Goal: Task Accomplishment & Management: Complete application form

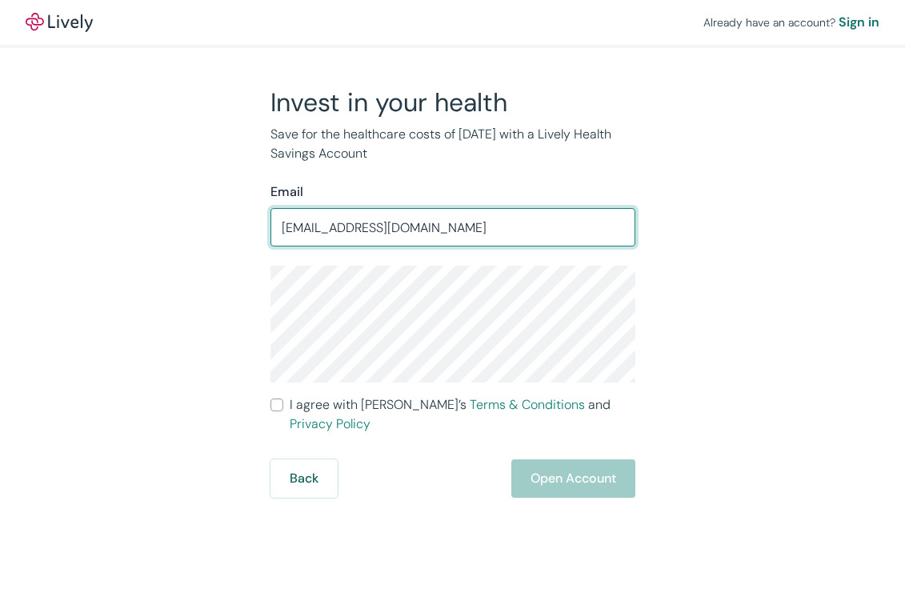
type input "s"
drag, startPoint x: 463, startPoint y: 227, endPoint x: 253, endPoint y: 227, distance: 210.3
click at [253, 227] on div "Invest in your health Save for the healthcare costs of [DATE] with a Lively Hea…" at bounding box center [443, 291] width 384 height 411
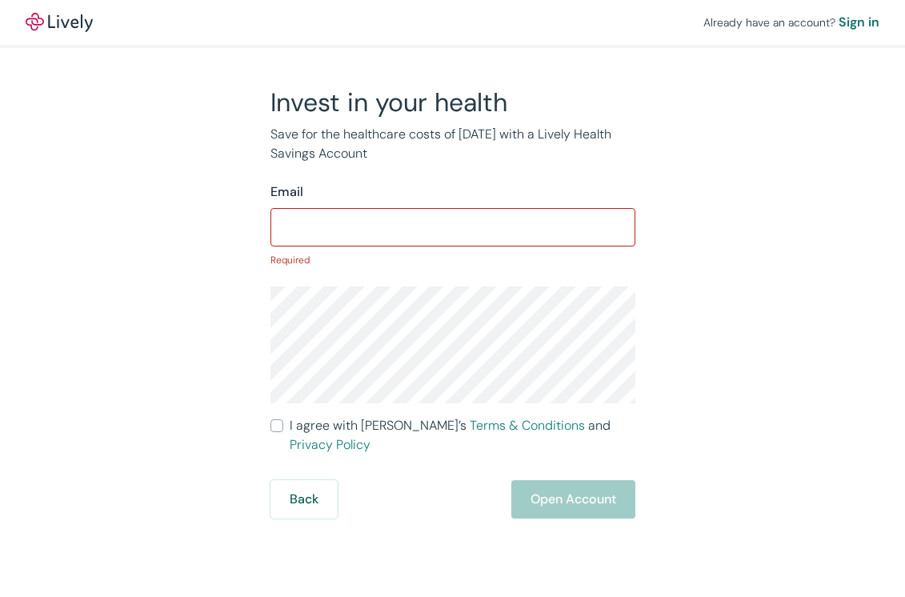
click at [201, 314] on div "Invest in your health Save for the healthcare costs of [DATE] with a Lively Hea…" at bounding box center [443, 302] width 768 height 432
click at [344, 234] on input "Email" at bounding box center [452, 227] width 365 height 32
click at [210, 249] on div "Invest in your health Save for the healthcare costs of tomorrow with a Lively H…" at bounding box center [443, 302] width 768 height 432
click at [326, 226] on input "Email" at bounding box center [452, 227] width 365 height 32
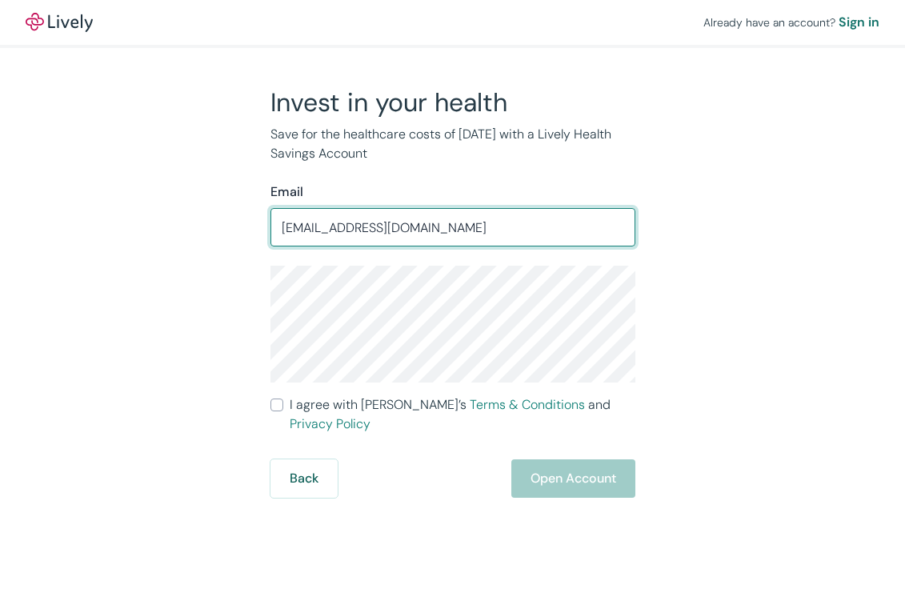
type input "lexiabravanel@gmail.com"
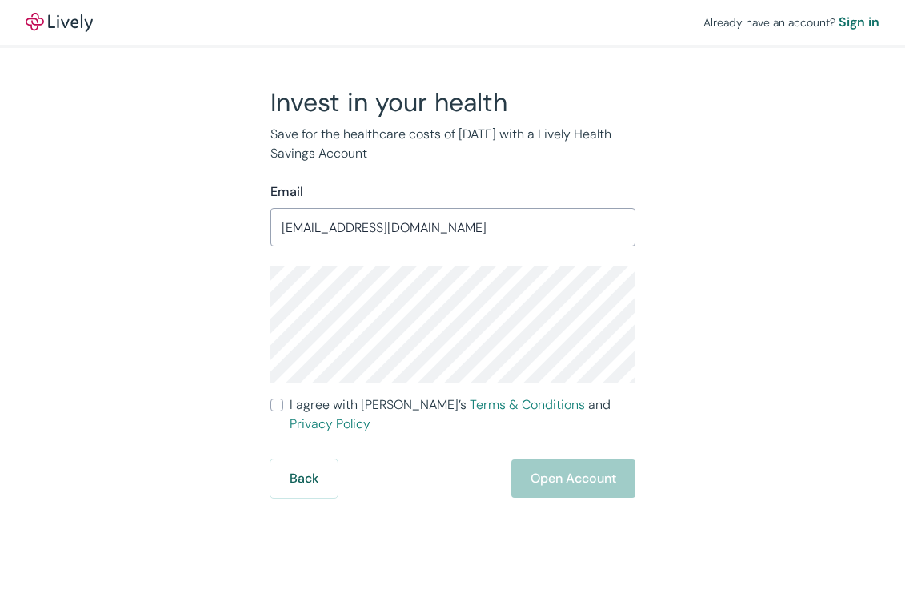
click at [277, 405] on input "I agree with Lively’s Terms & Conditions and Privacy Policy" at bounding box center [276, 404] width 13 height 13
checkbox input "true"
click at [569, 472] on button "Open Account" at bounding box center [573, 478] width 124 height 38
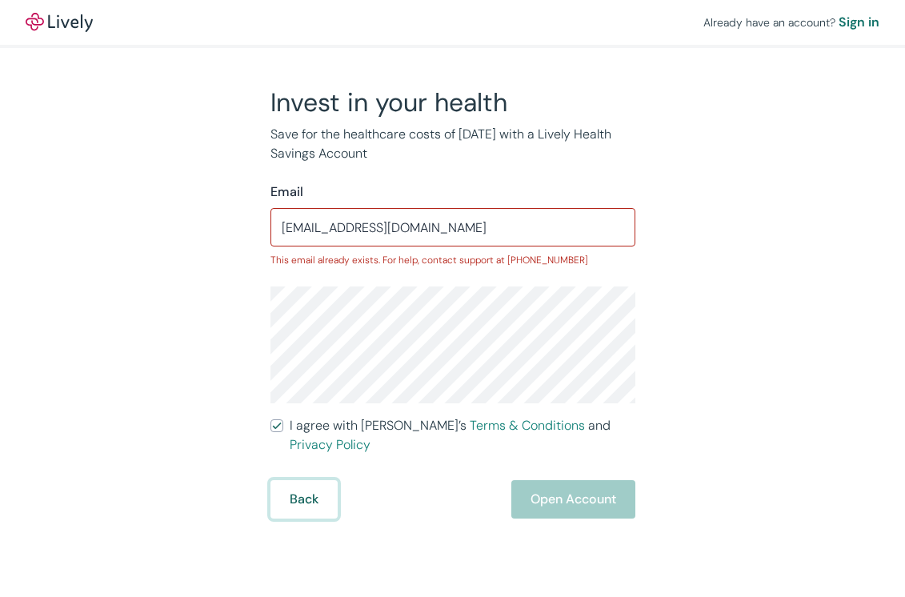
click at [296, 480] on button "Back" at bounding box center [303, 499] width 67 height 38
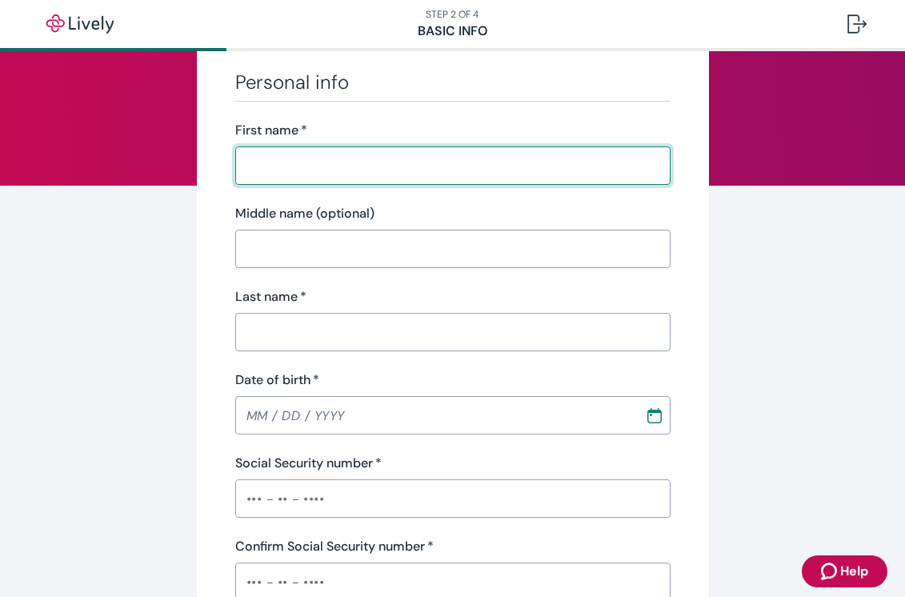
scroll to position [82, 0]
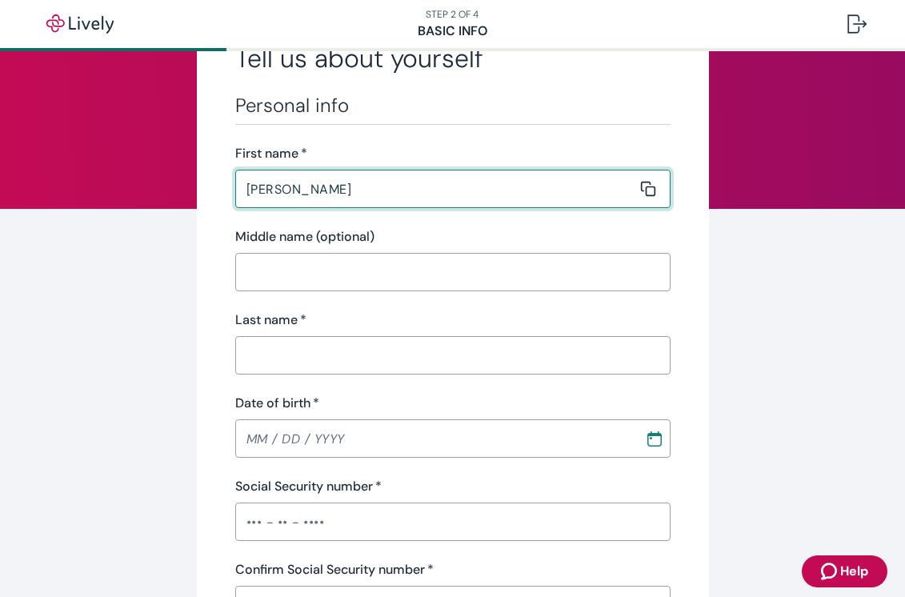
type input "[PERSON_NAME]"
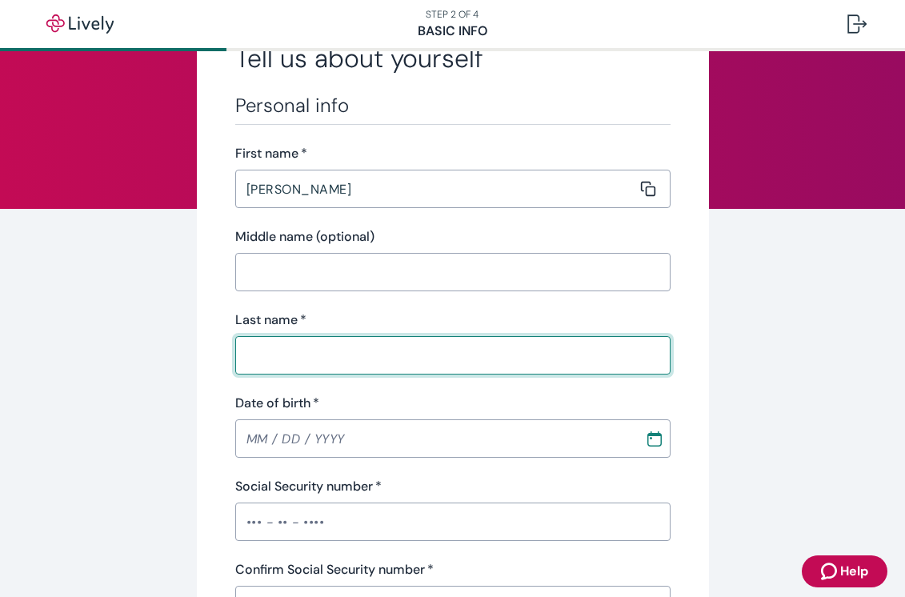
click at [314, 348] on input "Last name   *" at bounding box center [447, 355] width 424 height 32
type input "Abravanel"
click at [266, 425] on input "MM / DD / YYYY" at bounding box center [434, 438] width 398 height 32
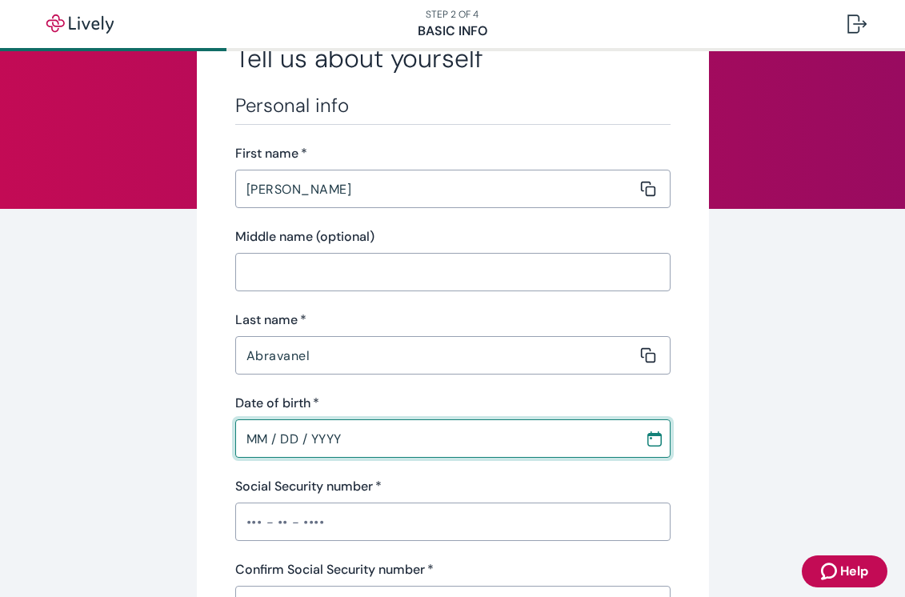
click at [259, 442] on input "MM / DD / YYYY" at bounding box center [434, 438] width 398 height 32
click at [252, 439] on input "02 / DD / YYYY" at bounding box center [434, 438] width 398 height 32
type input "12 / 15 / 1998"
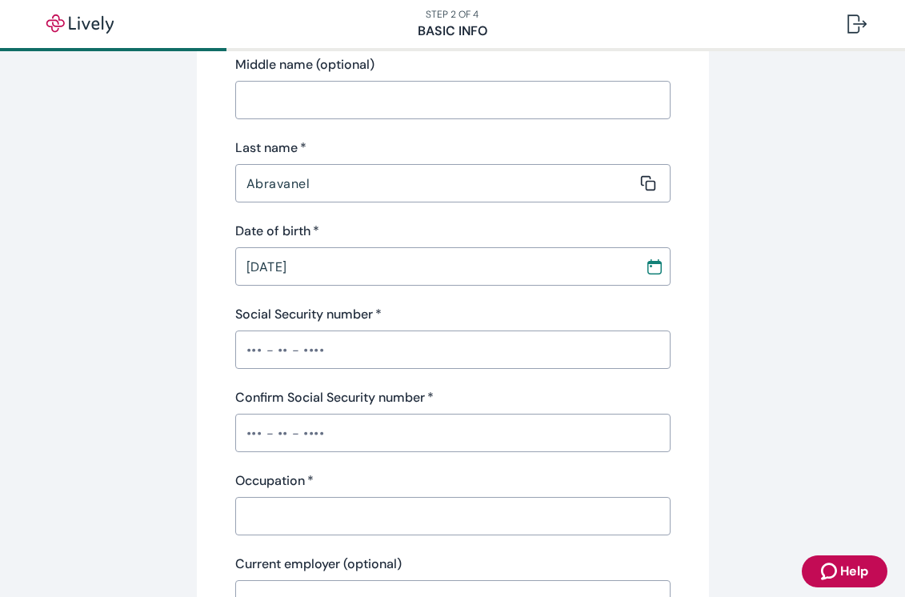
scroll to position [256, 0]
click at [254, 344] on input "Social Security number   *" at bounding box center [452, 348] width 435 height 32
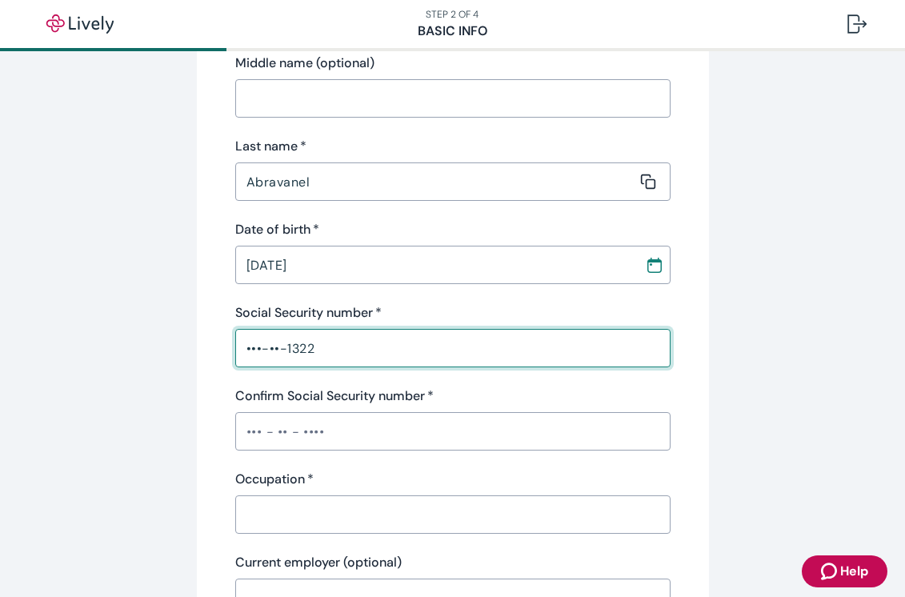
type input "•••-••-1322"
click at [180, 373] on div "Tell us about yourself Personal info First name   * Alexandra ​ Middle name (op…" at bounding box center [453, 576] width 768 height 1492
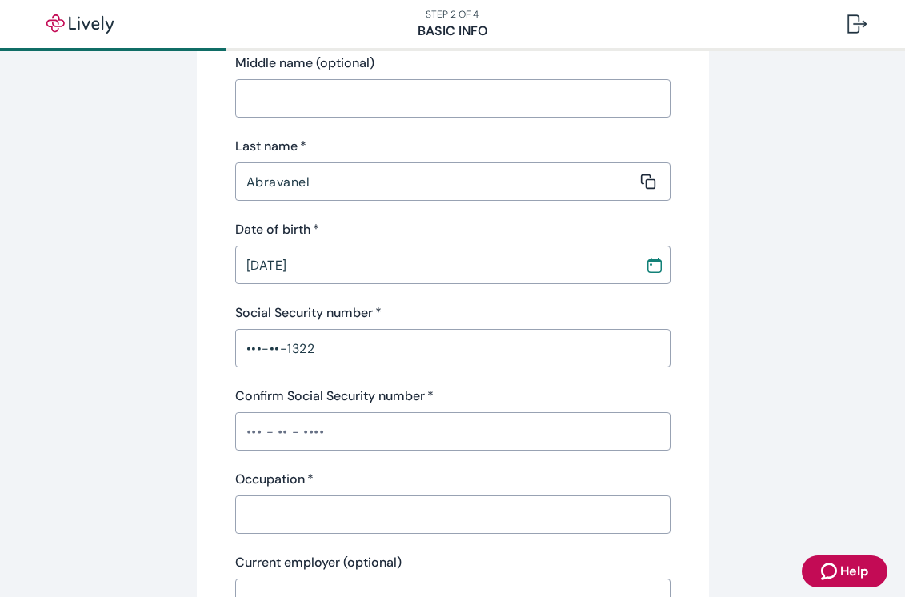
scroll to position [311, 0]
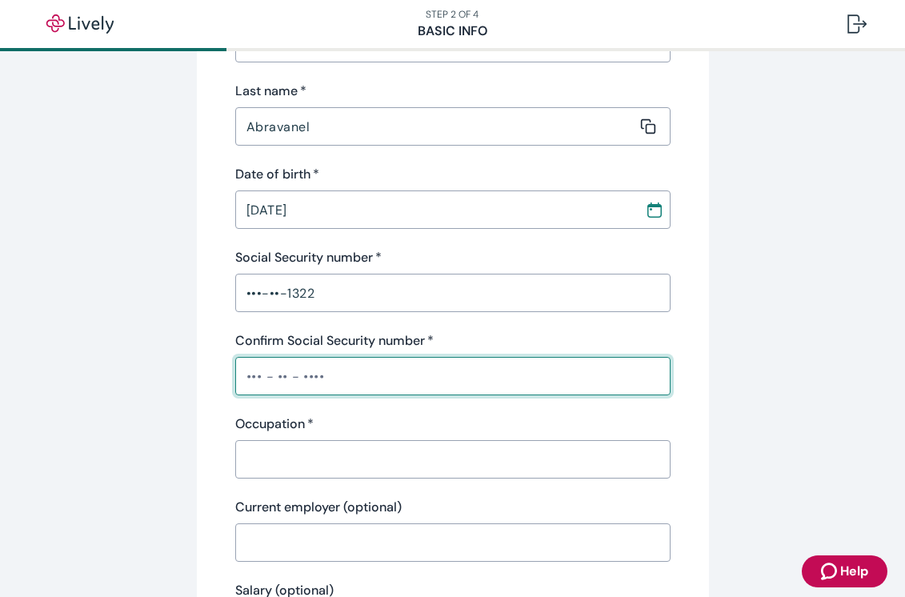
click at [270, 391] on input "Confirm Social Security number   *" at bounding box center [452, 376] width 435 height 32
type input "•••-••-1322"
click at [179, 458] on div "Tell us about yourself Personal info First name   * Alexandra ​ Middle name (op…" at bounding box center [453, 521] width 768 height 1492
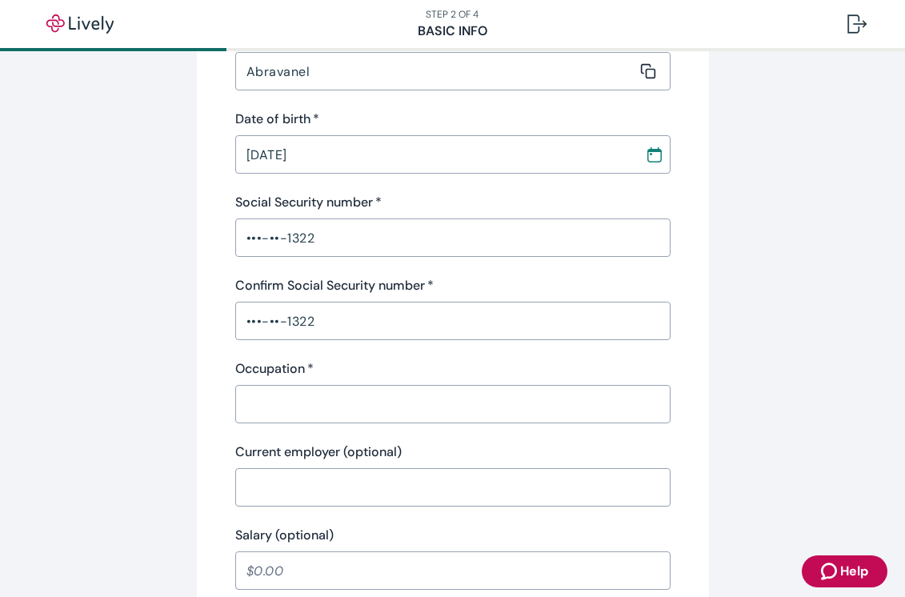
scroll to position [376, 0]
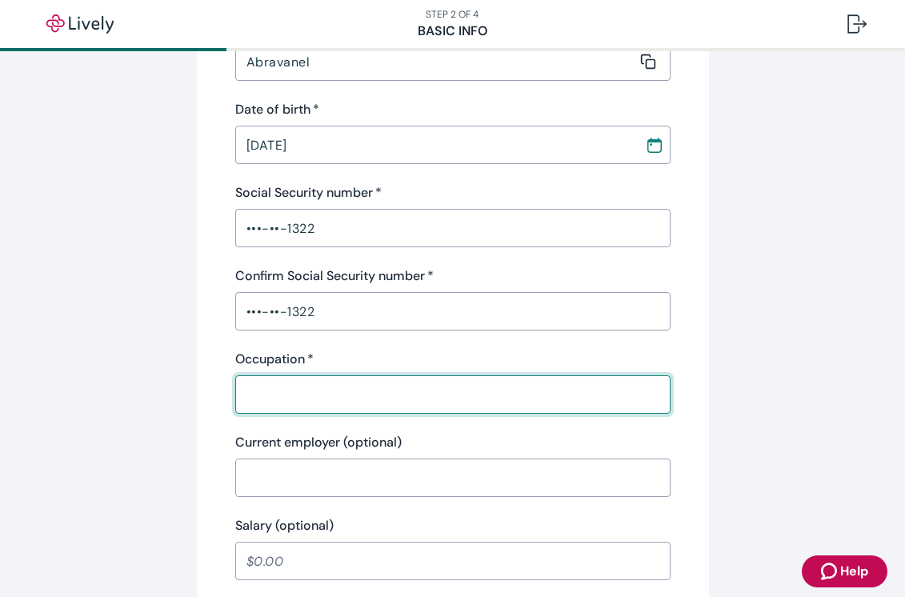
click at [302, 389] on input "Occupation   *" at bounding box center [447, 394] width 424 height 32
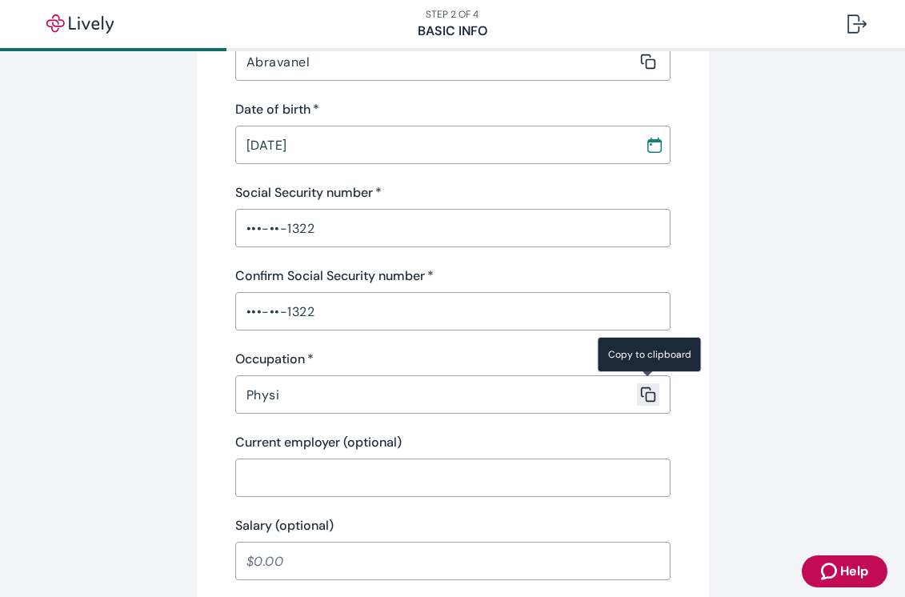
click at [642, 388] on icon "Copy to clipboard" at bounding box center [648, 394] width 16 height 16
click at [648, 392] on icon "Copied!" at bounding box center [648, 394] width 16 height 16
click at [395, 387] on input "Physi" at bounding box center [435, 394] width 401 height 32
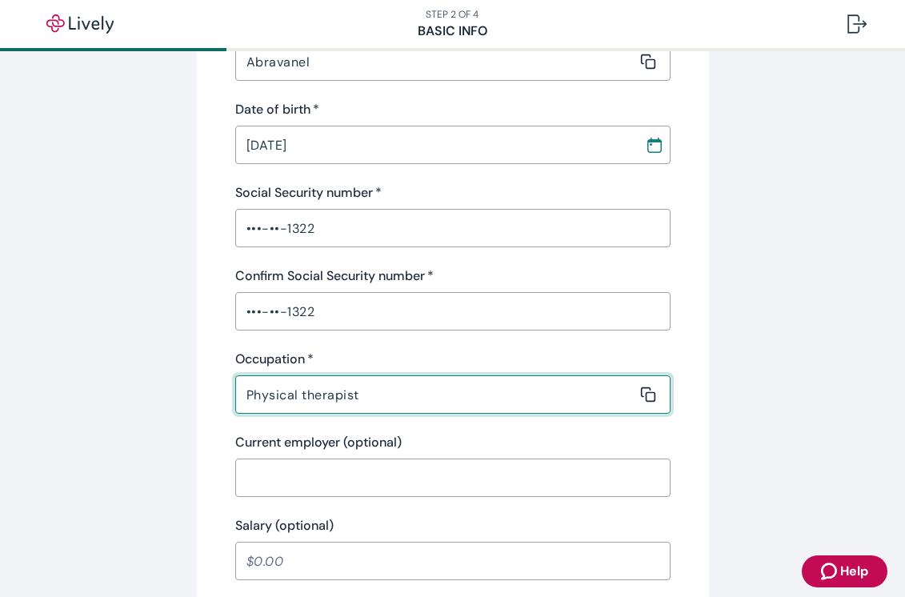
click at [218, 401] on div "Tell us about yourself Personal info First name   * Alexandra ​ Middle name (op…" at bounding box center [453, 456] width 512 height 1492
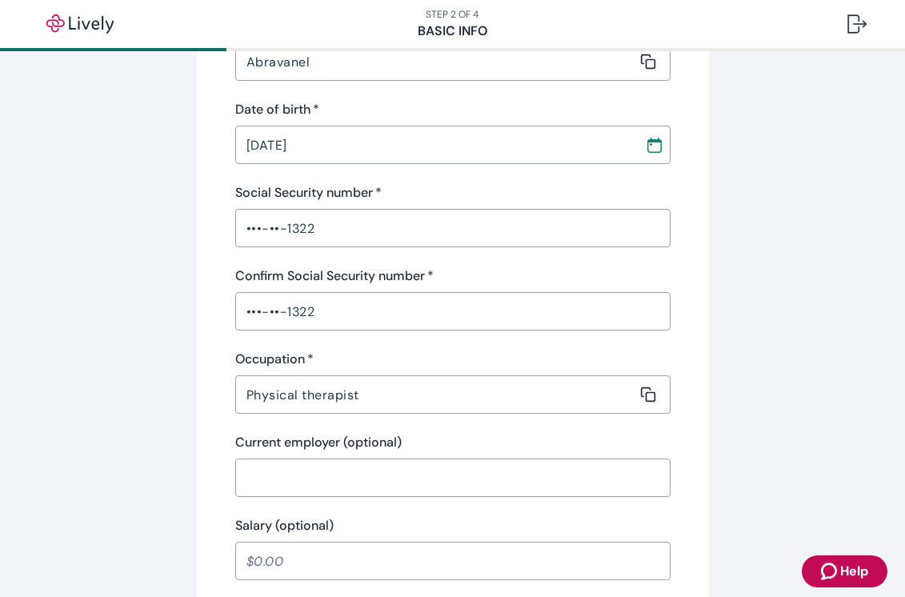
click at [304, 402] on input "Physical therapist" at bounding box center [435, 394] width 401 height 32
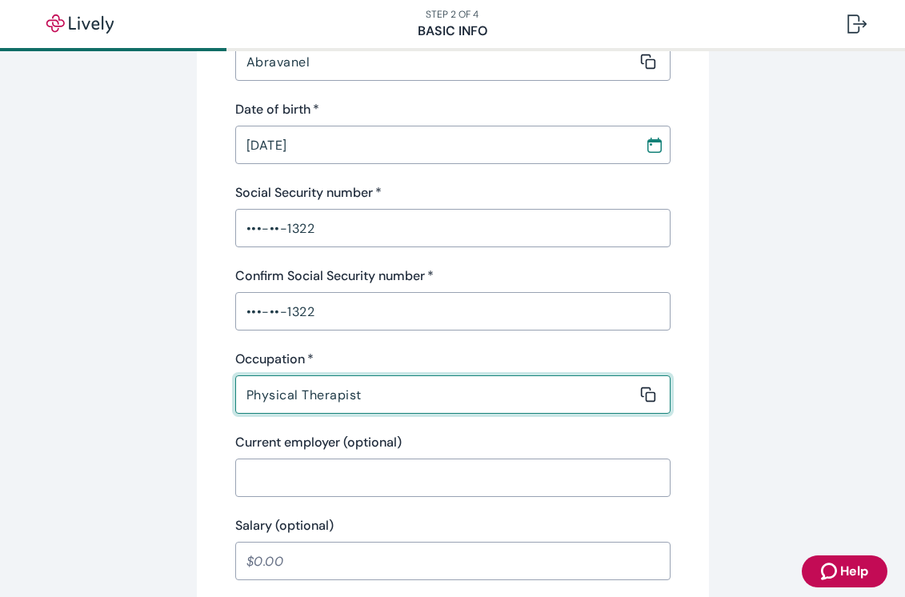
type input "Physical Therapist"
click at [153, 413] on div "Tell us about yourself Personal info First name   * Alexandra ​ Middle name (op…" at bounding box center [453, 456] width 768 height 1492
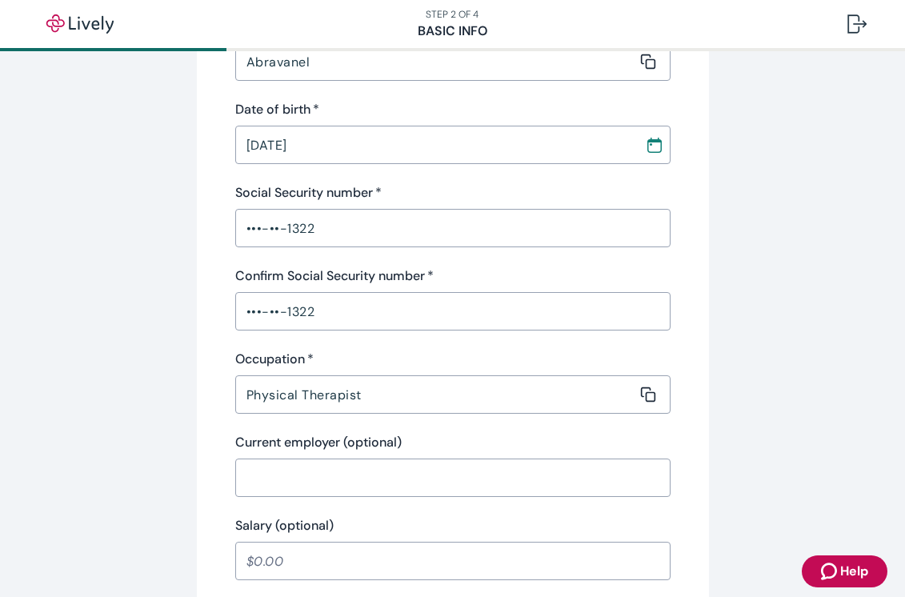
scroll to position [506, 0]
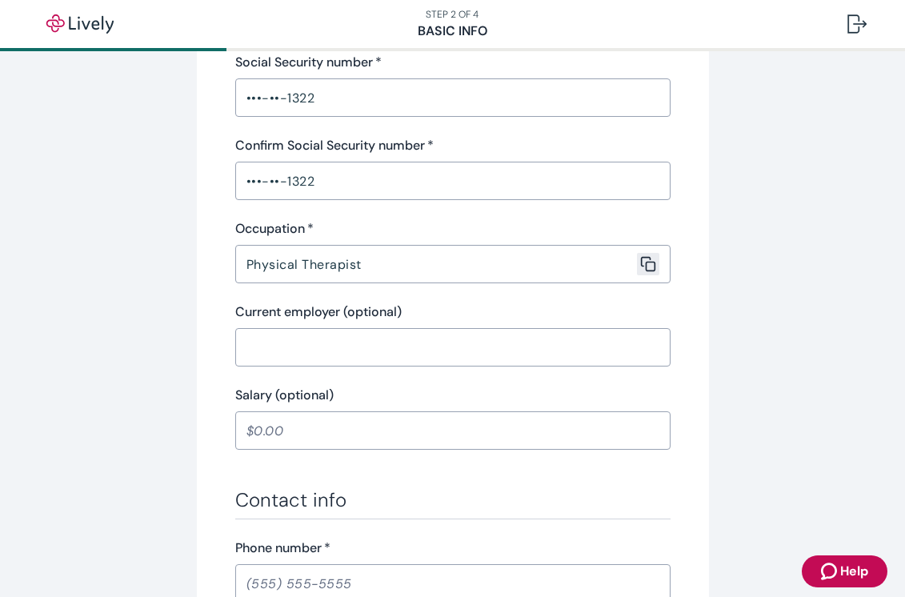
click at [645, 272] on button "Copy message content to clipboard" at bounding box center [648, 264] width 22 height 22
click at [184, 290] on div "Tell us about yourself Personal info First name   * Alexandra ​ Middle name (op…" at bounding box center [453, 326] width 768 height 1492
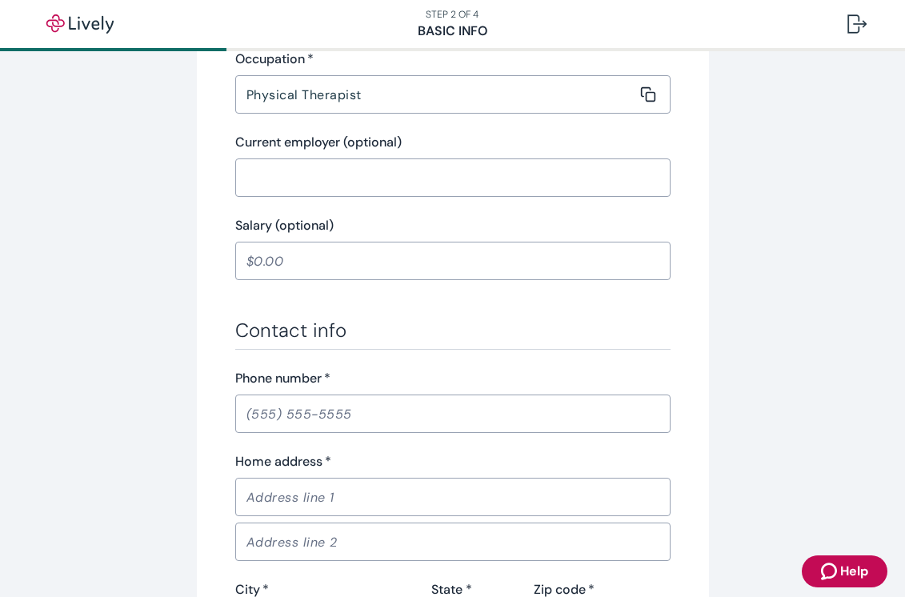
scroll to position [673, 0]
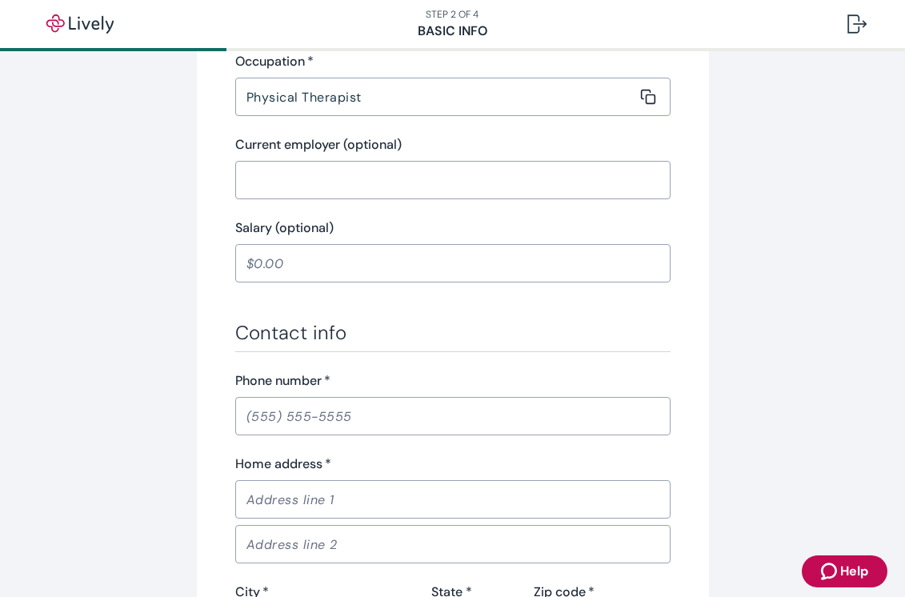
click at [257, 259] on input "Salary (optional)" at bounding box center [452, 263] width 435 height 32
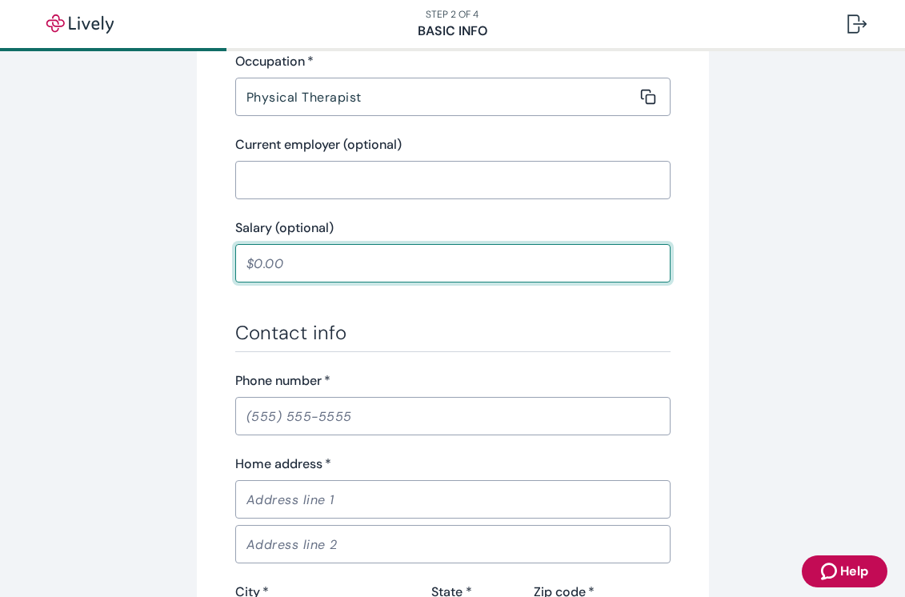
click at [202, 286] on div "Tell us about yourself Personal info First name   * Alexandra ​ Middle name (op…" at bounding box center [453, 159] width 512 height 1492
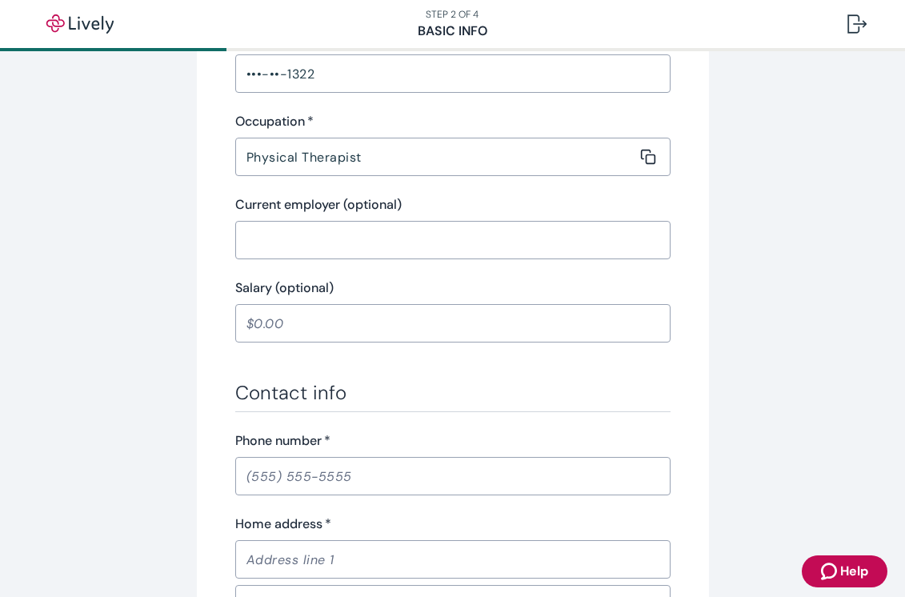
scroll to position [601, 0]
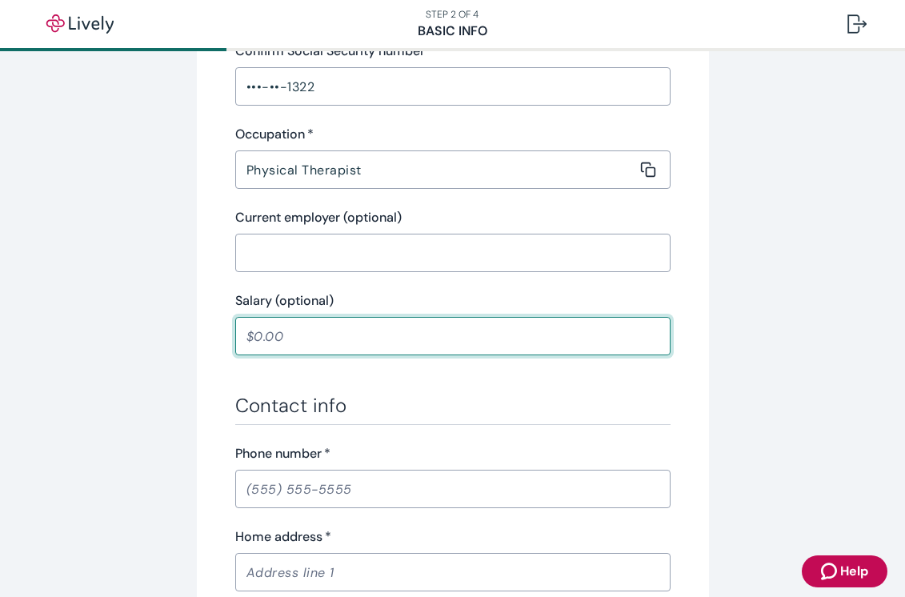
click at [278, 324] on input "Salary (optional)" at bounding box center [452, 336] width 435 height 32
click at [202, 346] on div "Tell us about yourself Personal info First name   * Alexandra ​ Middle name (op…" at bounding box center [453, 232] width 512 height 1492
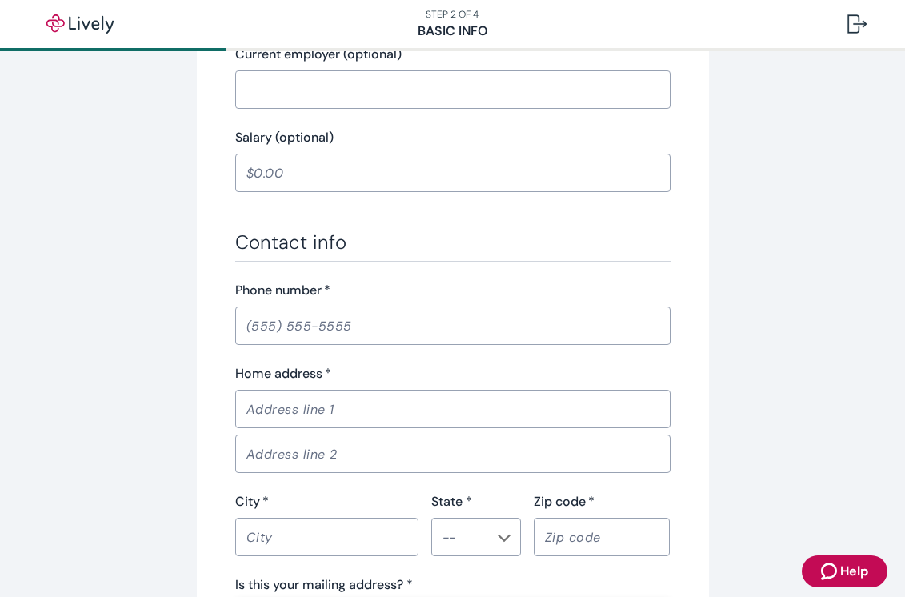
scroll to position [765, 0]
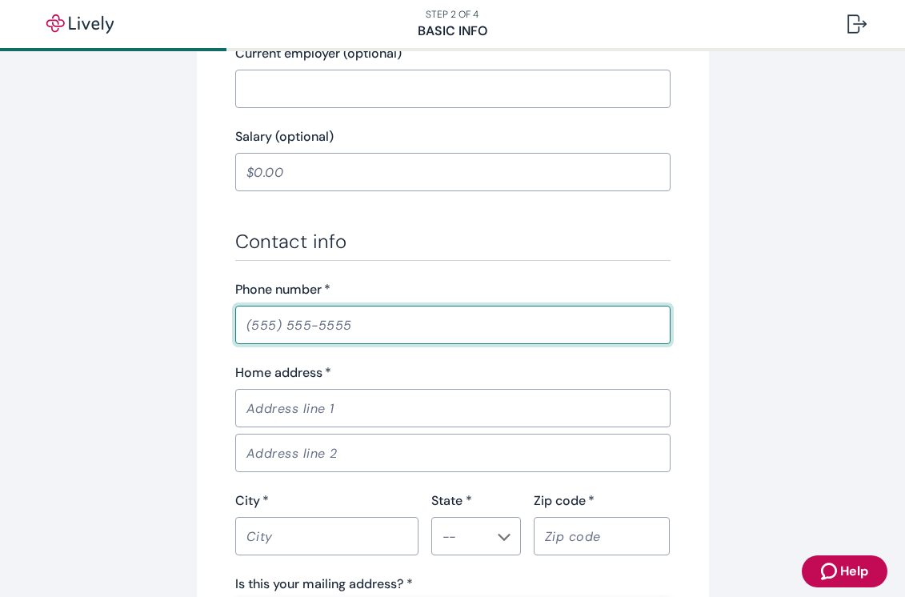
click at [269, 325] on input "Phone number   *" at bounding box center [452, 325] width 435 height 32
type input "(703) 966-9615"
click at [284, 421] on input "Home address   *" at bounding box center [447, 408] width 424 height 32
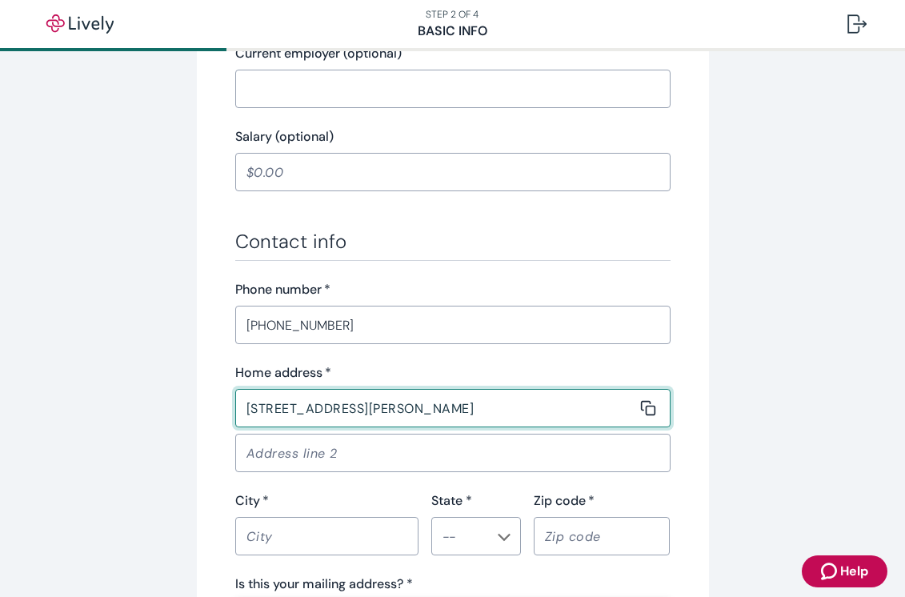
type input "790 Stephanie Circle"
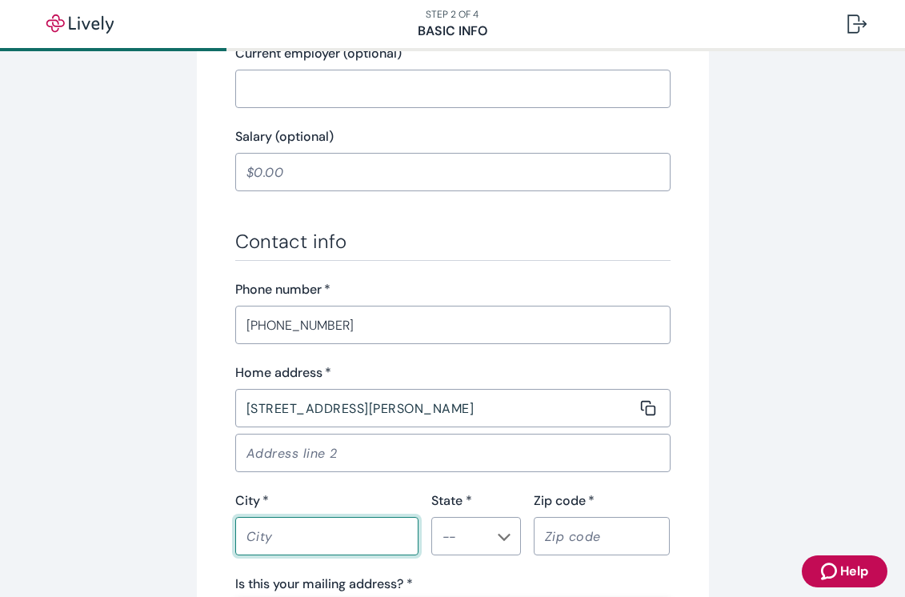
click at [267, 536] on input "City   *" at bounding box center [321, 536] width 172 height 32
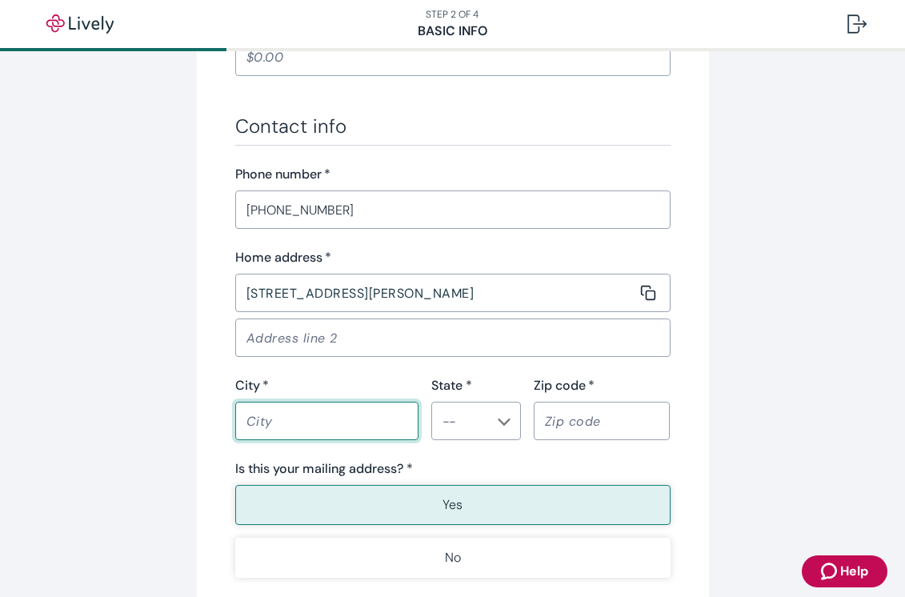
scroll to position [881, 0]
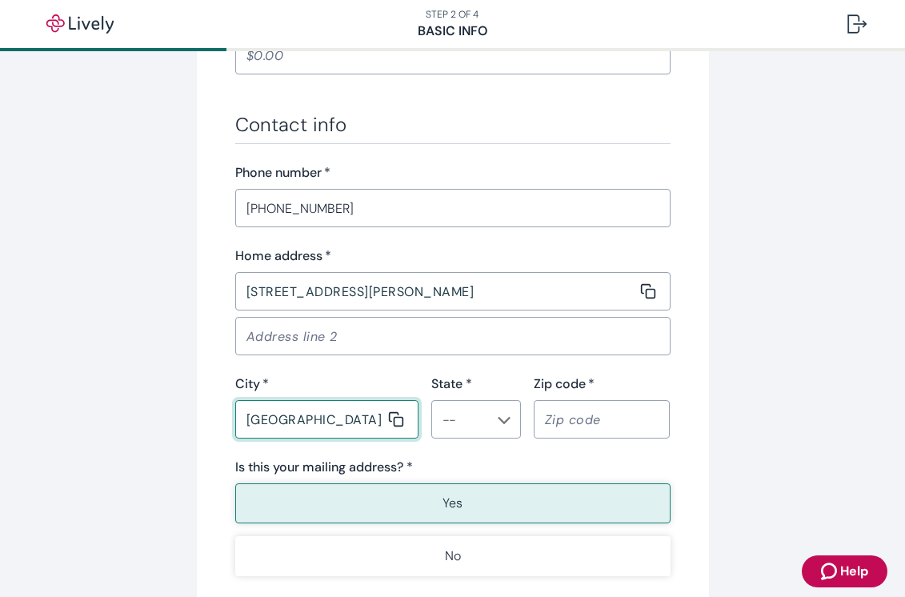
type input "Great Falls"
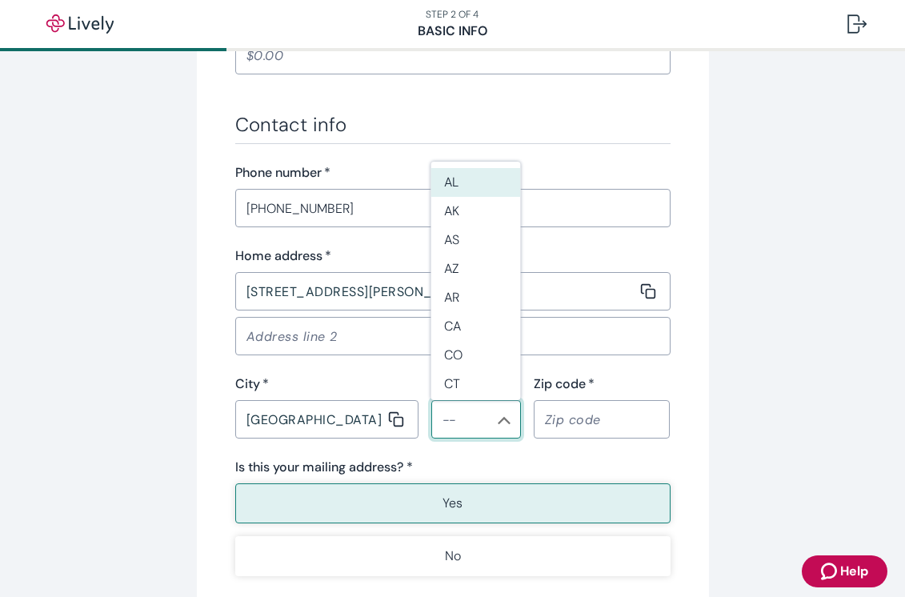
click at [464, 429] on input "State *" at bounding box center [463, 419] width 54 height 22
click at [439, 261] on li "VA" at bounding box center [476, 264] width 90 height 29
type input "VA"
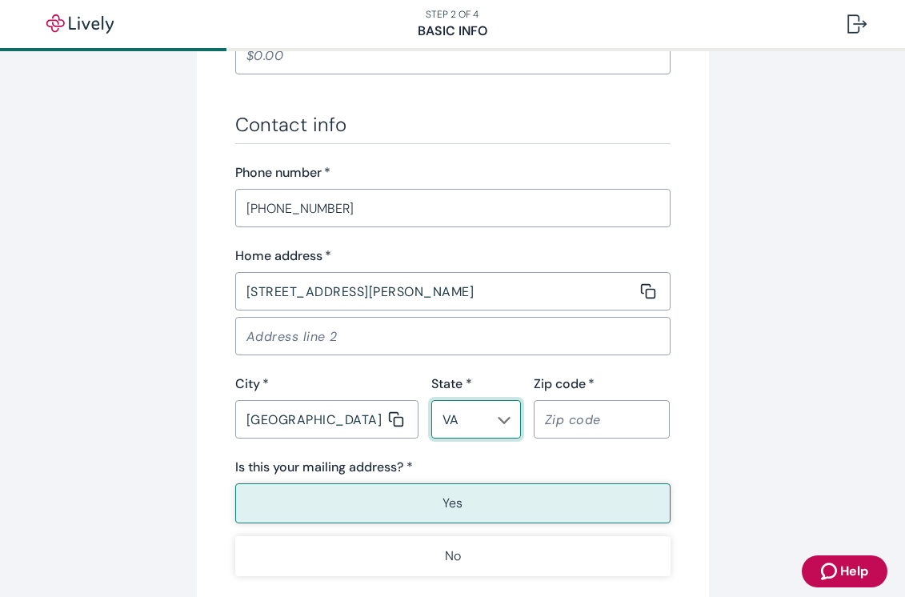
click at [581, 411] on input "Zip code   *" at bounding box center [596, 419] width 126 height 32
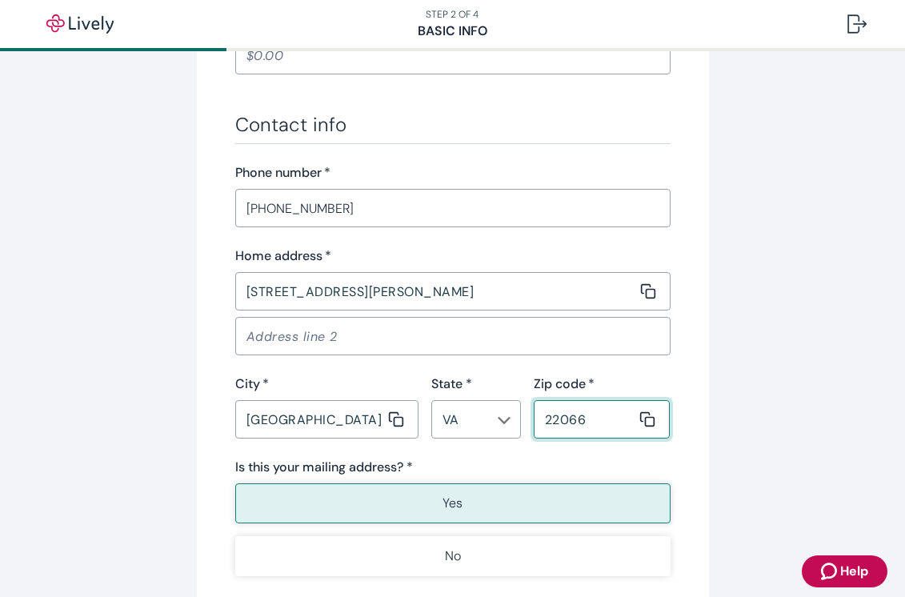
type input "22066"
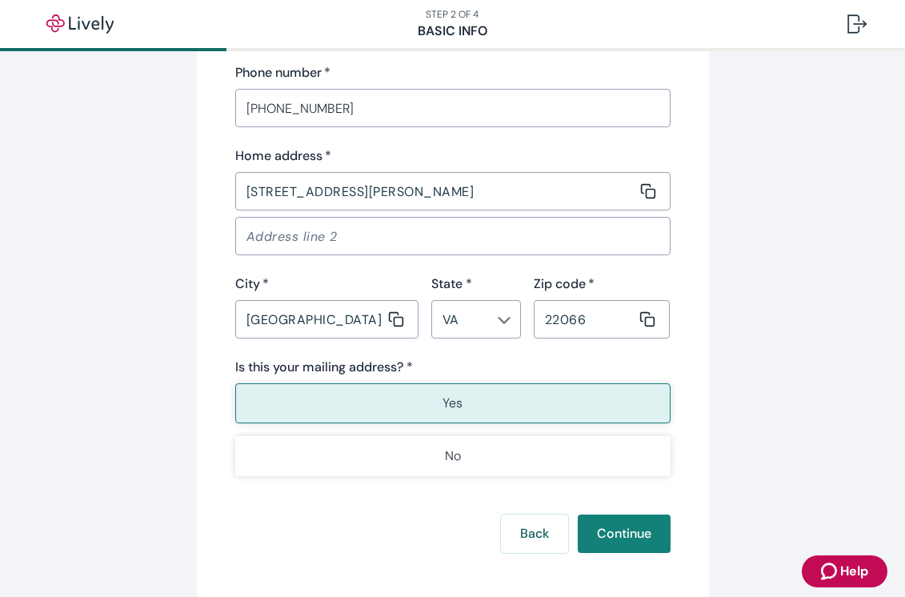
scroll to position [986, 0]
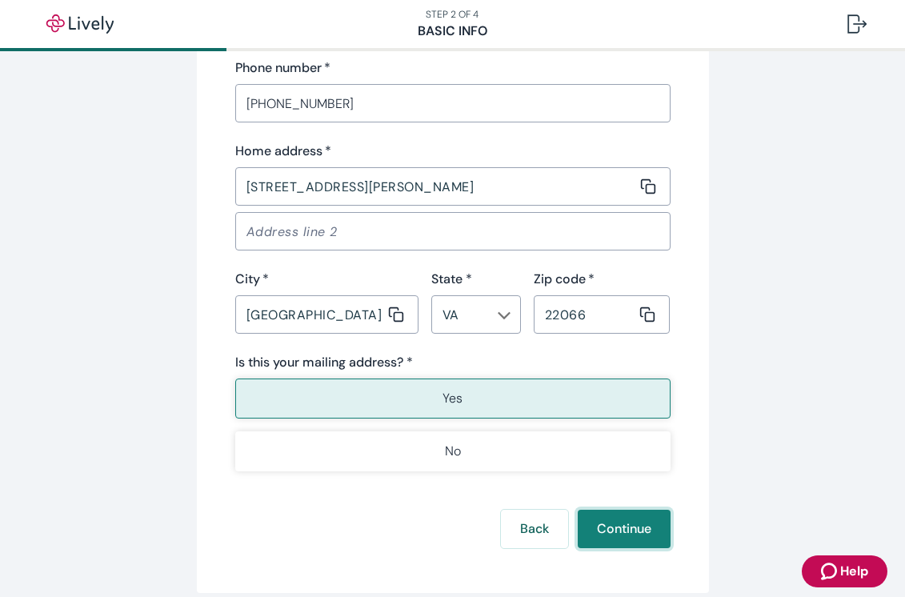
click at [616, 533] on button "Continue" at bounding box center [623, 528] width 93 height 38
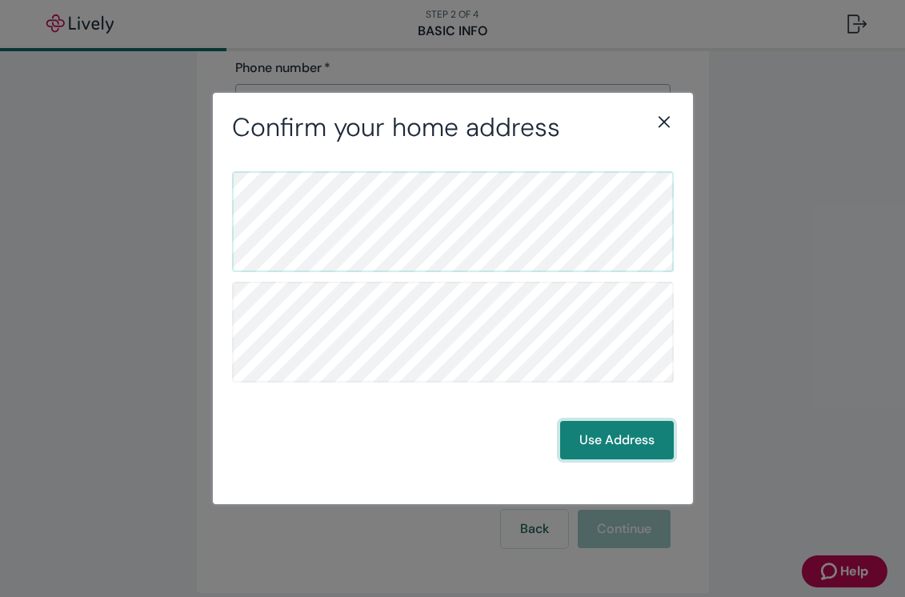
click at [591, 437] on button "Use Address" at bounding box center [617, 440] width 114 height 38
click at [593, 440] on button "Use Address" at bounding box center [617, 440] width 114 height 38
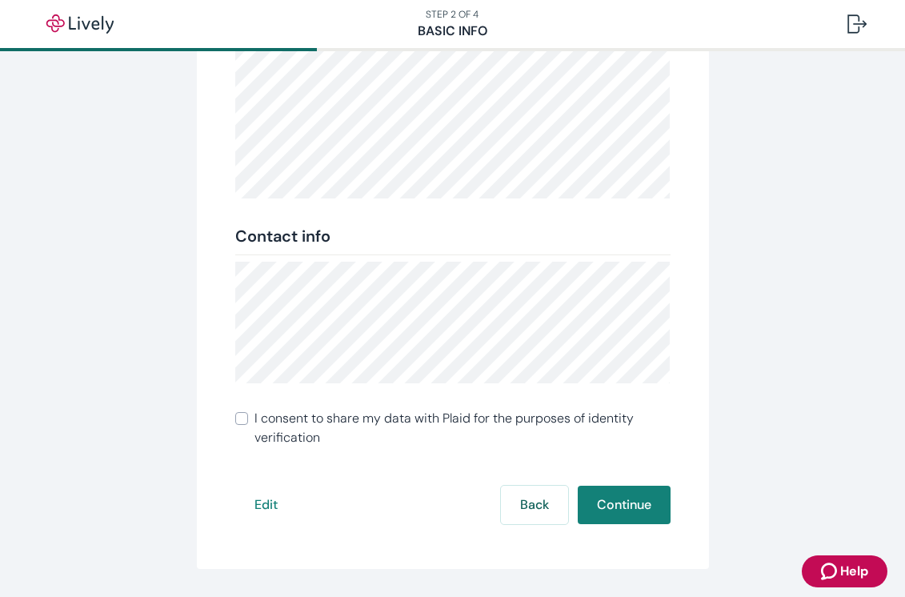
scroll to position [262, 0]
click at [242, 417] on input "I consent to share my data with Plaid for the purposes of identity verification" at bounding box center [241, 417] width 13 height 13
checkbox input "true"
click at [627, 505] on button "Continue" at bounding box center [623, 506] width 93 height 38
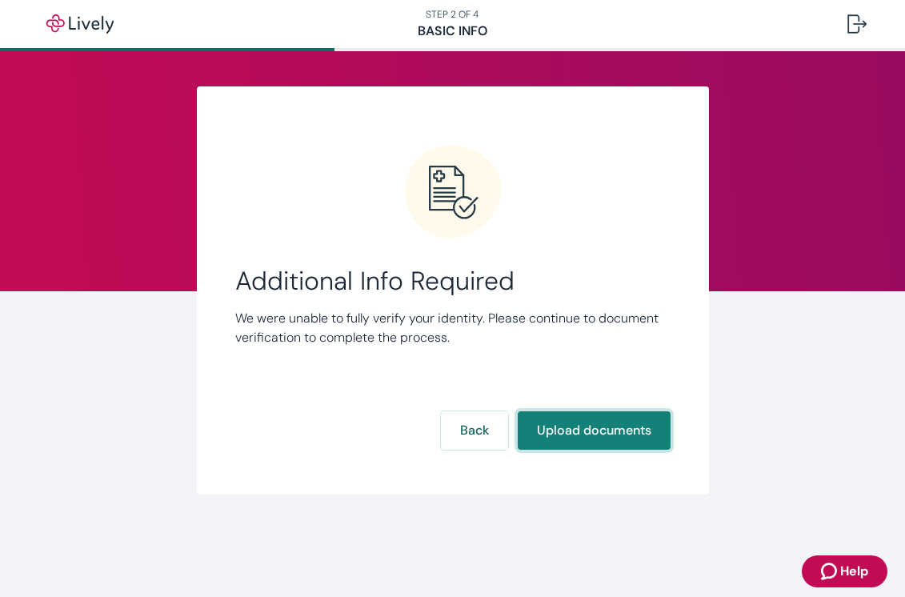
click at [585, 429] on button "Upload documents" at bounding box center [593, 430] width 153 height 38
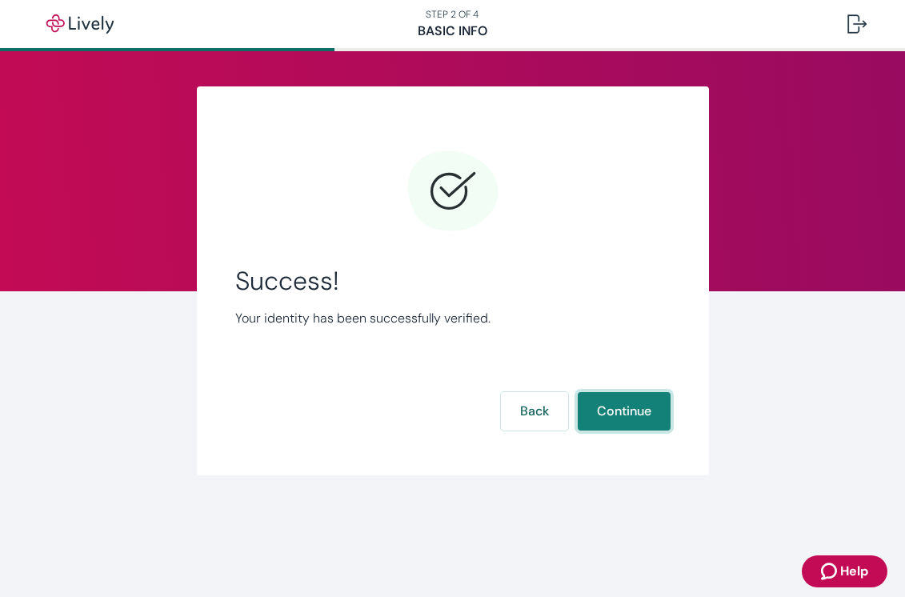
click at [613, 422] on button "Continue" at bounding box center [623, 411] width 93 height 38
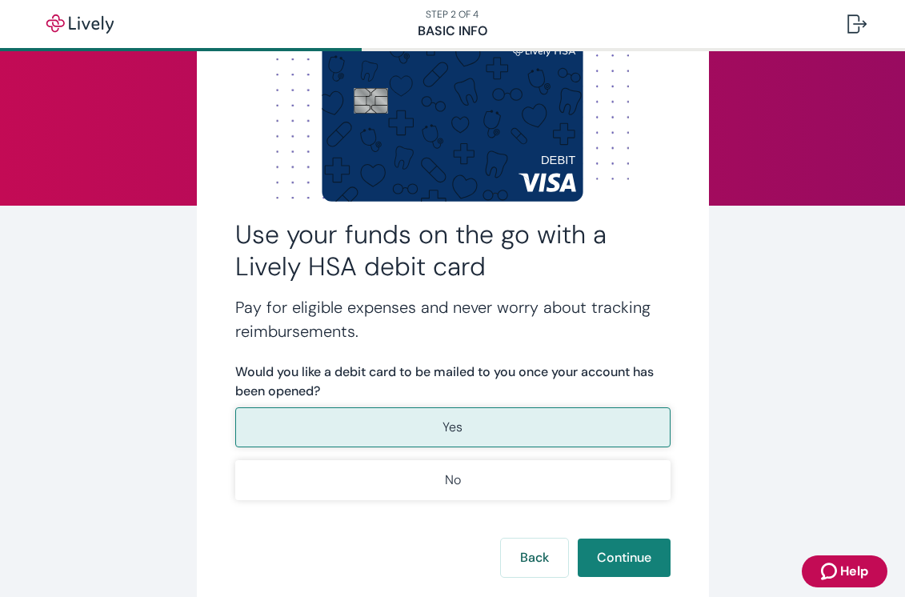
scroll to position [89, 0]
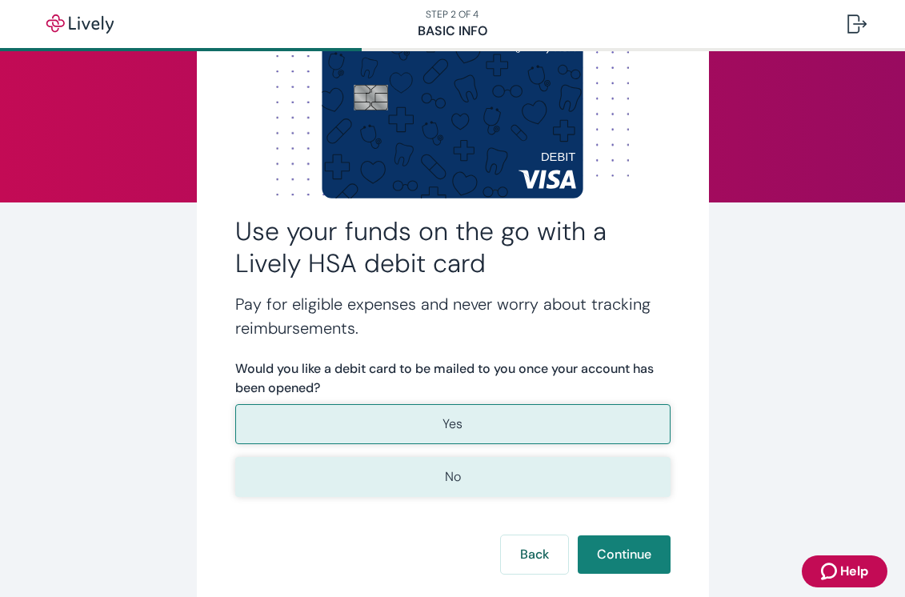
click at [388, 472] on button "No" at bounding box center [452, 477] width 435 height 40
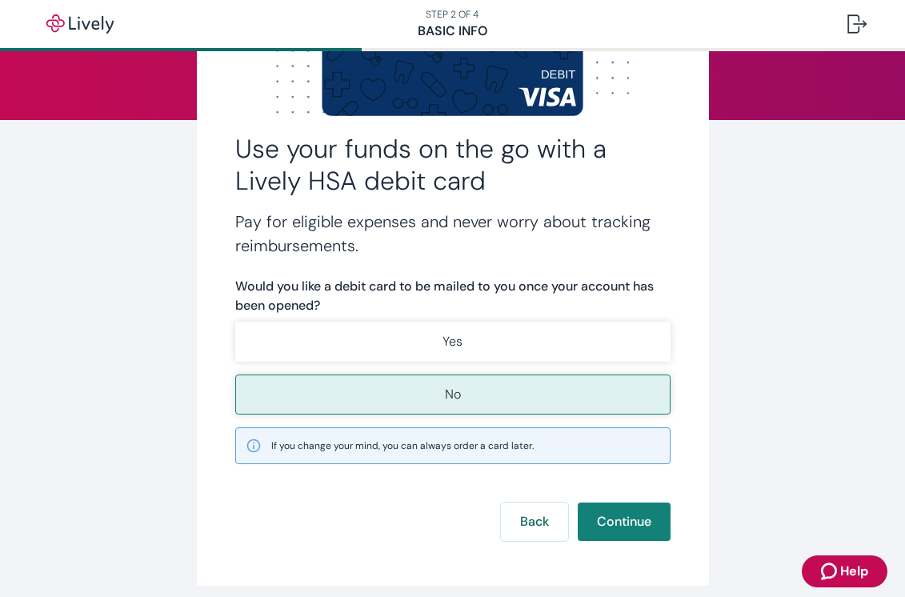
scroll to position [172, 0]
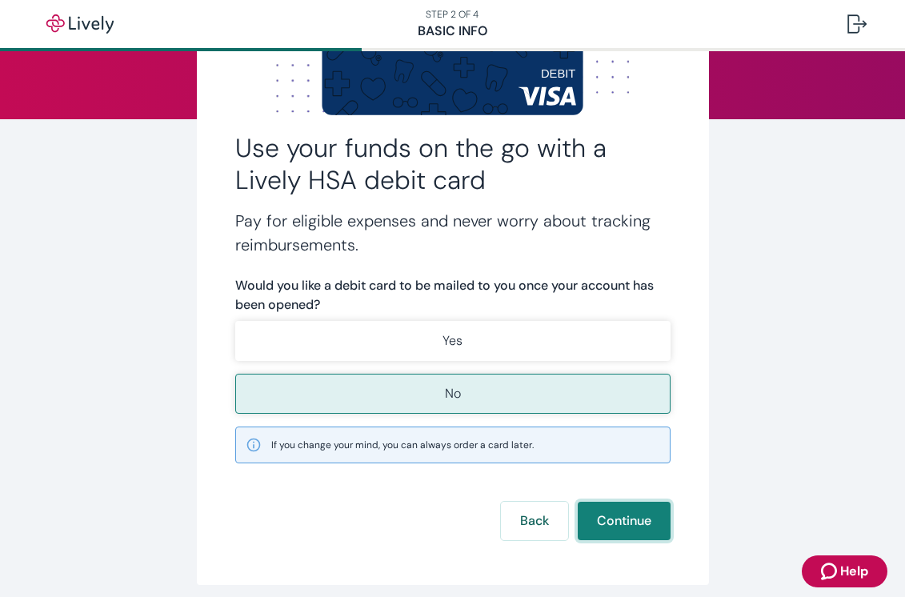
click at [617, 521] on button "Continue" at bounding box center [623, 520] width 93 height 38
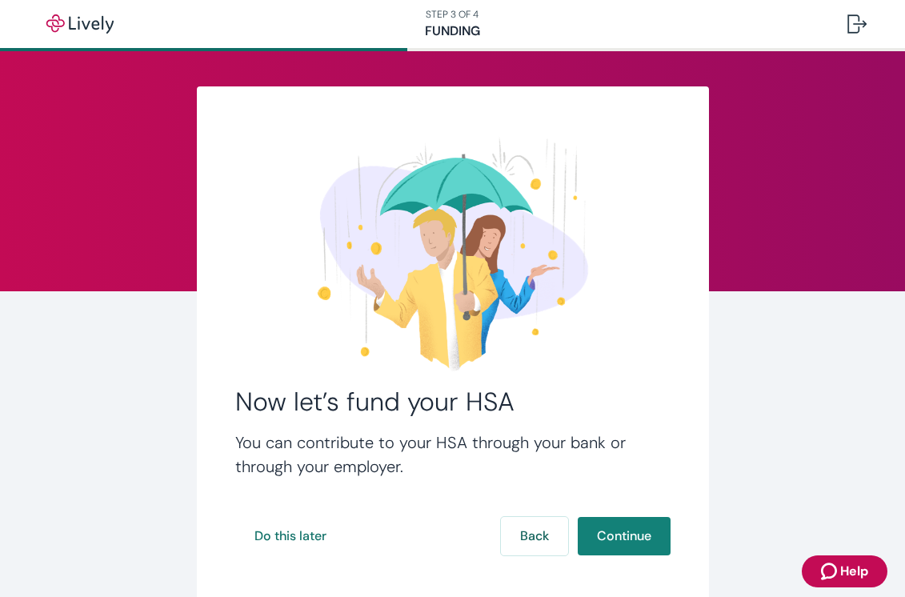
scroll to position [80, 0]
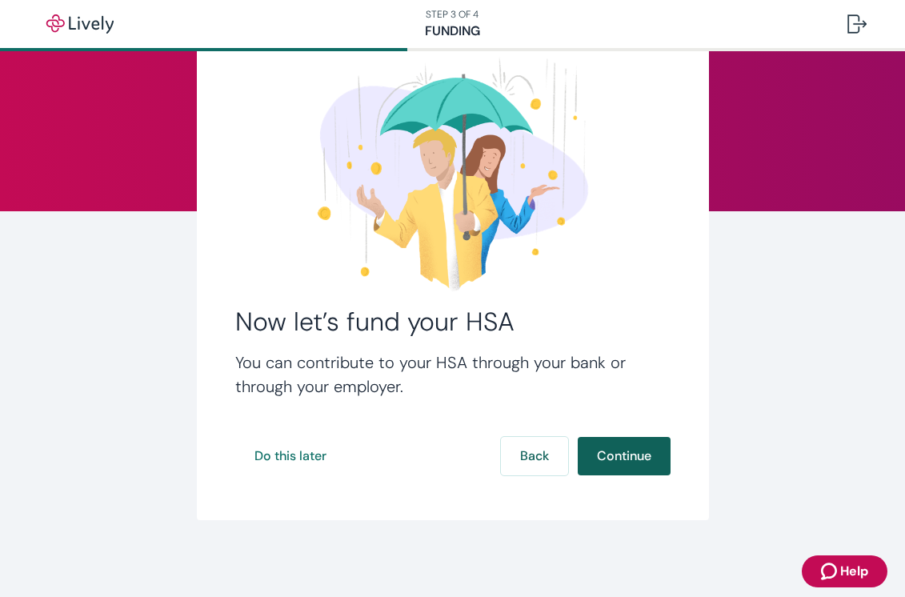
click at [623, 448] on button "Continue" at bounding box center [623, 456] width 93 height 38
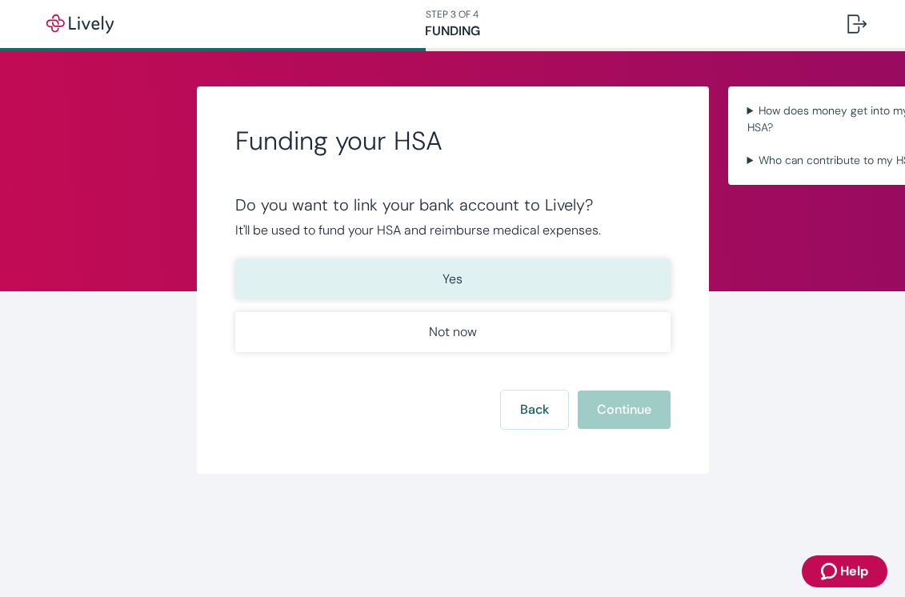
click at [425, 287] on button "Yes" at bounding box center [452, 279] width 435 height 40
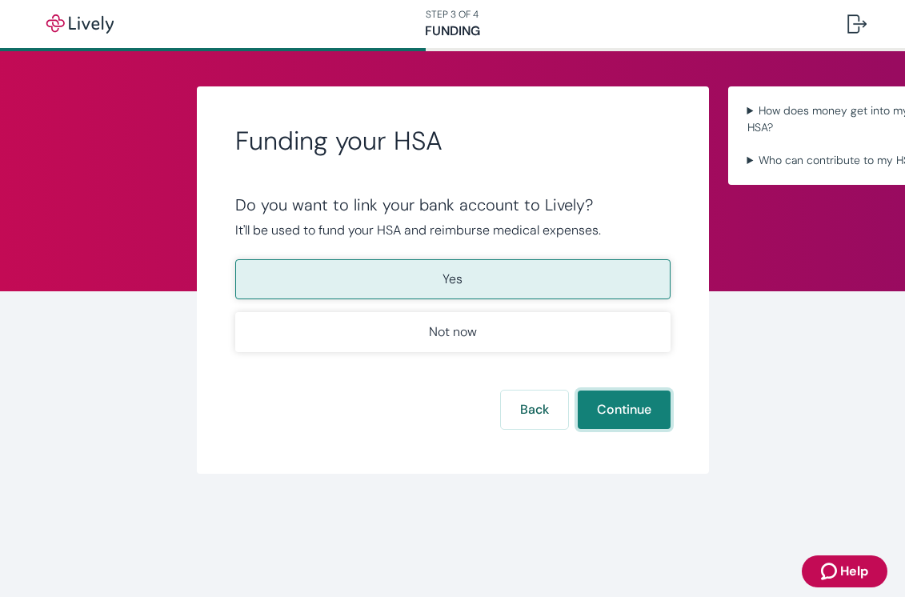
click at [634, 413] on button "Continue" at bounding box center [623, 409] width 93 height 38
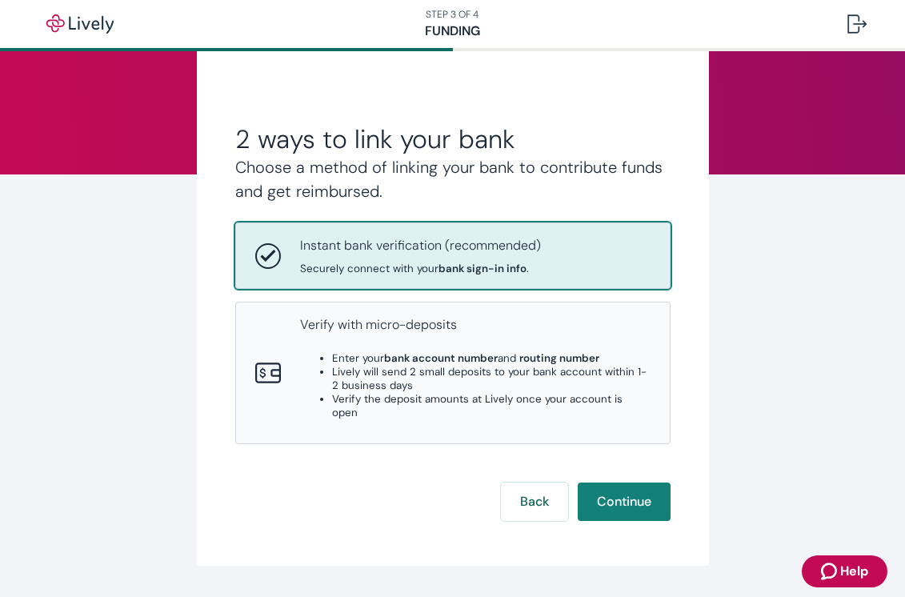
scroll to position [120, 0]
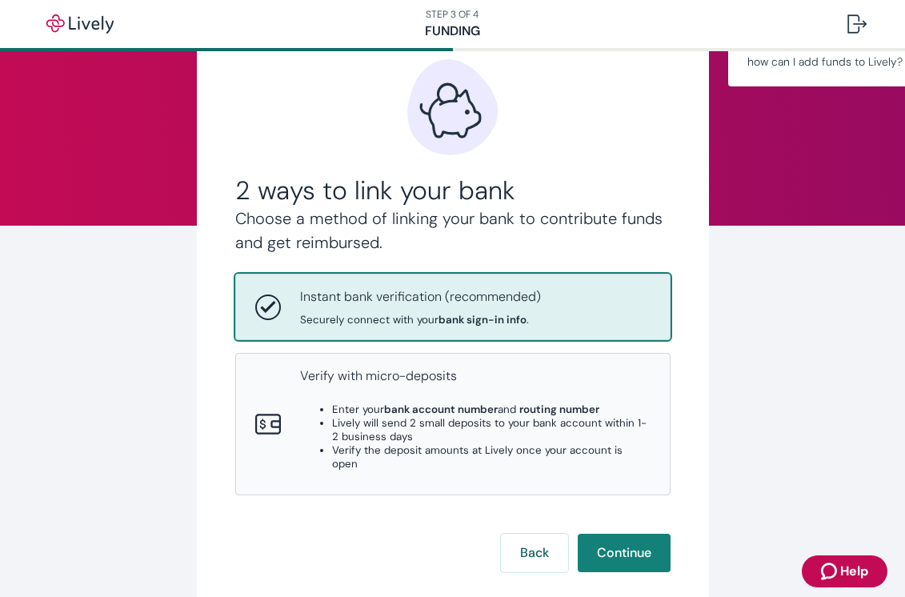
scroll to position [67, 0]
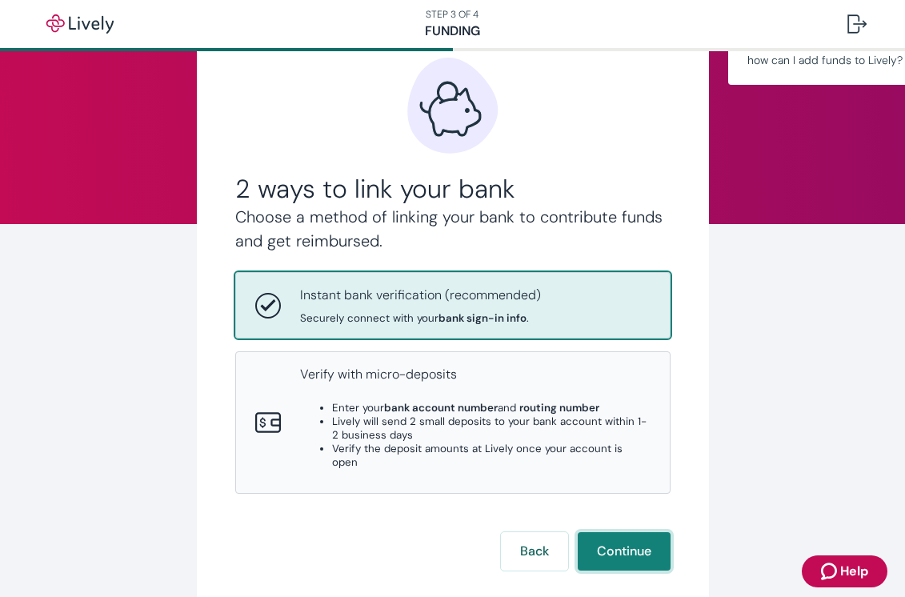
click at [628, 541] on button "Continue" at bounding box center [623, 551] width 93 height 38
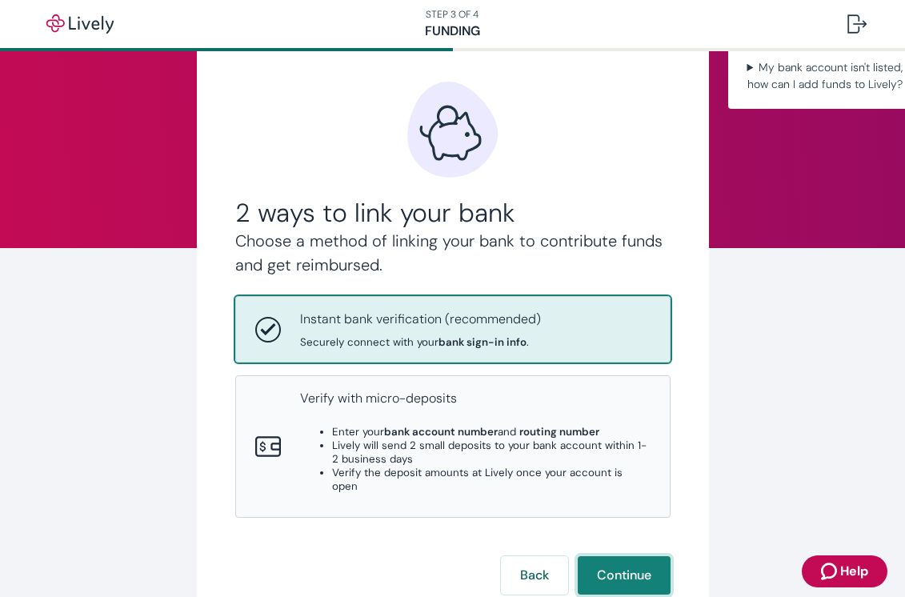
scroll to position [16, 0]
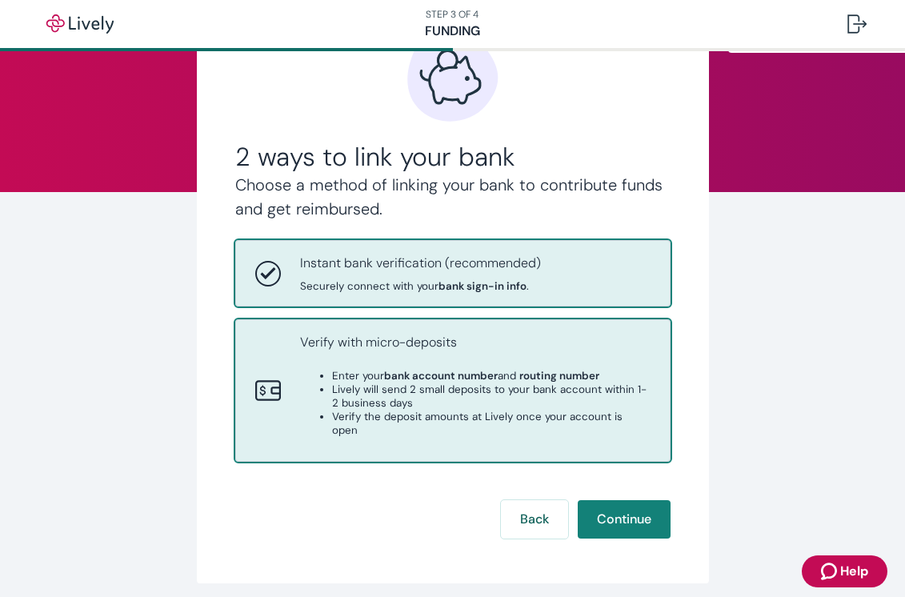
scroll to position [108, 0]
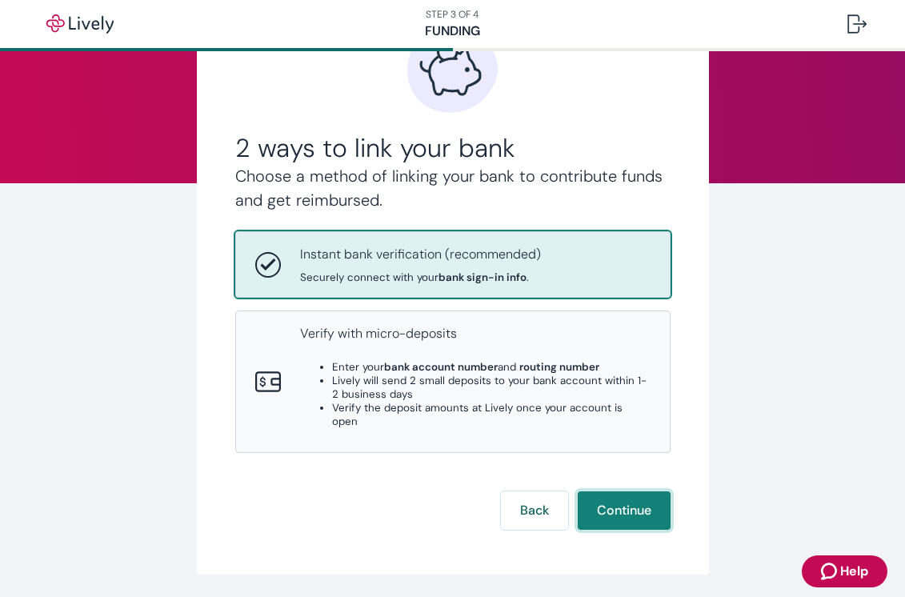
click at [614, 491] on button "Continue" at bounding box center [623, 510] width 93 height 38
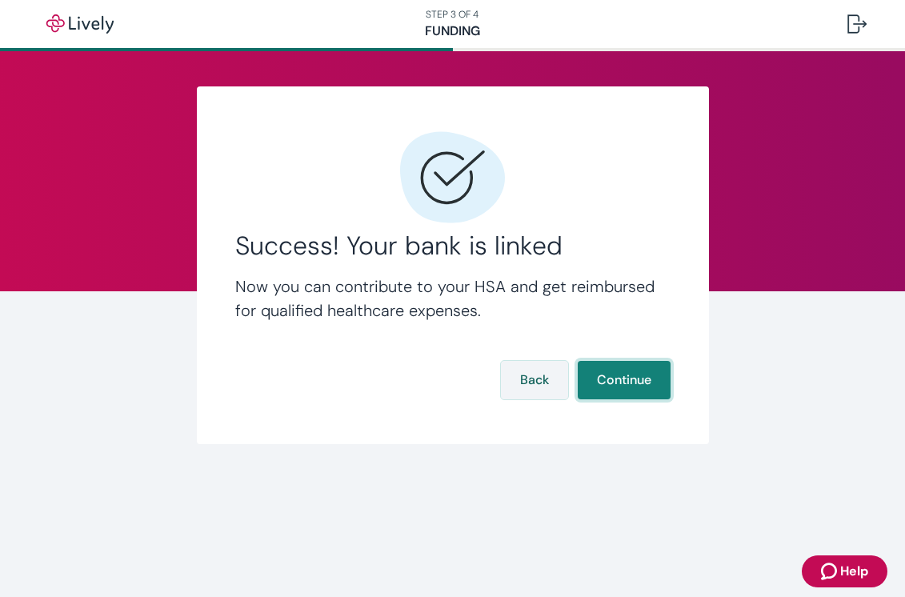
scroll to position [0, 0]
click at [620, 383] on button "Continue" at bounding box center [623, 380] width 93 height 38
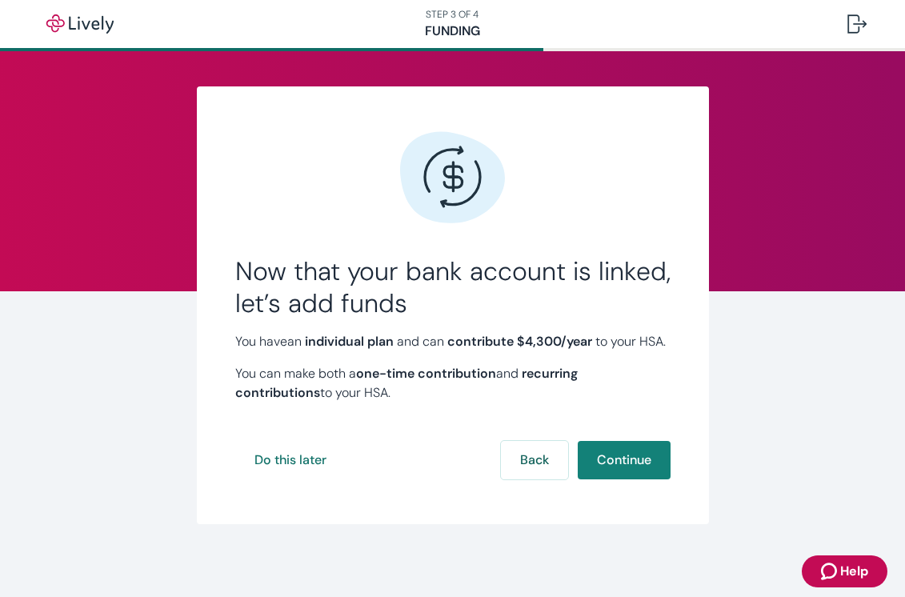
scroll to position [22, 0]
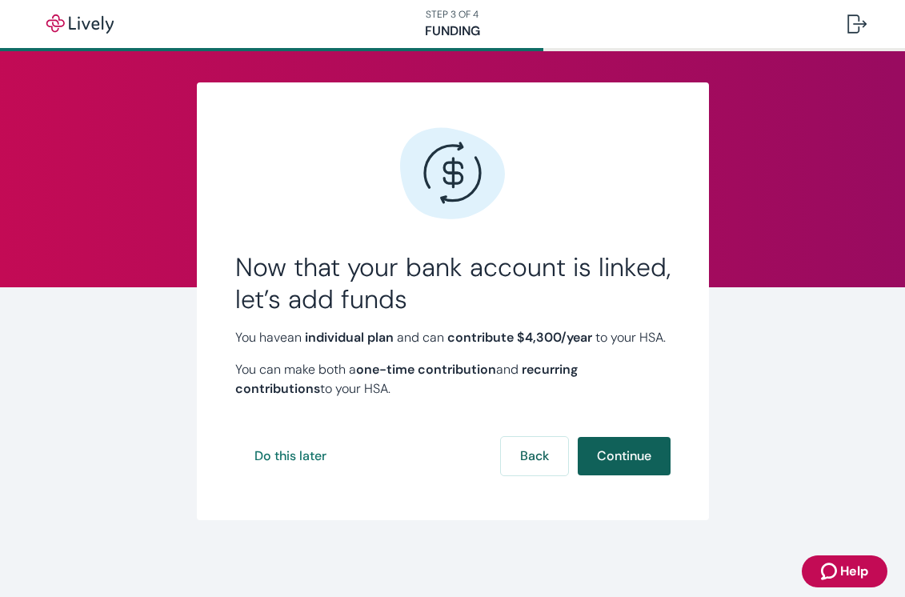
click at [632, 452] on button "Continue" at bounding box center [623, 456] width 93 height 38
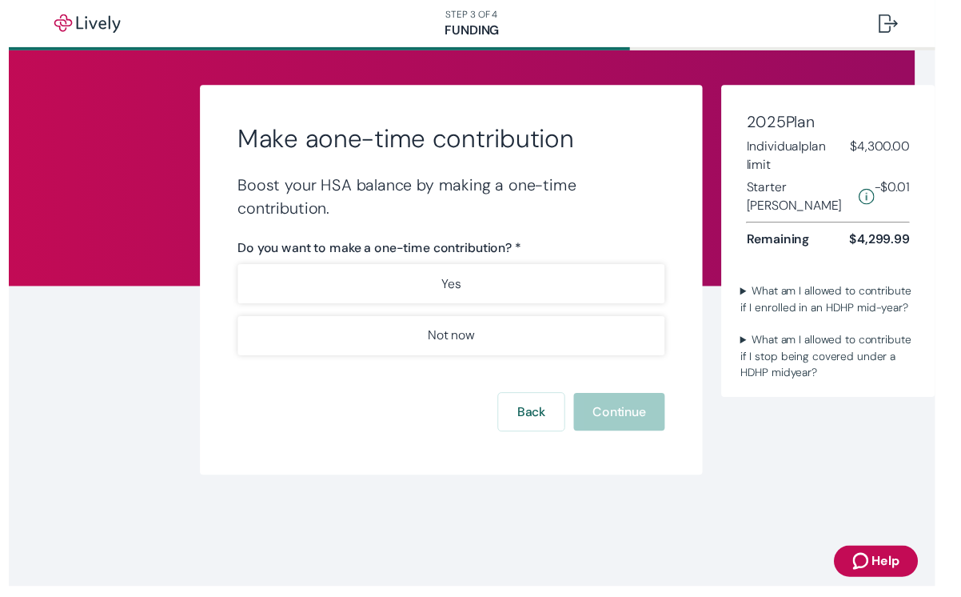
scroll to position [0, 12]
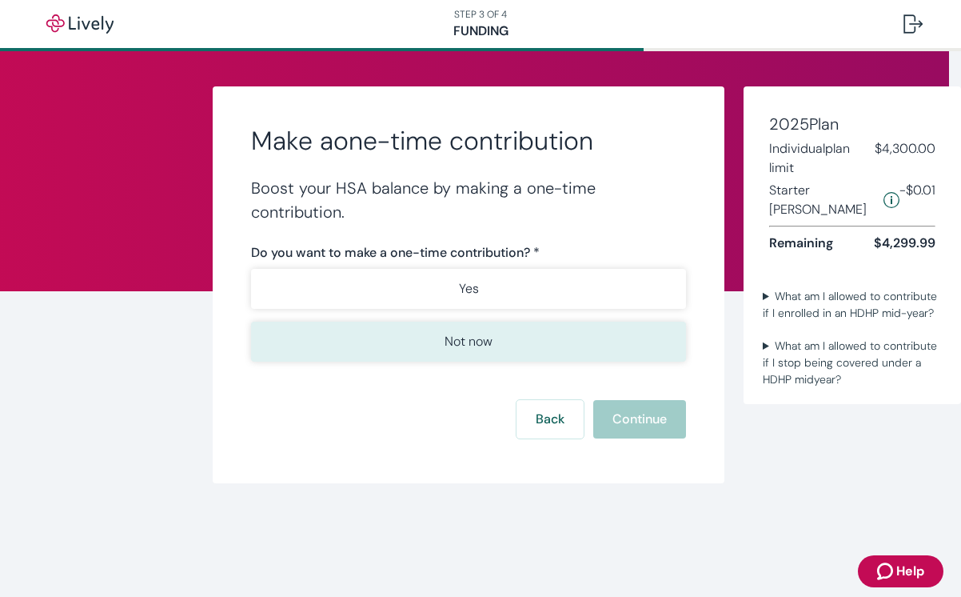
click at [475, 348] on p "Not now" at bounding box center [469, 341] width 48 height 19
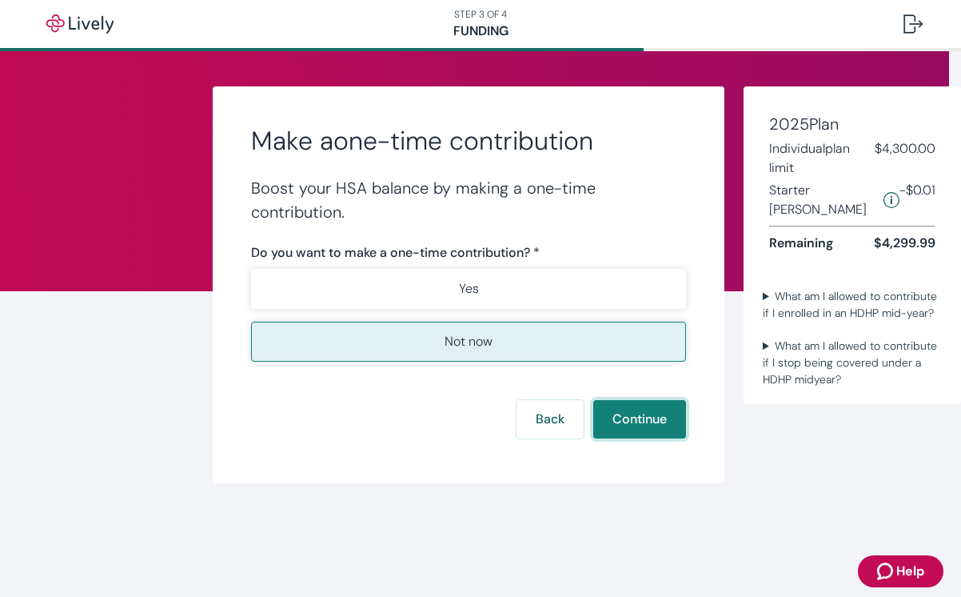
click at [645, 415] on button "Continue" at bounding box center [639, 419] width 93 height 38
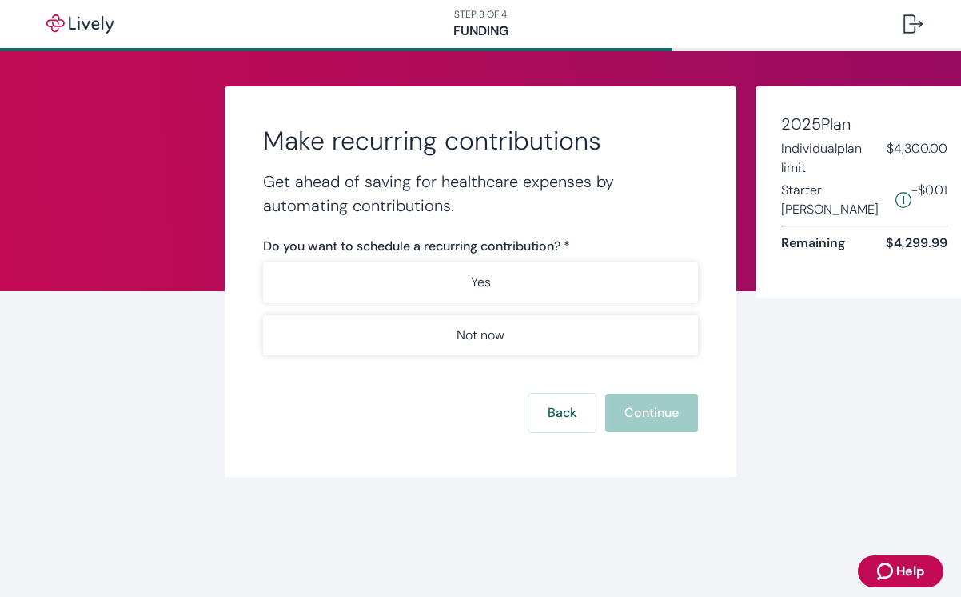
drag, startPoint x: 957, startPoint y: 84, endPoint x: 975, endPoint y: 83, distance: 17.6
click at [904, 83] on html "Help STEP 3 OF 4 Funding Make recurring contributions Get ahead of saving for h…" at bounding box center [480, 298] width 961 height 597
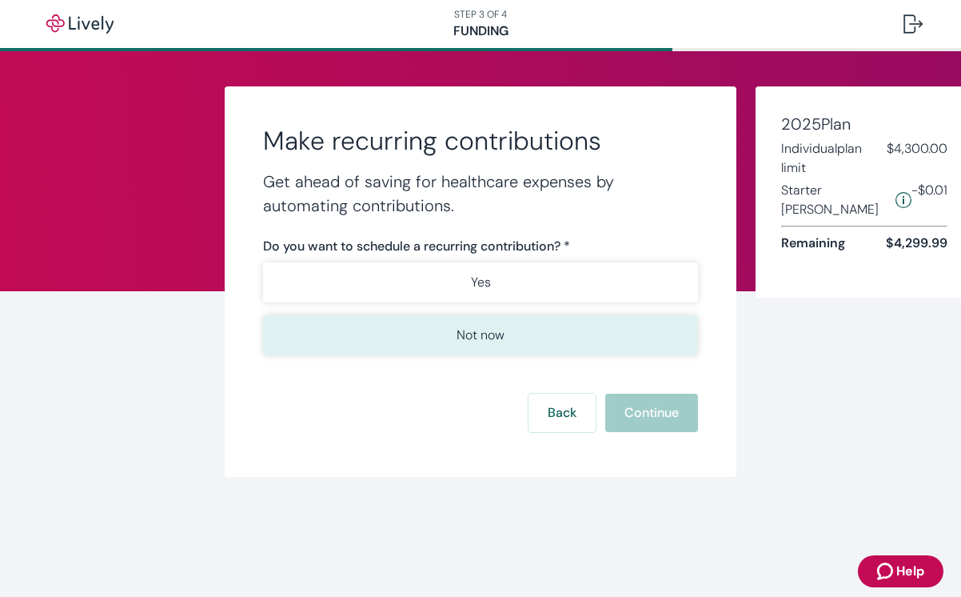
click at [527, 343] on button "Not now" at bounding box center [480, 335] width 435 height 40
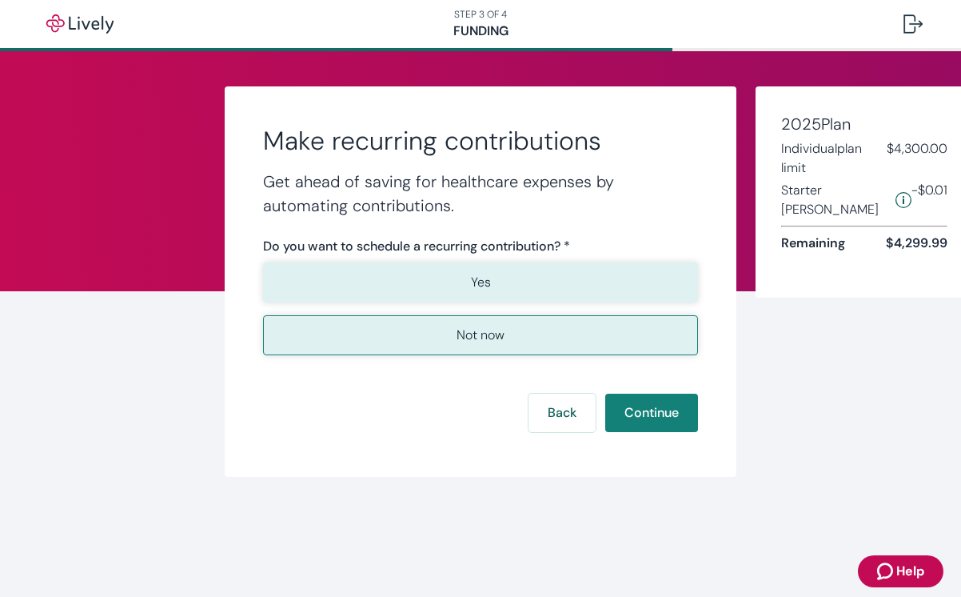
click at [513, 270] on button "Yes" at bounding box center [480, 282] width 435 height 40
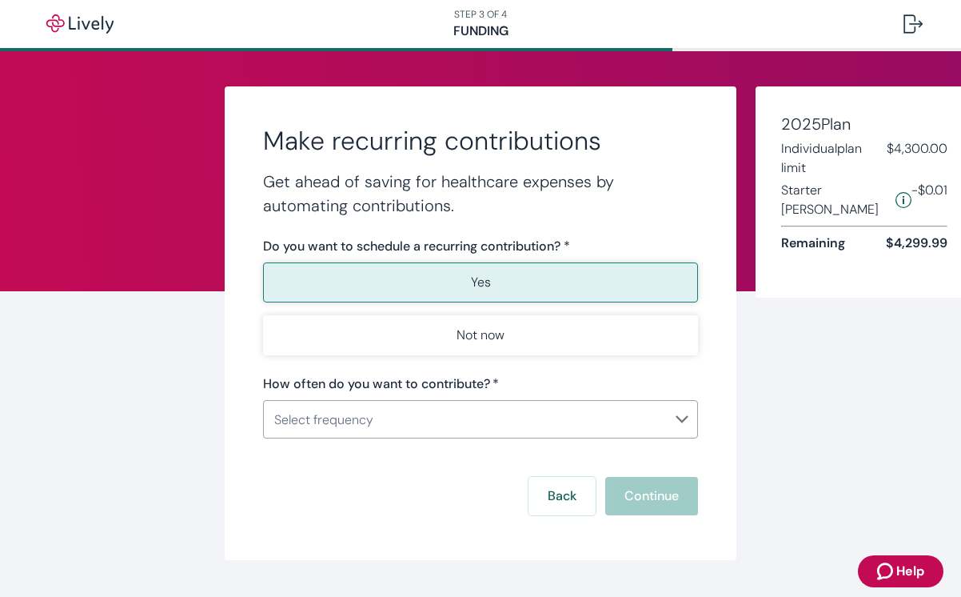
click at [476, 440] on form "Do you want to schedule a recurring contribution? * Yes Not now How often do yo…" at bounding box center [480, 376] width 435 height 278
click at [465, 424] on body "Help STEP 3 OF 4 Funding Make recurring contributions Get ahead of saving for h…" at bounding box center [480, 298] width 961 height 597
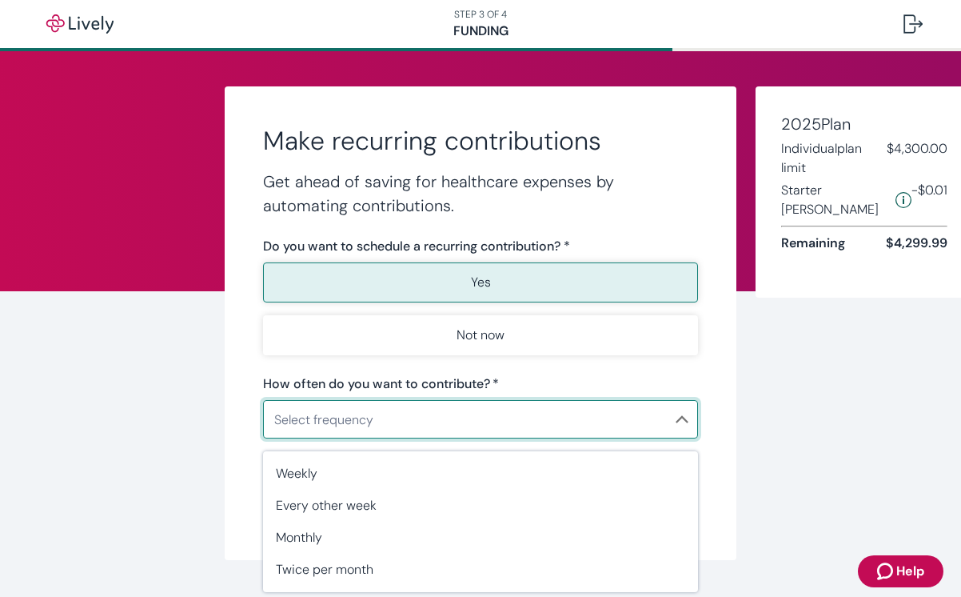
click at [228, 433] on div at bounding box center [480, 298] width 961 height 597
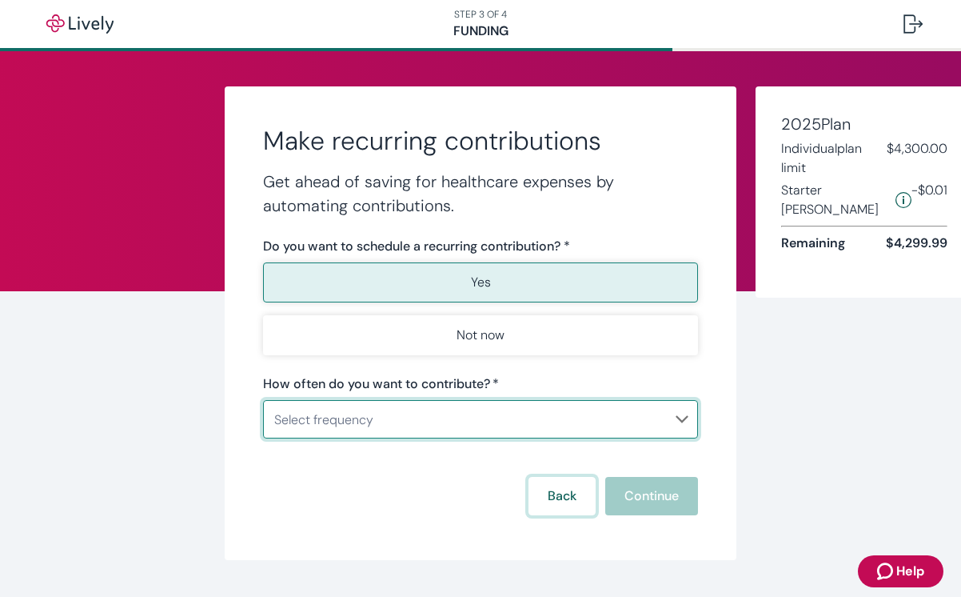
click at [545, 484] on button "Back" at bounding box center [562, 496] width 67 height 38
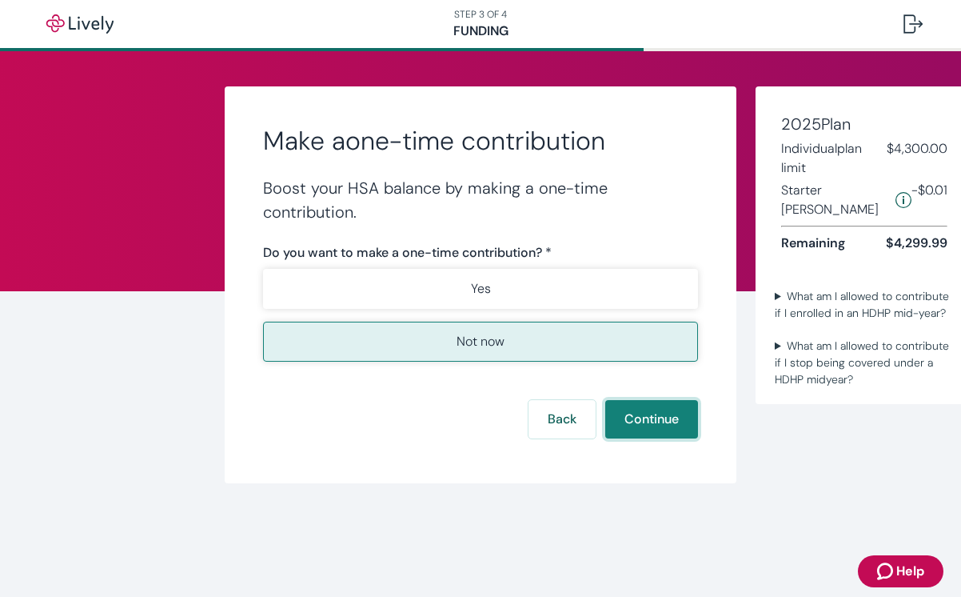
click at [673, 425] on button "Continue" at bounding box center [651, 419] width 93 height 38
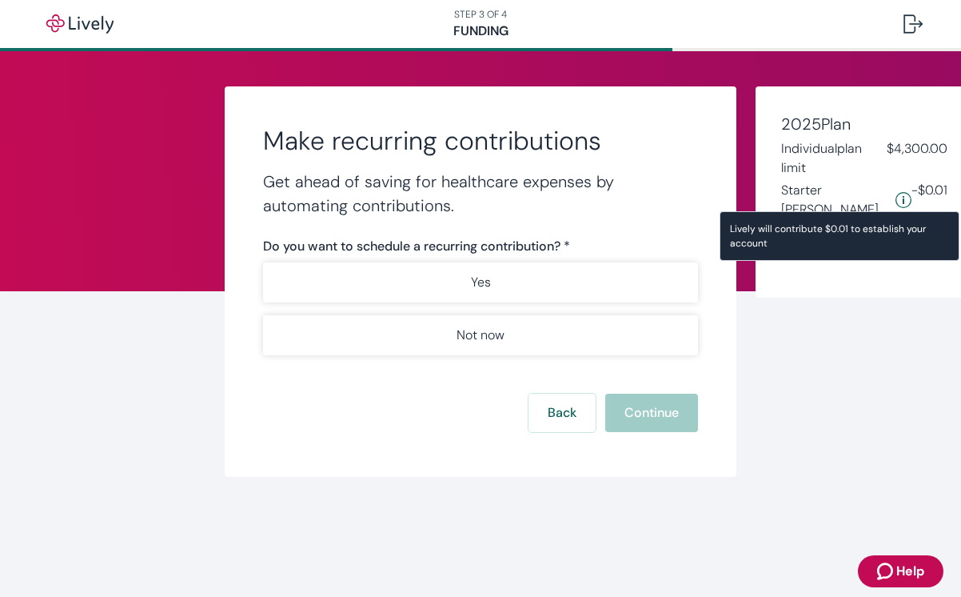
click at [896, 192] on icon "Starter penny details" at bounding box center [904, 200] width 16 height 16
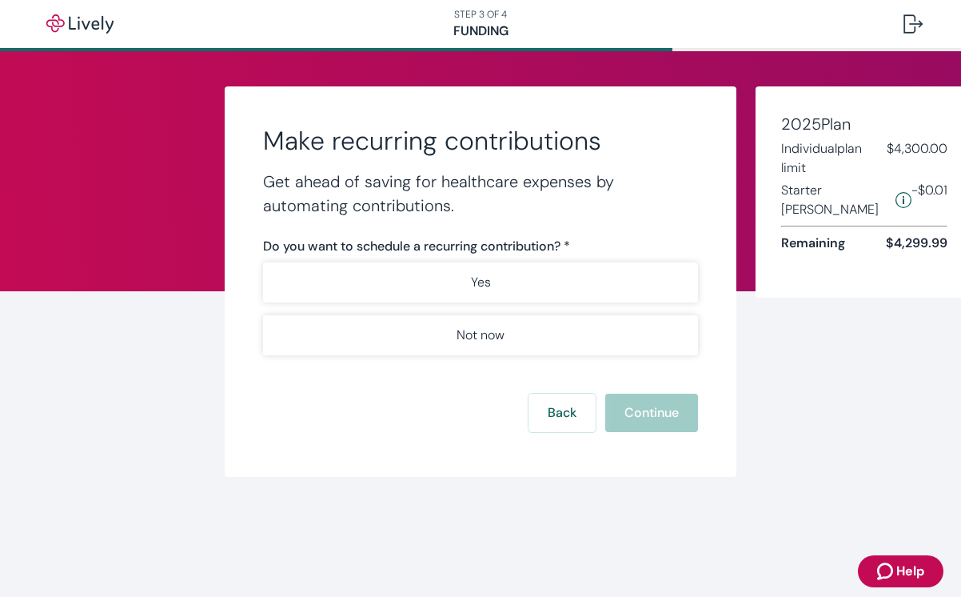
click at [904, 94] on div "2025 Plan Individual plan limit $4,300.00 Starter [PERSON_NAME] -$0.01 Remainin…" at bounding box center [865, 191] width 218 height 211
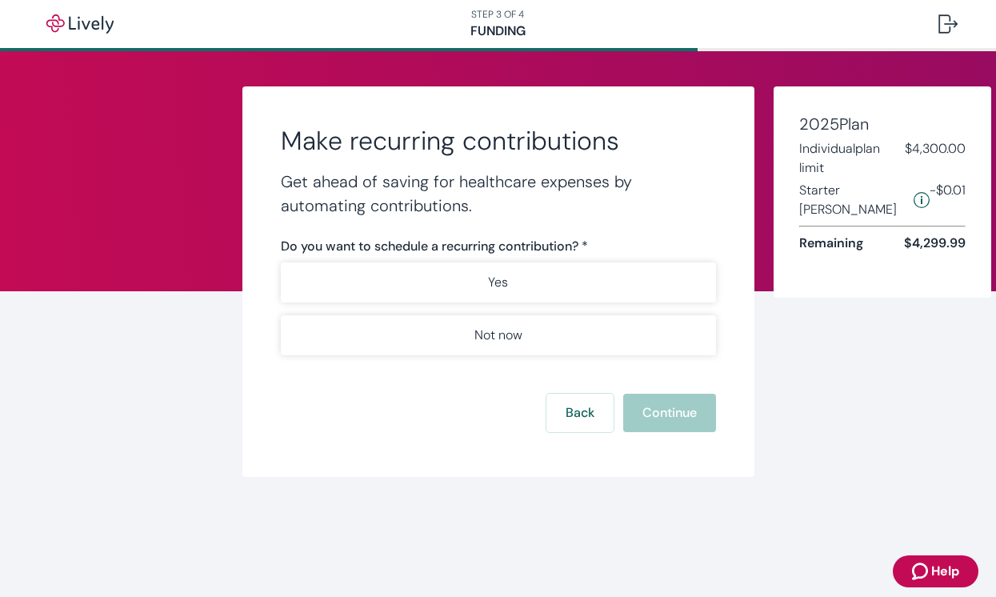
click at [242, 246] on div "Make recurring contributions Get ahead of saving for healthcare expenses by aut…" at bounding box center [498, 281] width 512 height 390
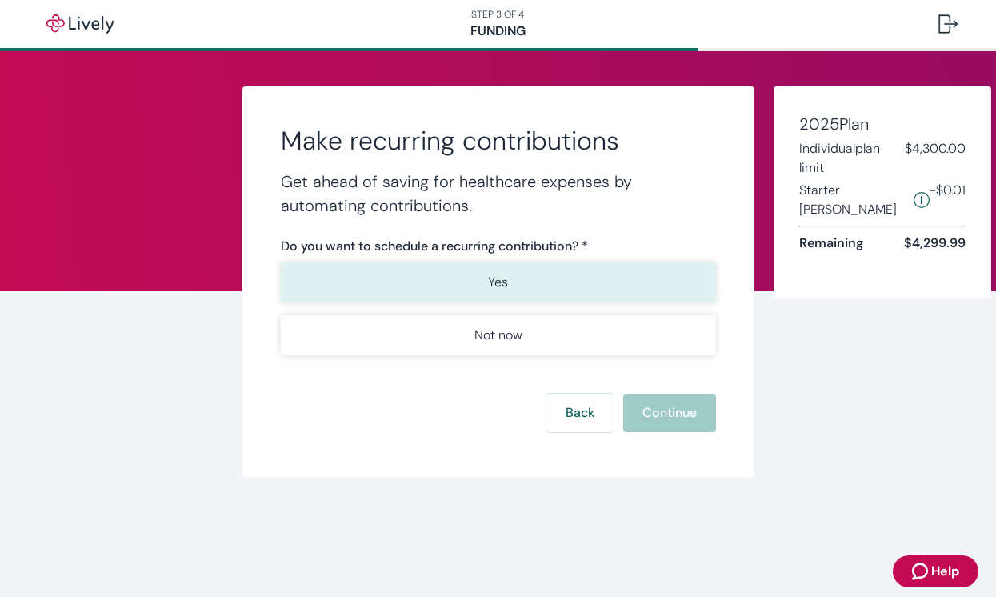
click at [464, 278] on button "Yes" at bounding box center [498, 282] width 435 height 40
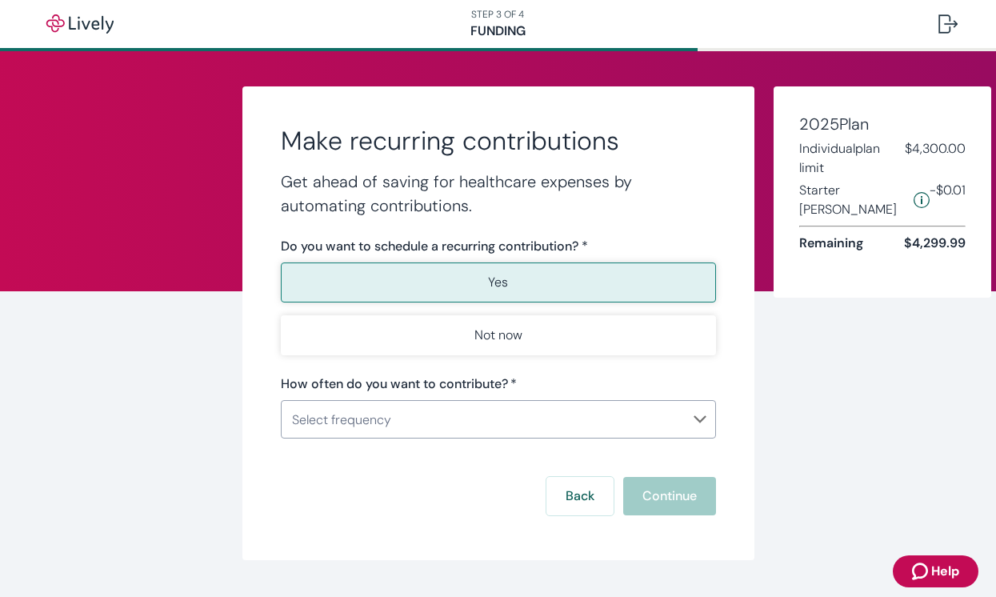
click at [406, 422] on body "Help STEP 3 OF 4 Funding Make recurring contributions Get ahead of saving for h…" at bounding box center [498, 298] width 996 height 597
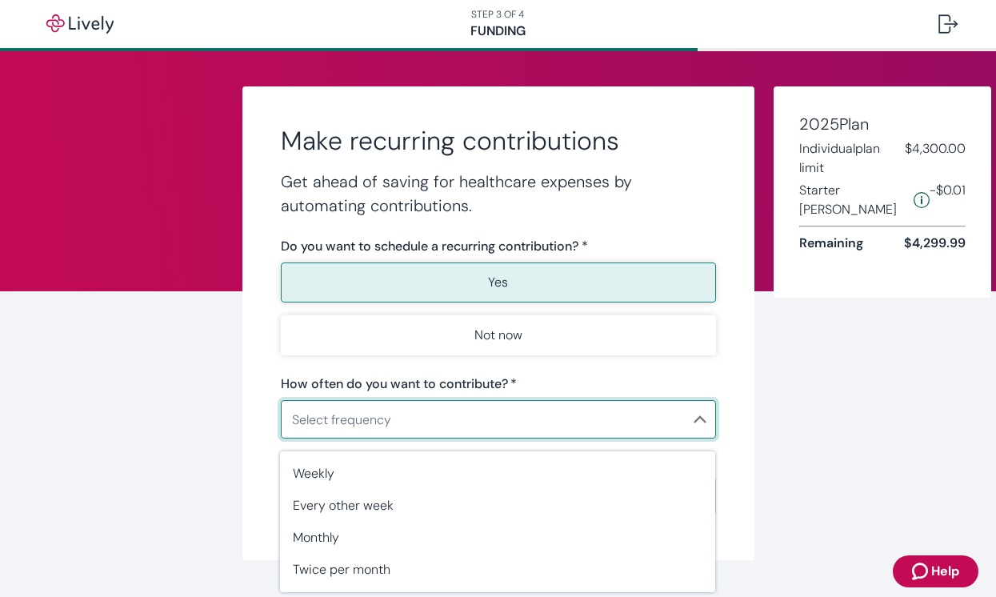
click at [879, 240] on div at bounding box center [498, 298] width 996 height 597
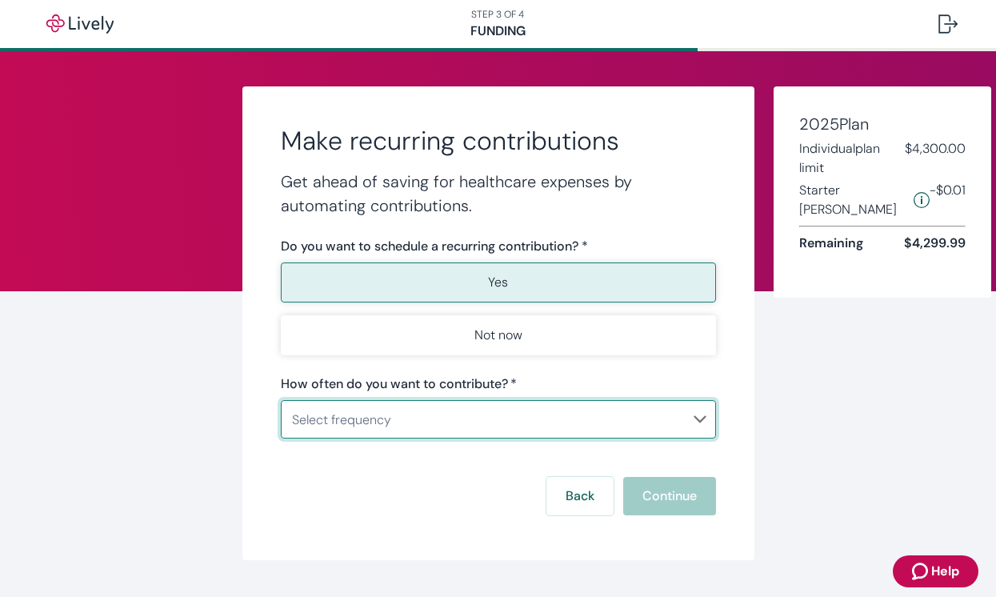
click at [496, 413] on body "Help STEP 3 OF 4 Funding Make recurring contributions Get ahead of saving for h…" at bounding box center [498, 298] width 996 height 597
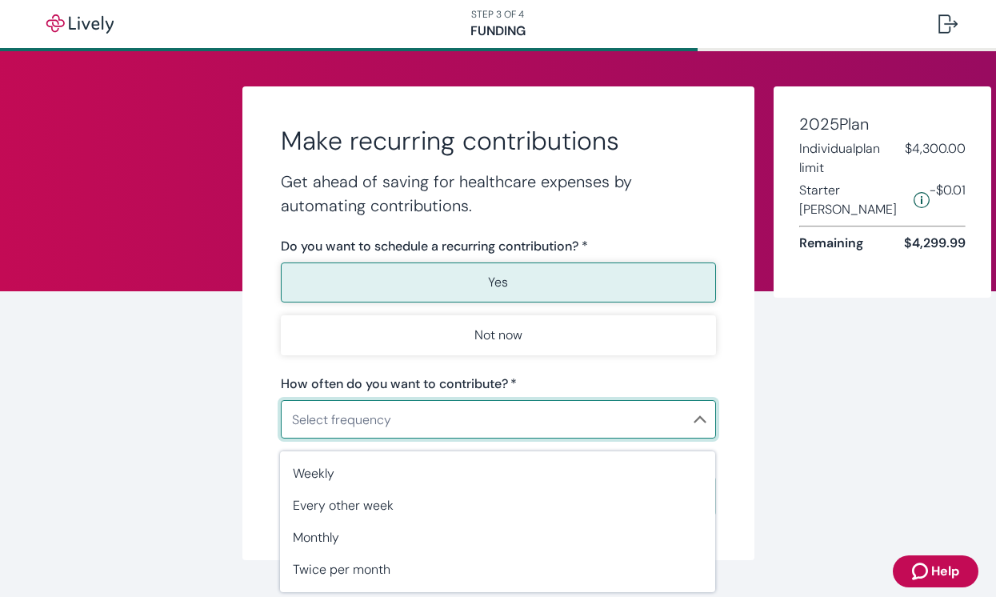
click at [218, 496] on div at bounding box center [498, 298] width 996 height 597
click at [330, 419] on body "Help STEP 3 OF 4 Funding Make recurring contributions Get ahead of saving for h…" at bounding box center [498, 298] width 996 height 597
click at [251, 396] on div at bounding box center [498, 298] width 996 height 597
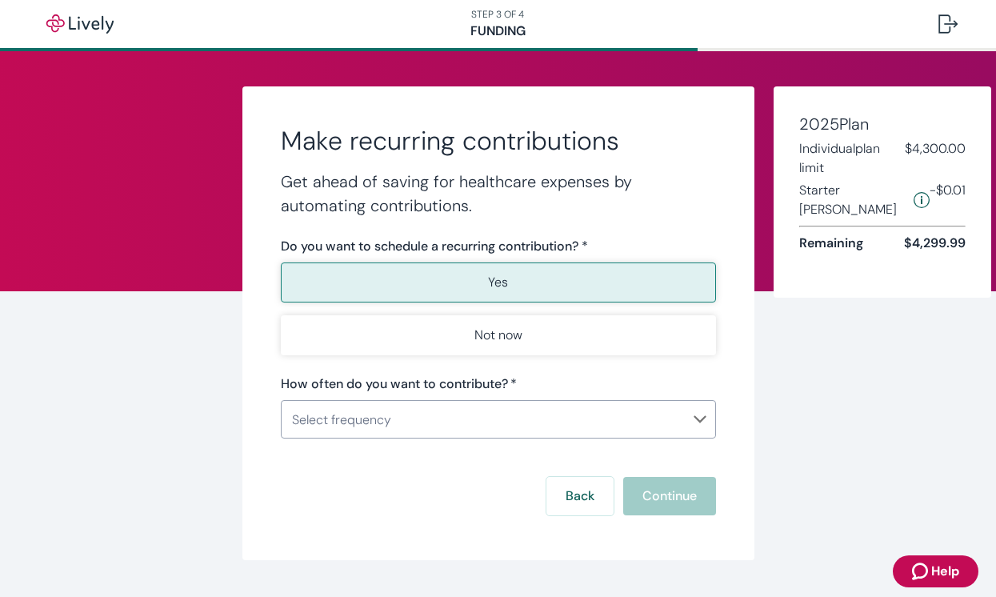
click at [356, 435] on div "Select frequency ​" at bounding box center [498, 419] width 435 height 38
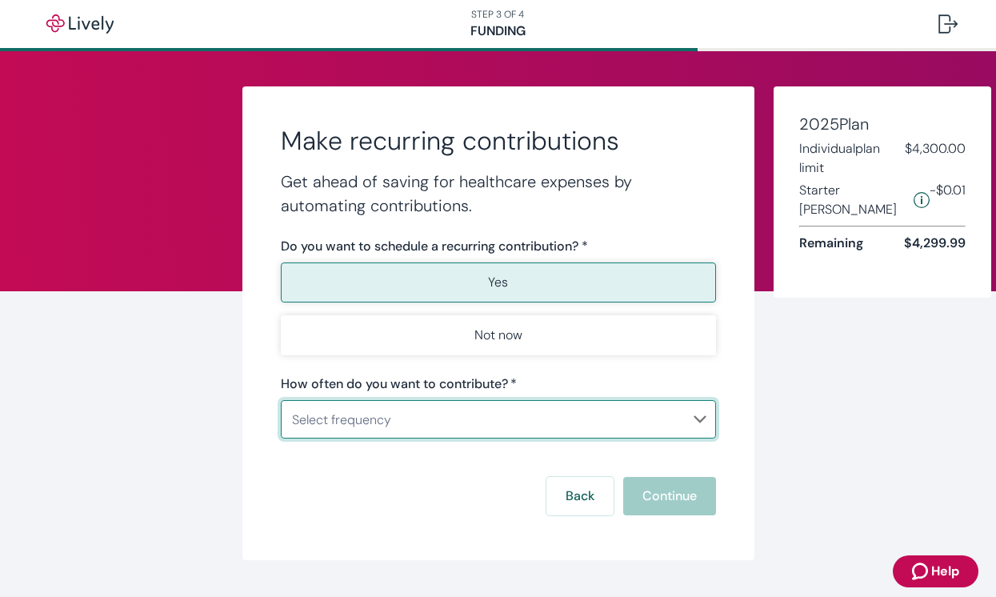
click at [346, 418] on body "Help STEP 3 OF 4 Funding Make recurring contributions Get ahead of saving for h…" at bounding box center [498, 298] width 996 height 597
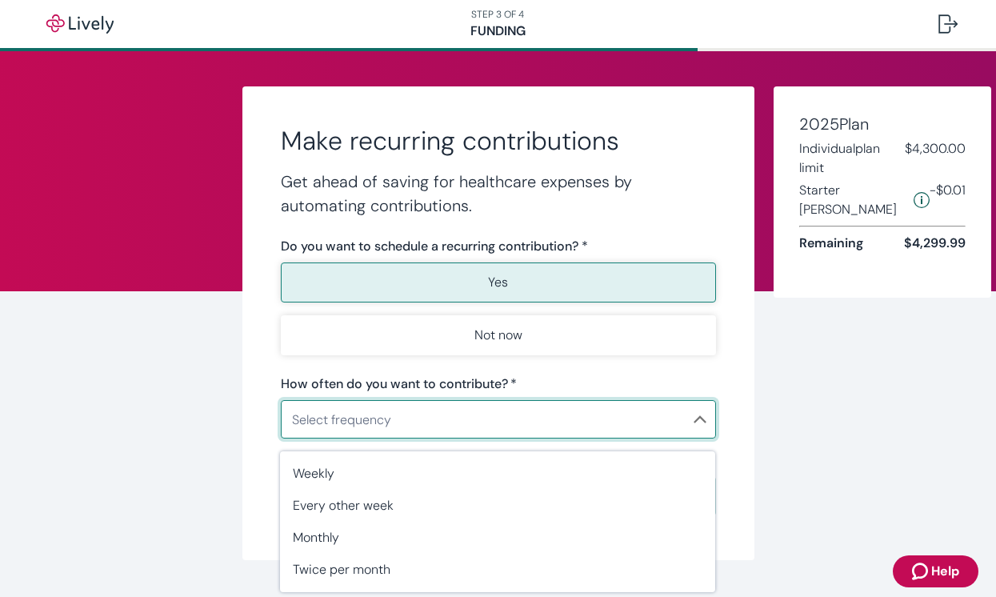
click at [259, 359] on div at bounding box center [498, 298] width 996 height 597
click at [352, 422] on body "Help STEP 3 OF 4 Funding Make recurring contributions Get ahead of saving for h…" at bounding box center [498, 298] width 996 height 597
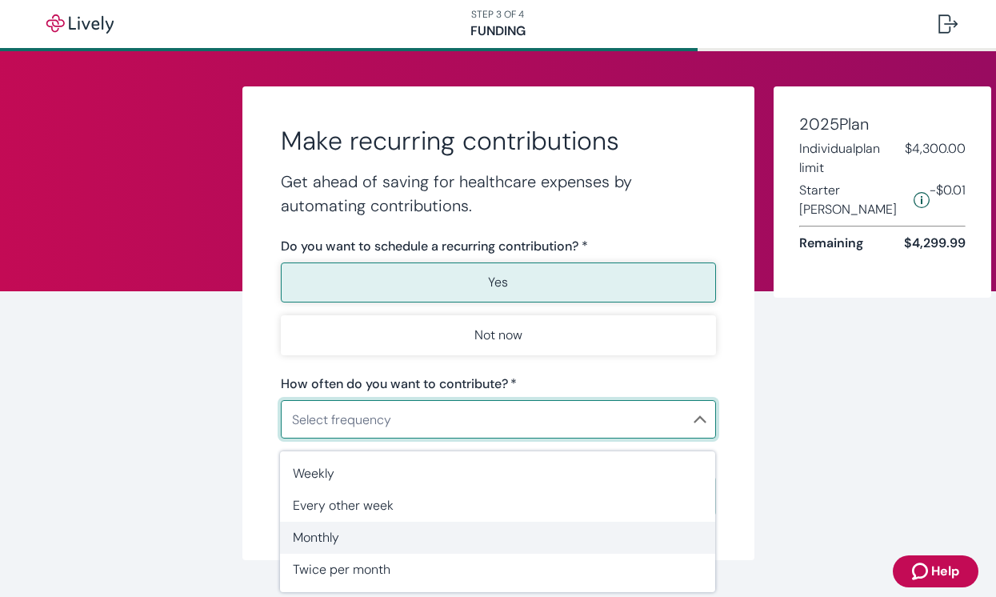
click at [333, 539] on span "Monthly" at bounding box center [497, 537] width 409 height 19
type input "Monthly"
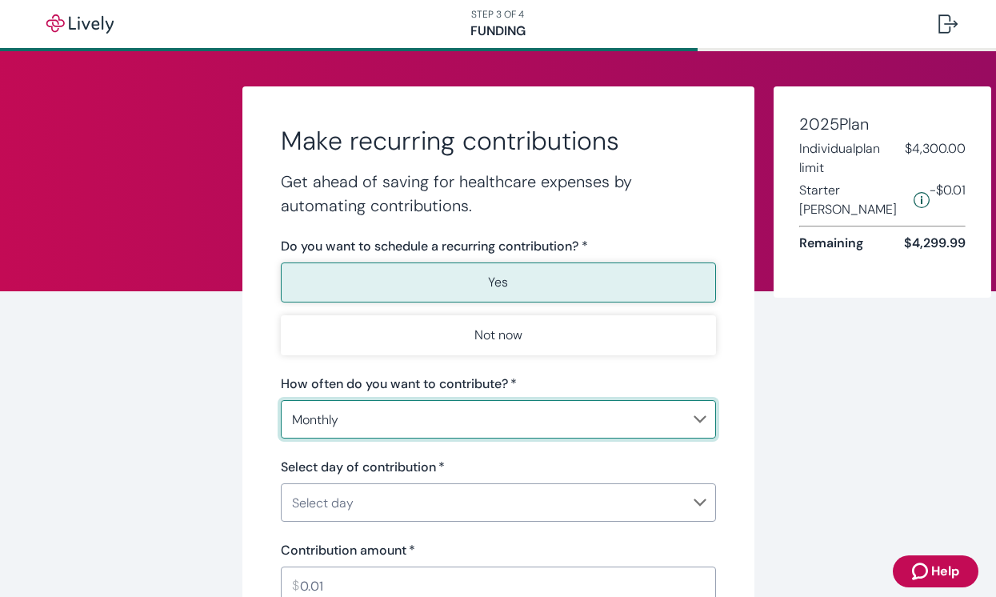
scroll to position [84, 0]
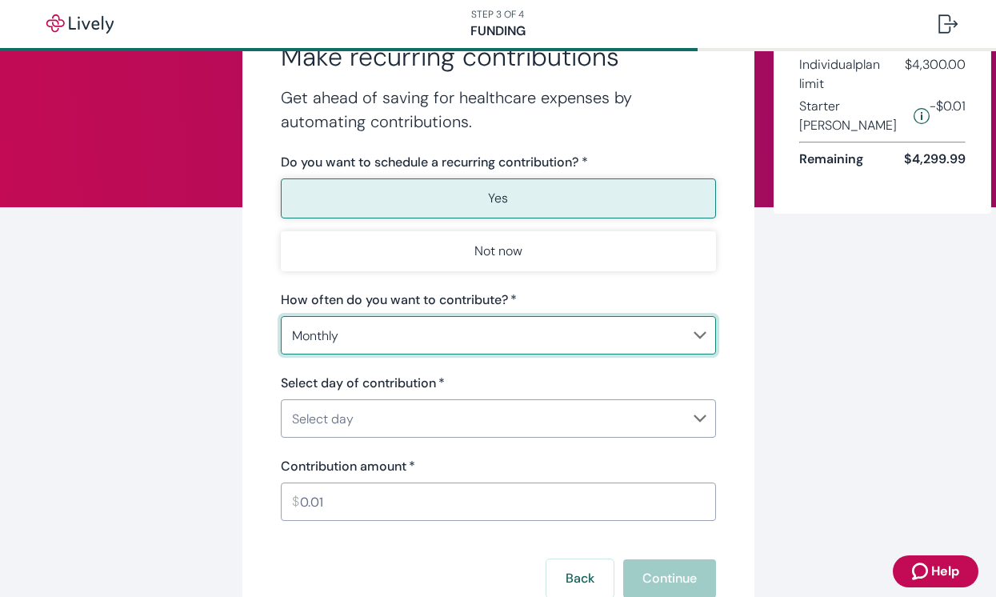
click at [359, 425] on body "Help STEP 3 OF 4 Funding Make recurring contributions Get ahead of saving for h…" at bounding box center [498, 298] width 996 height 597
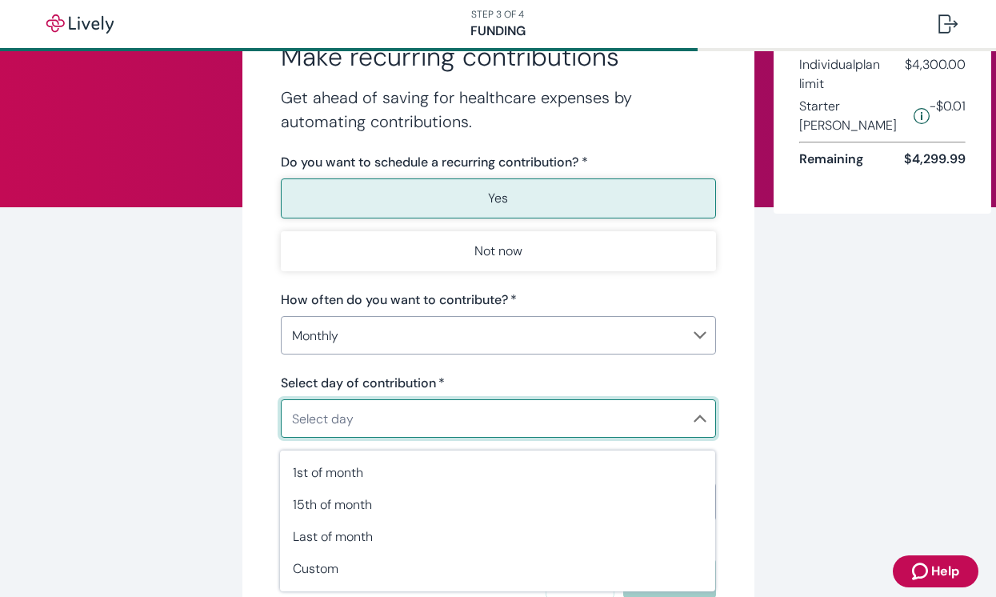
click at [230, 508] on div at bounding box center [498, 298] width 996 height 597
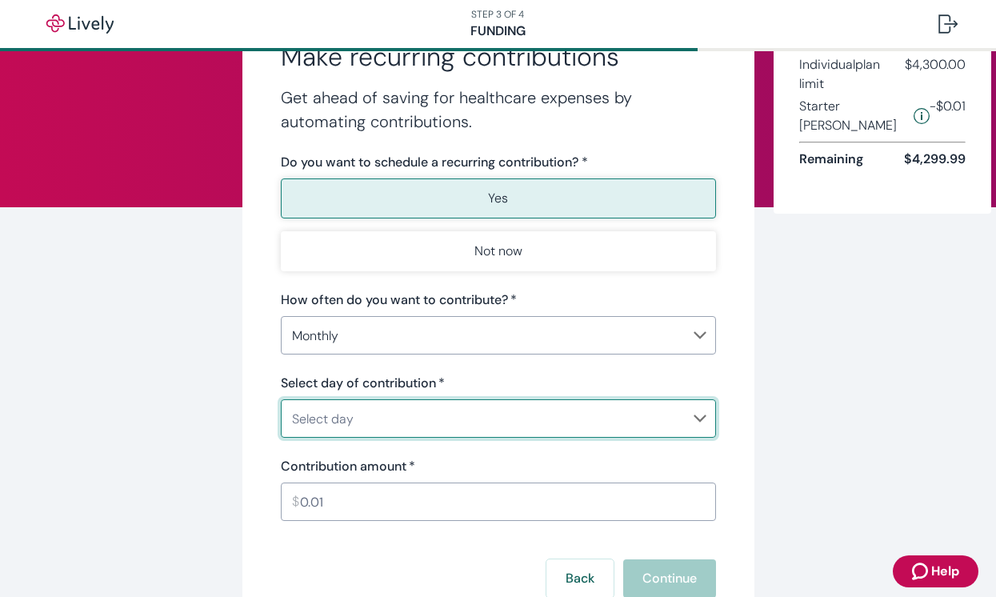
scroll to position [146, 0]
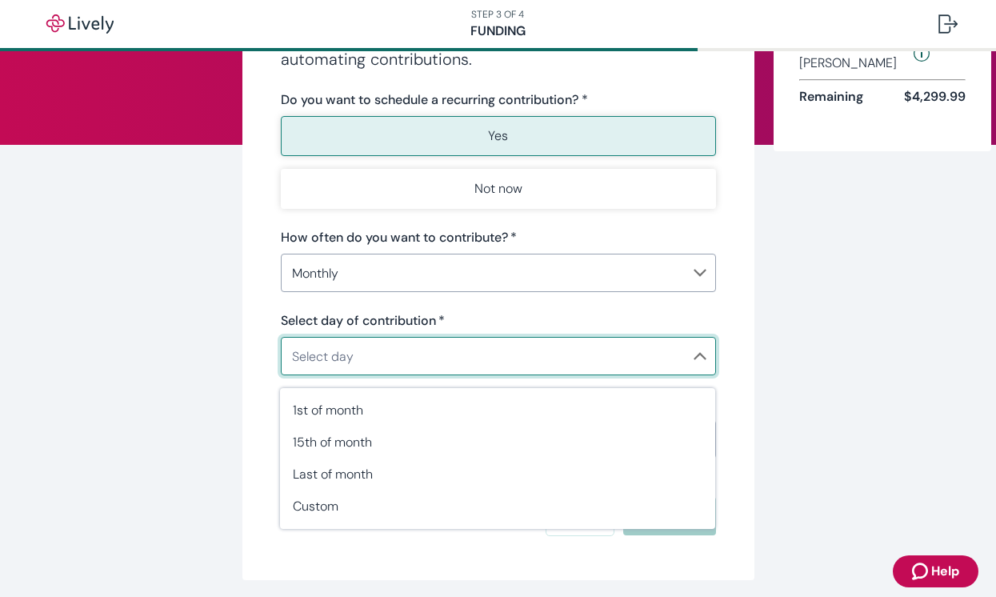
click at [316, 368] on body "Help STEP 3 OF 4 Funding Make recurring contributions Get ahead of saving for h…" at bounding box center [498, 298] width 996 height 597
click at [265, 365] on div at bounding box center [498, 298] width 996 height 597
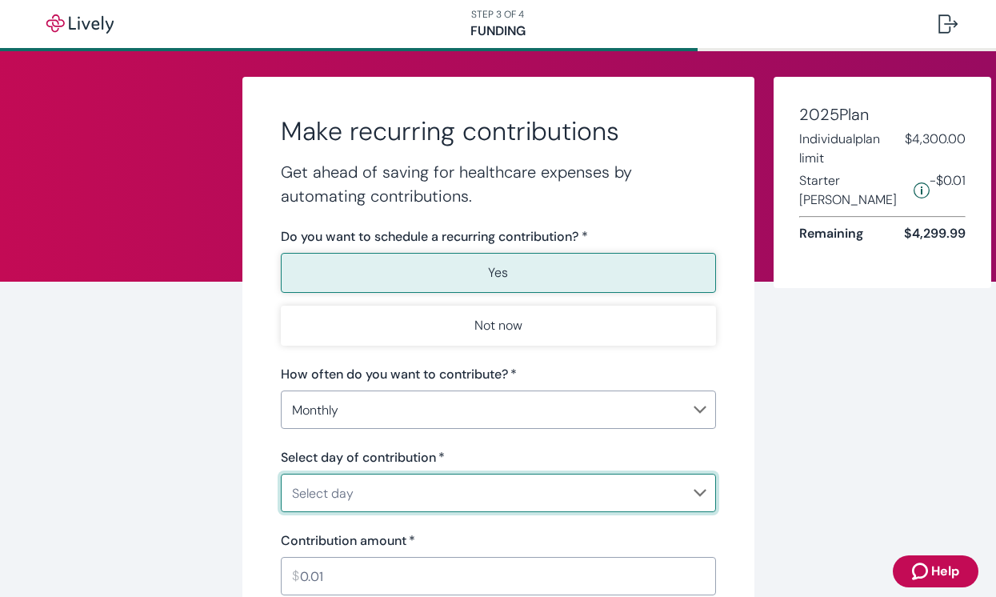
scroll to position [140, 0]
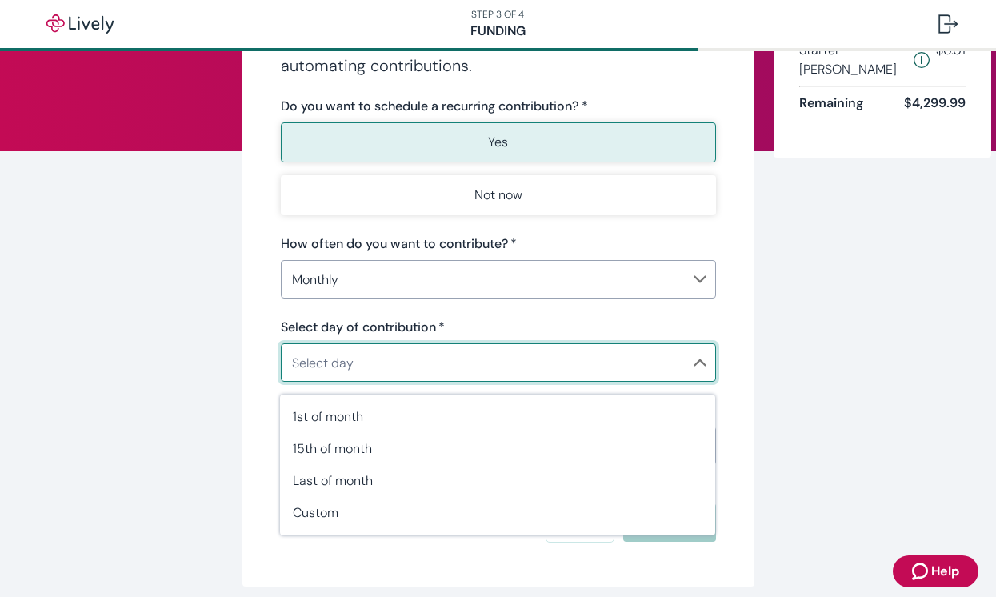
click at [389, 365] on body "Help STEP 3 OF 4 Funding Make recurring contributions Get ahead of saving for h…" at bounding box center [498, 298] width 996 height 597
click at [224, 417] on div at bounding box center [498, 298] width 996 height 597
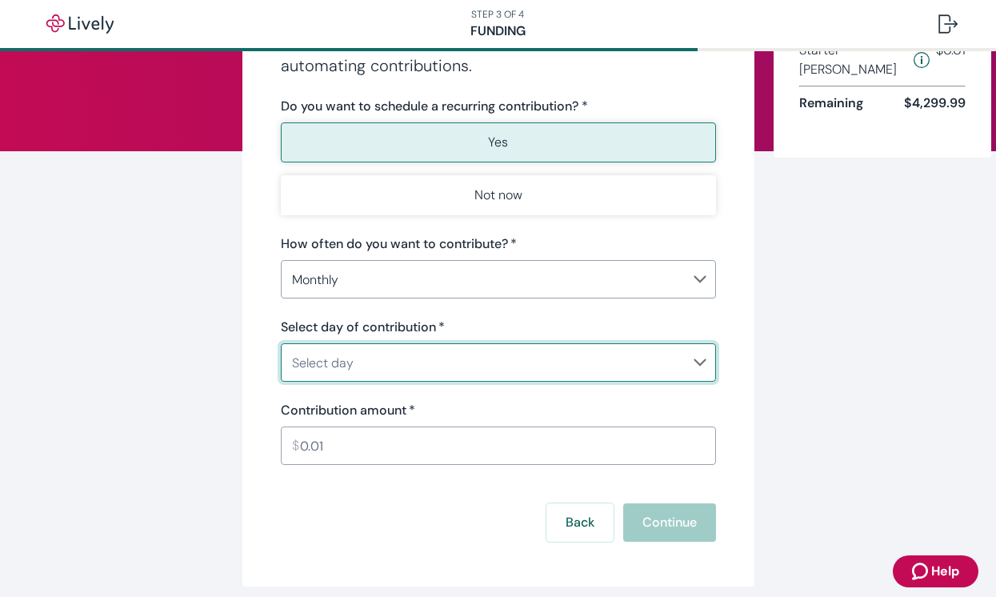
click at [300, 363] on body "Help STEP 3 OF 4 Funding Make recurring contributions Get ahead of saving for h…" at bounding box center [498, 298] width 996 height 597
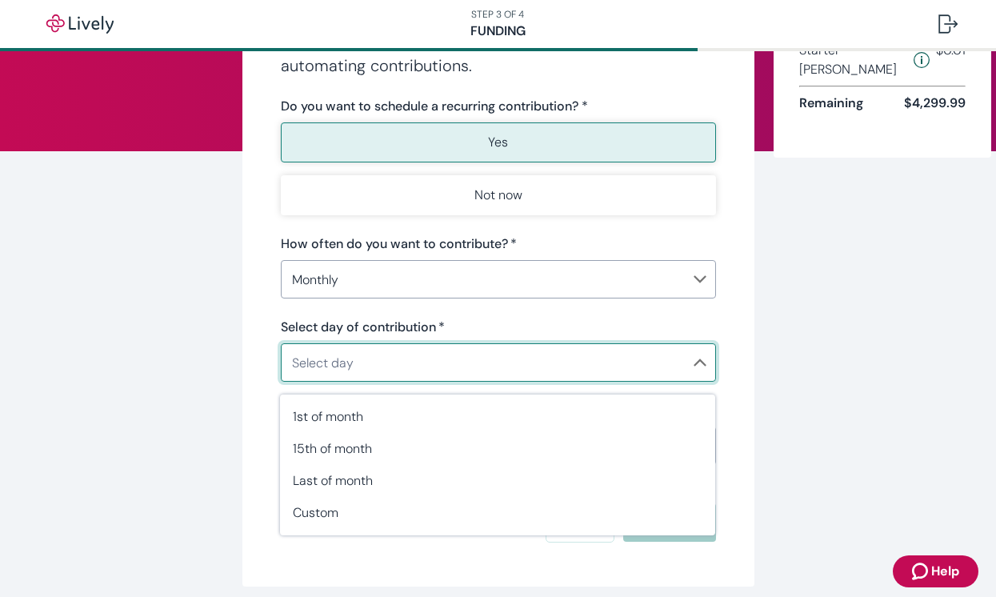
click at [254, 367] on div at bounding box center [498, 298] width 996 height 597
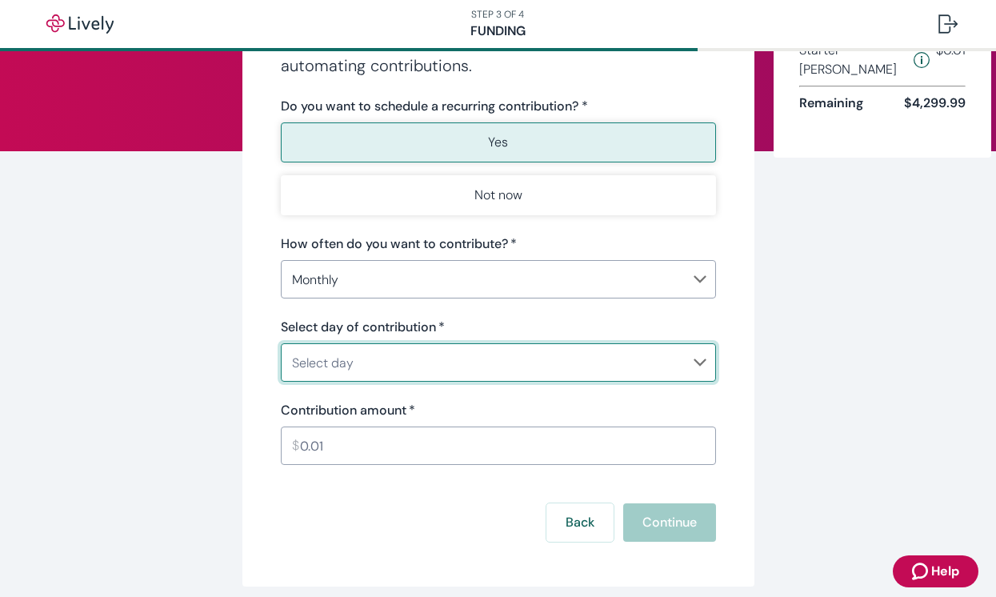
click at [352, 363] on body "Help STEP 3 OF 4 Funding Make recurring contributions Get ahead of saving for h…" at bounding box center [498, 298] width 996 height 597
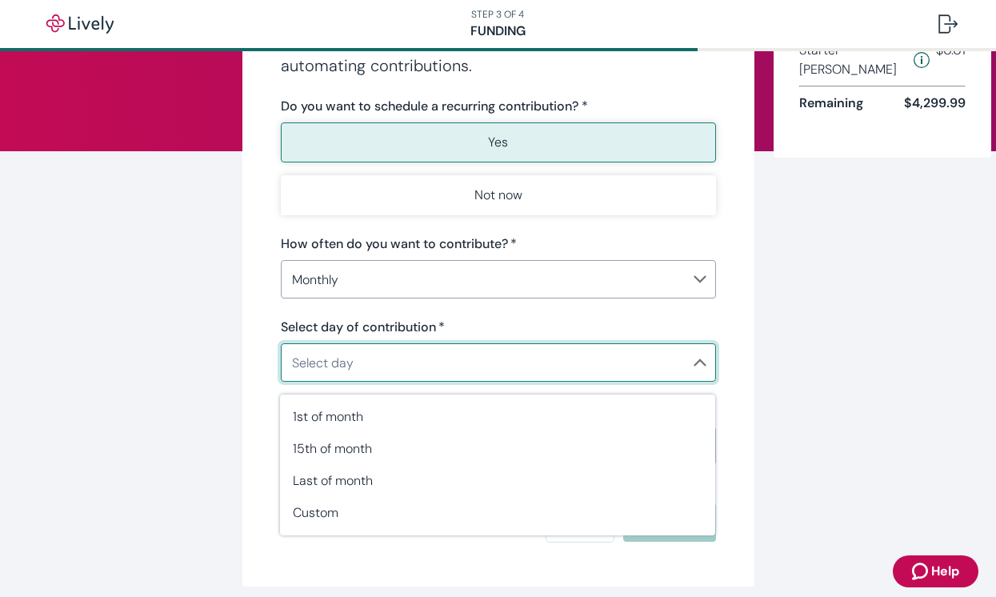
click at [237, 362] on div at bounding box center [498, 298] width 996 height 597
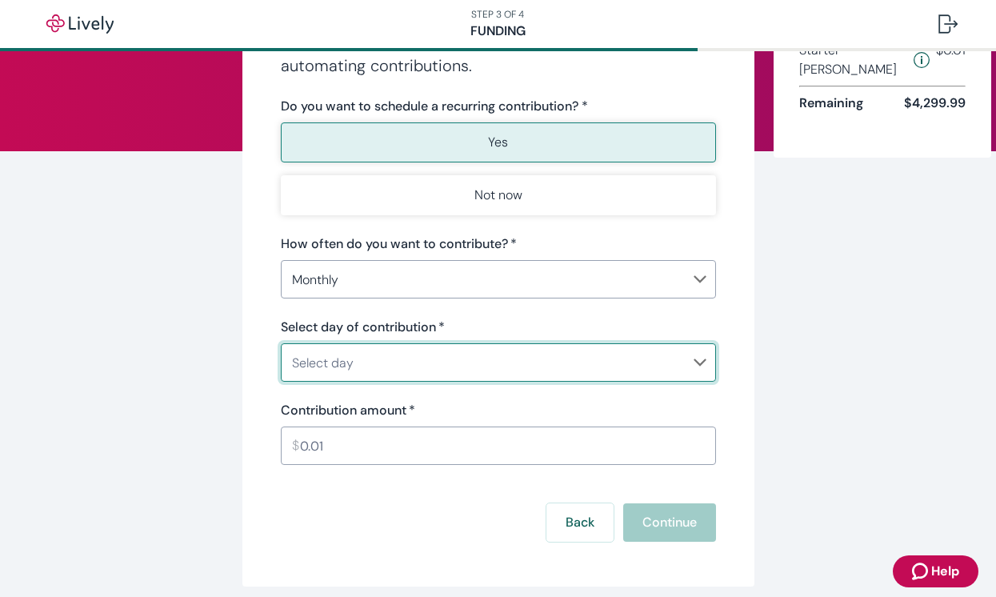
click at [318, 362] on body "Help STEP 3 OF 4 Funding Make recurring contributions Get ahead of saving for h…" at bounding box center [498, 298] width 996 height 597
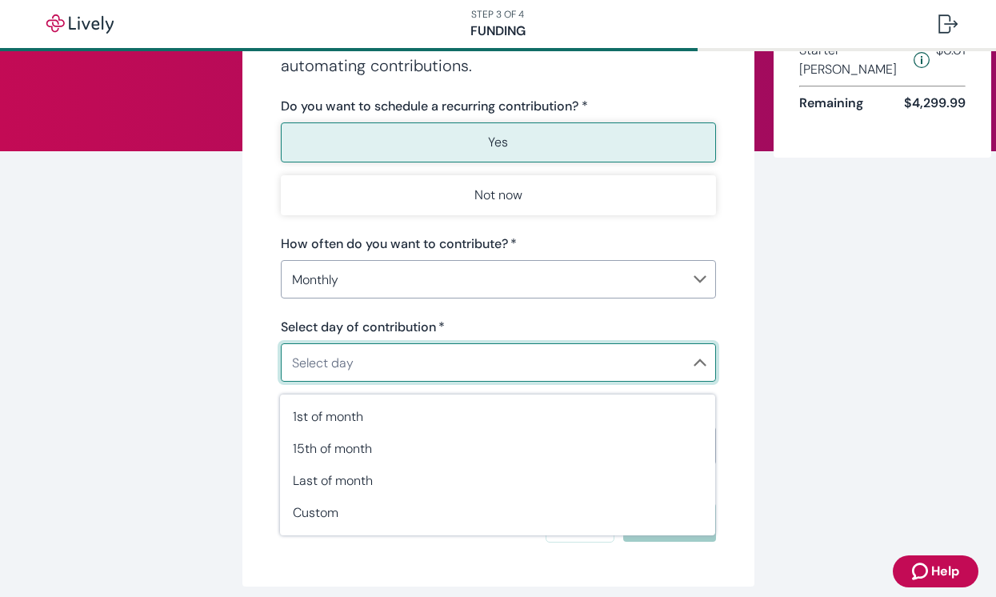
click at [250, 362] on div at bounding box center [498, 298] width 996 height 597
click at [307, 362] on body "Help STEP 3 OF 4 Funding Make recurring contributions Get ahead of saving for h…" at bounding box center [498, 298] width 996 height 597
click at [248, 350] on div at bounding box center [498, 298] width 996 height 597
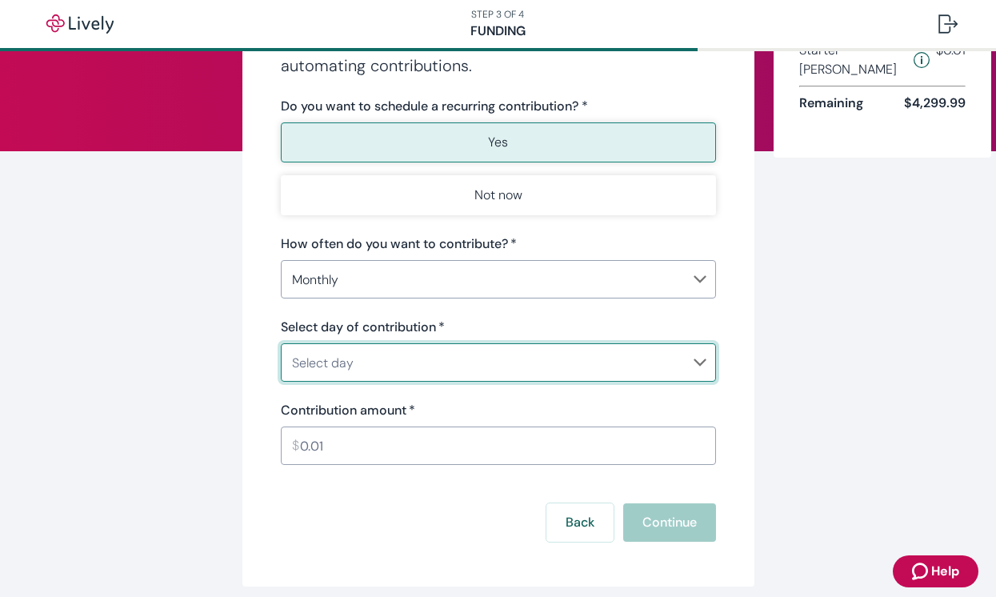
click at [320, 374] on body "Help STEP 3 OF 4 Funding Make recurring contributions Get ahead of saving for h…" at bounding box center [498, 298] width 996 height 597
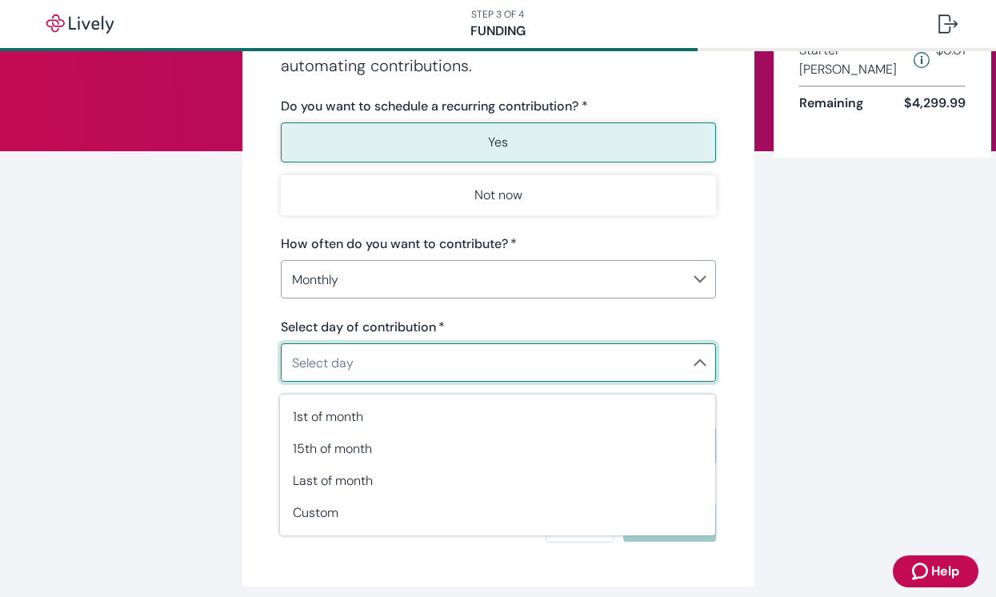
click at [260, 356] on div at bounding box center [498, 298] width 996 height 597
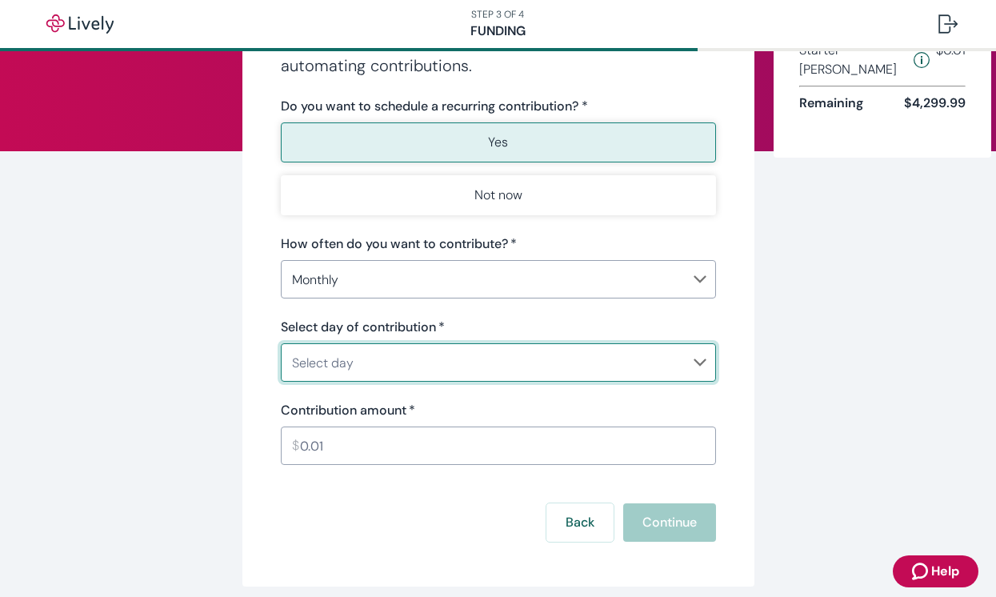
click at [321, 359] on body "Help STEP 3 OF 4 Funding Make recurring contributions Get ahead of saving for h…" at bounding box center [498, 298] width 996 height 597
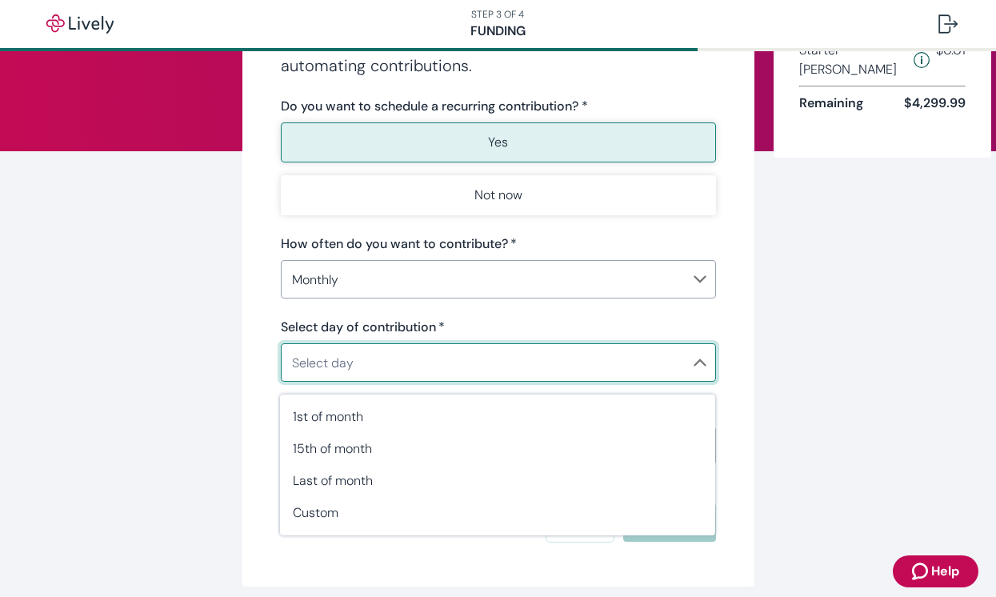
click at [267, 358] on div at bounding box center [498, 298] width 996 height 597
click at [328, 366] on body "Help STEP 3 OF 4 Funding Make recurring contributions Get ahead of saving for h…" at bounding box center [498, 298] width 996 height 597
click at [269, 357] on div at bounding box center [498, 298] width 996 height 597
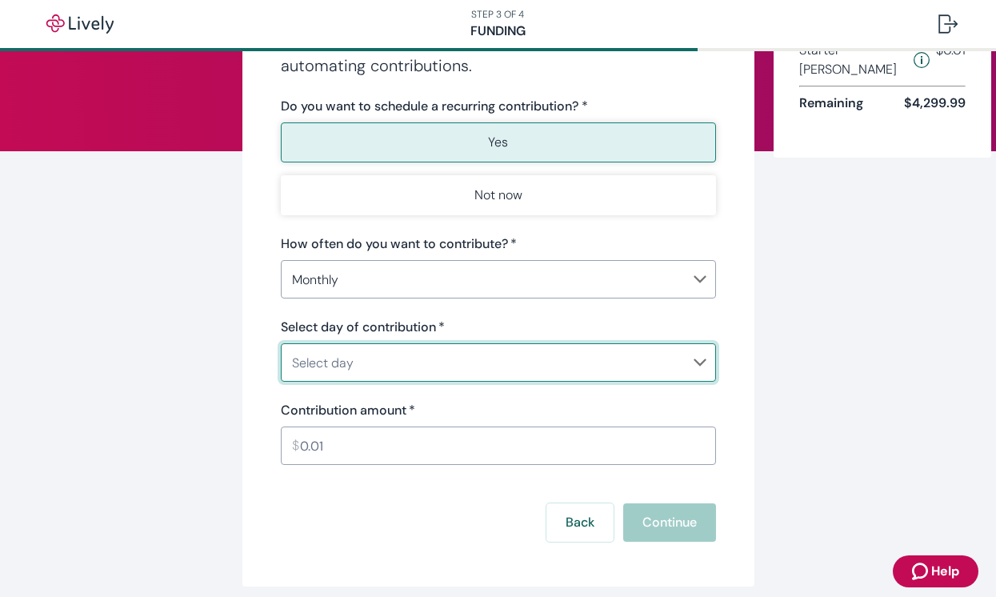
click at [334, 373] on body "Help STEP 3 OF 4 Funding Make recurring contributions Get ahead of saving for h…" at bounding box center [498, 298] width 996 height 597
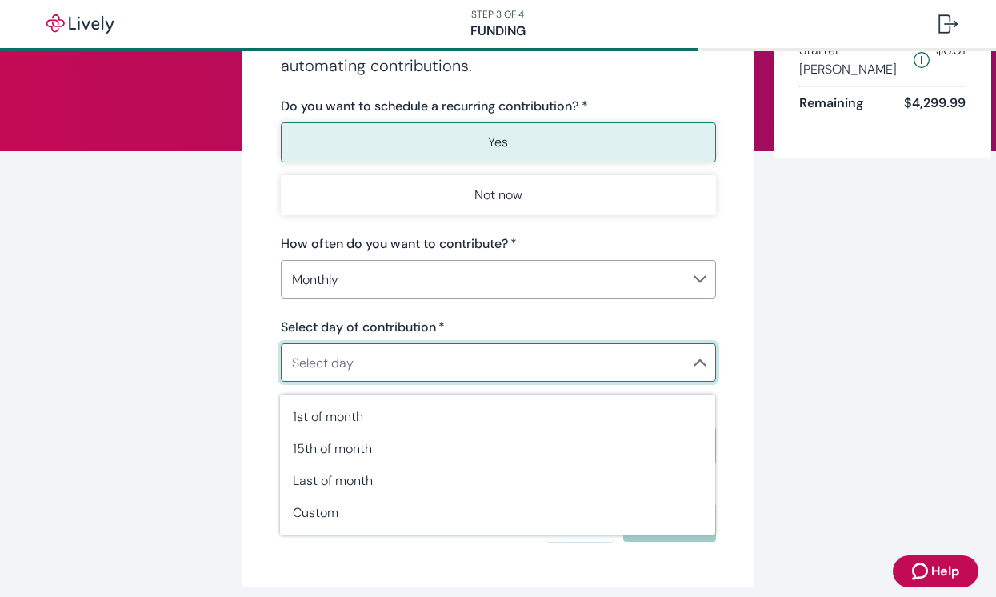
click at [272, 368] on div at bounding box center [498, 298] width 996 height 597
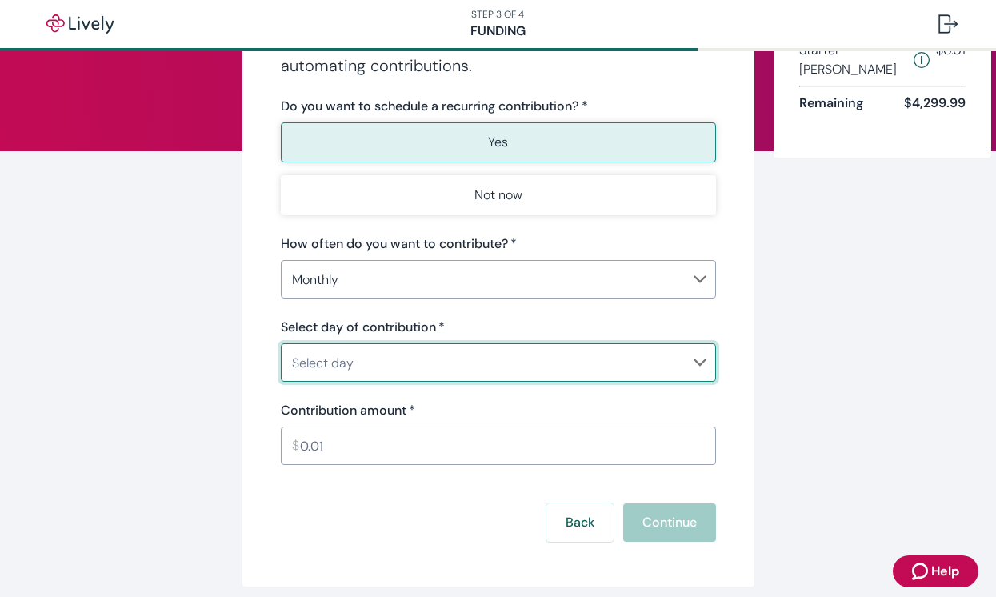
click at [327, 370] on body "Help STEP 3 OF 4 Funding Make recurring contributions Get ahead of saving for h…" at bounding box center [498, 298] width 996 height 597
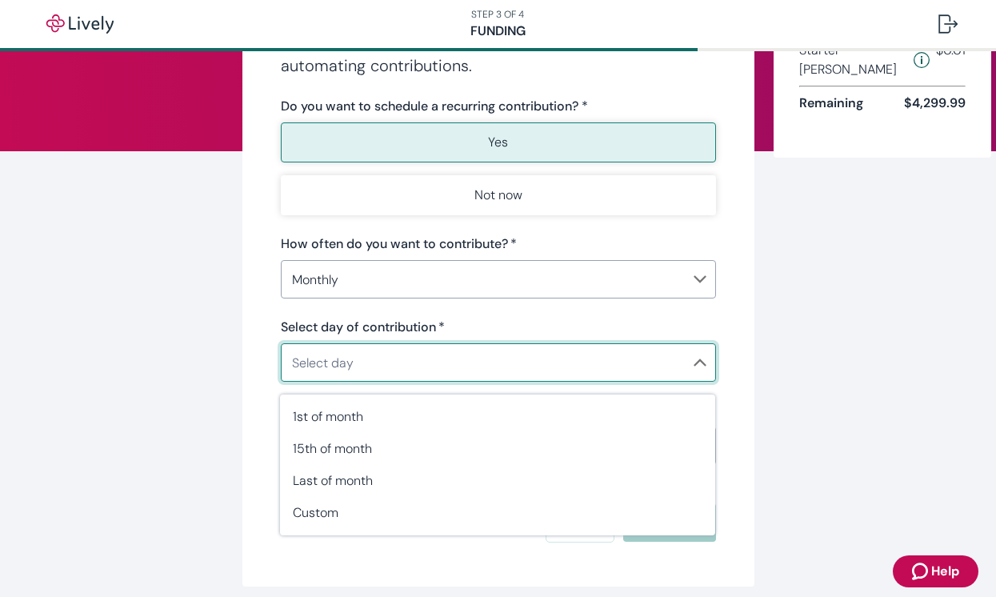
click at [254, 362] on div at bounding box center [498, 298] width 996 height 597
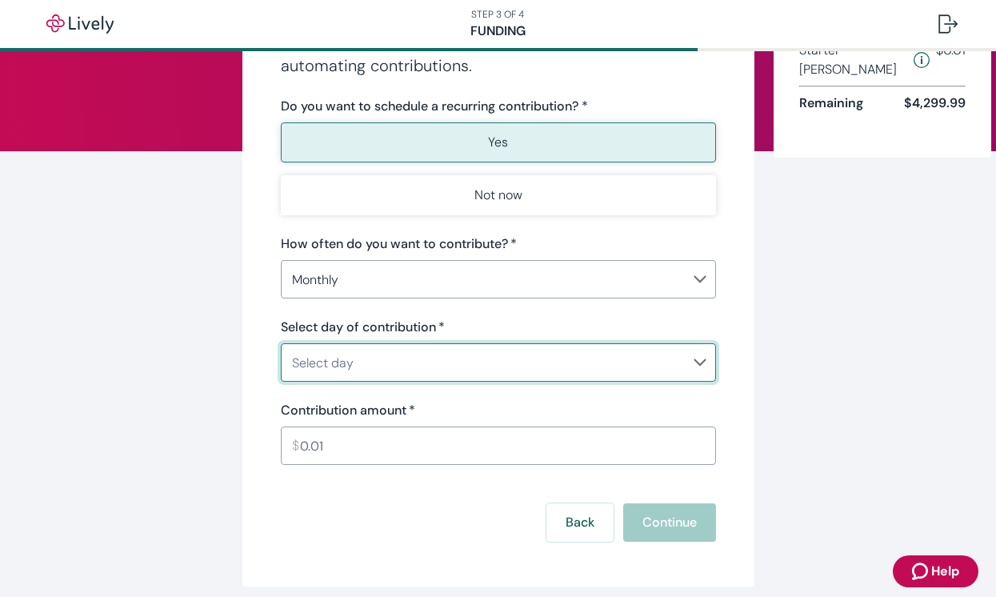
click at [334, 363] on body "Help STEP 3 OF 4 Funding Make recurring contributions Get ahead of saving for h…" at bounding box center [498, 298] width 996 height 597
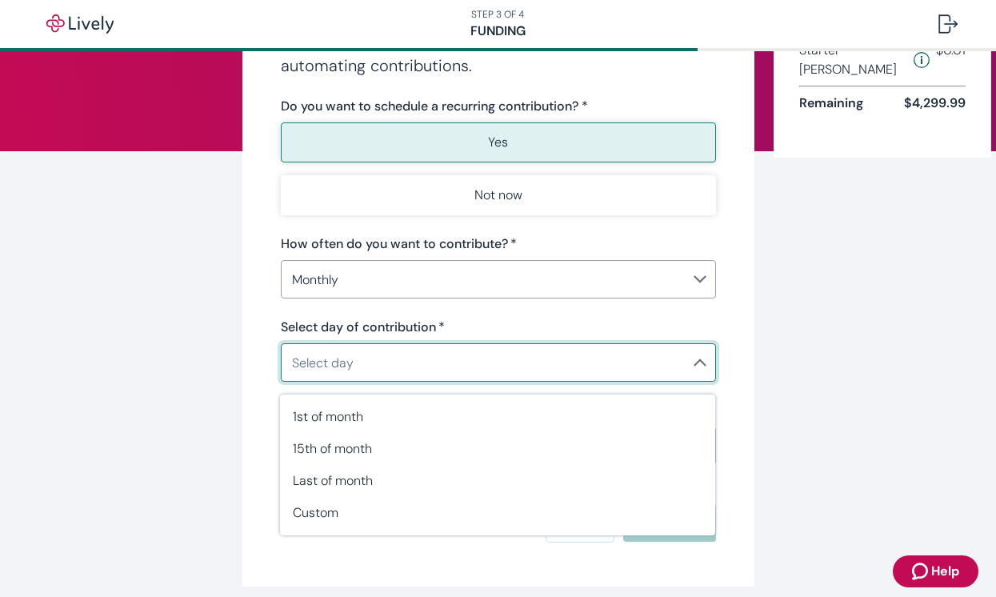
click at [271, 362] on div at bounding box center [498, 298] width 996 height 597
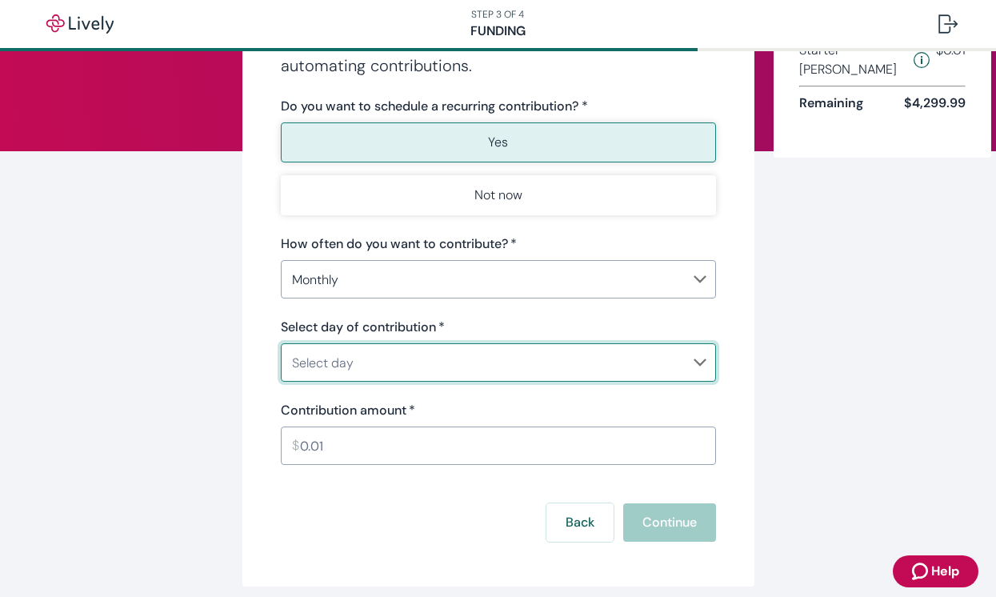
click at [320, 362] on body "Help STEP 3 OF 4 Funding Make recurring contributions Get ahead of saving for h…" at bounding box center [498, 298] width 996 height 597
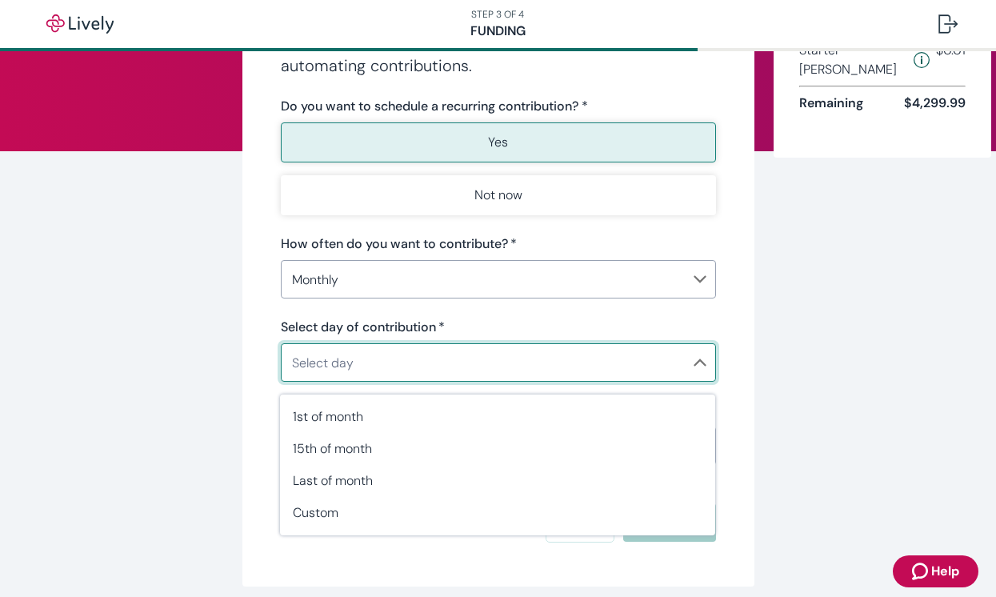
click at [263, 362] on div at bounding box center [498, 298] width 996 height 597
click at [325, 362] on body "Help STEP 3 OF 4 Funding Make recurring contributions Get ahead of saving for h…" at bounding box center [498, 298] width 996 height 597
click at [255, 356] on div at bounding box center [498, 298] width 996 height 597
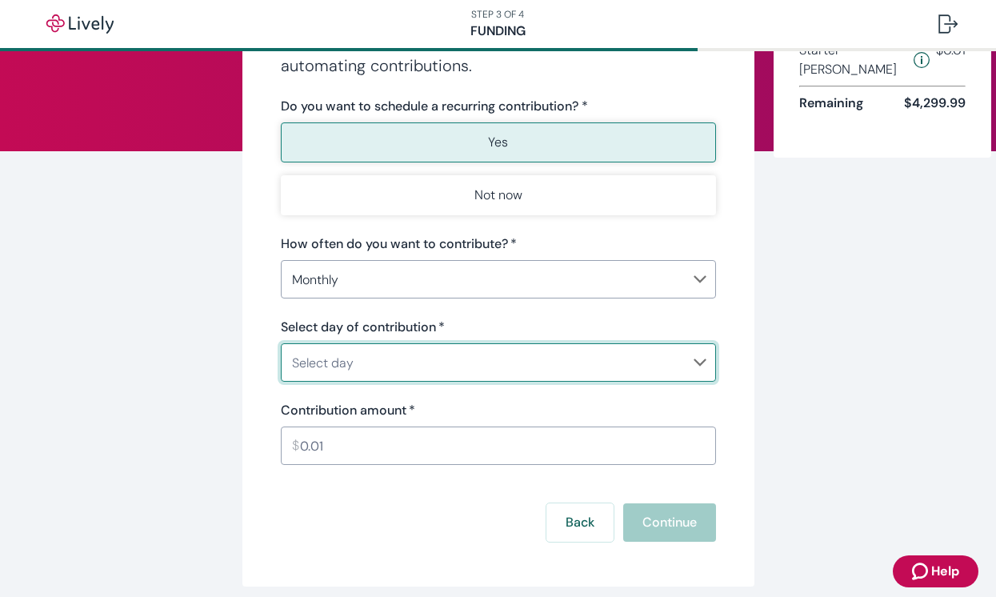
click at [302, 362] on body "Help STEP 3 OF 4 Funding Make recurring contributions Get ahead of saving for h…" at bounding box center [498, 298] width 996 height 597
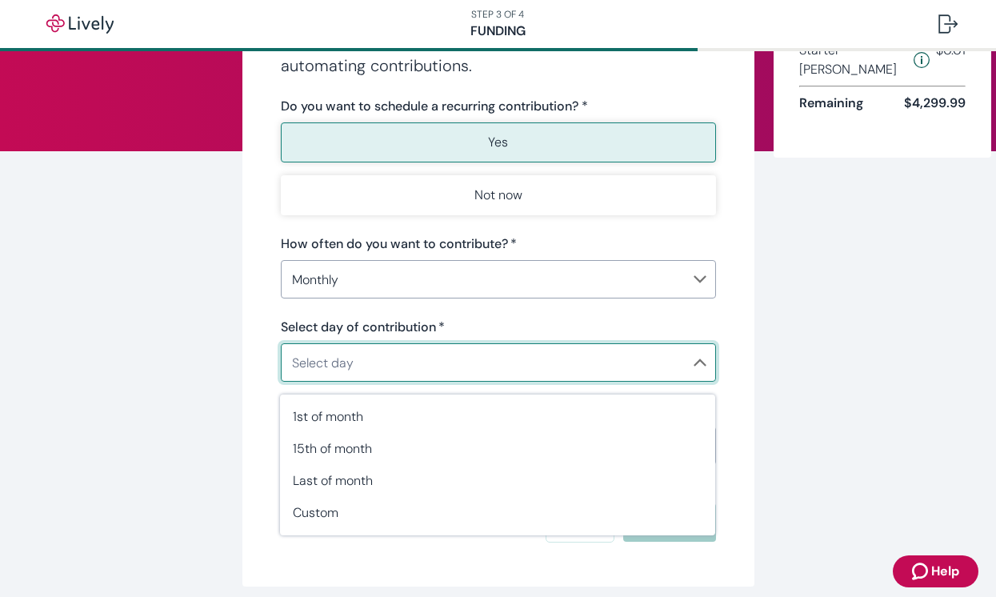
click at [268, 348] on div at bounding box center [498, 298] width 996 height 597
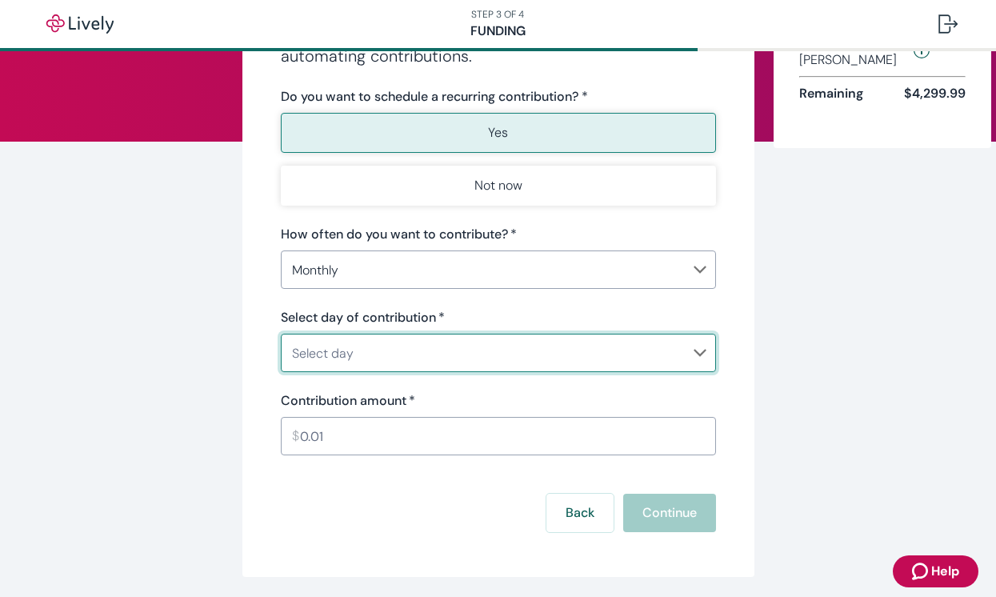
scroll to position [162, 0]
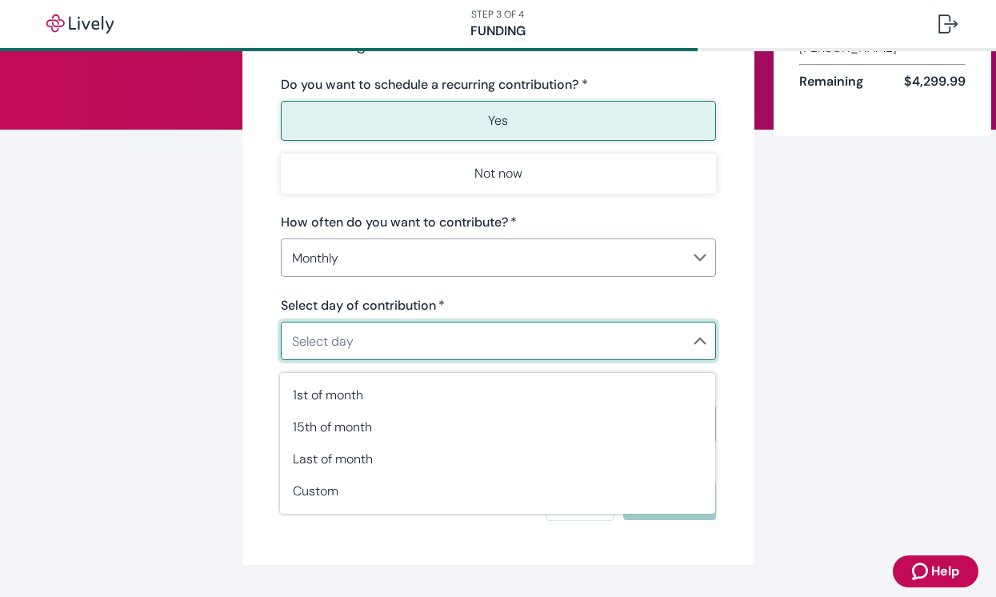
click at [338, 341] on body "Help STEP 3 OF 4 Funding Make recurring contributions Get ahead of saving for h…" at bounding box center [498, 298] width 996 height 597
click at [262, 328] on div at bounding box center [498, 298] width 996 height 597
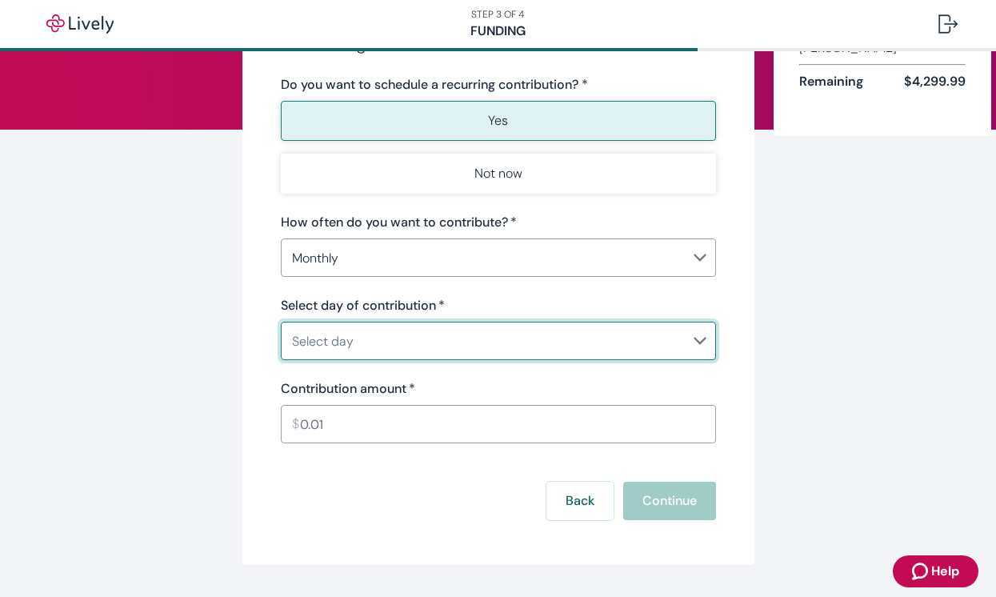
click at [338, 346] on body "Help STEP 3 OF 4 Funding Make recurring contributions Get ahead of saving for h…" at bounding box center [498, 298] width 996 height 597
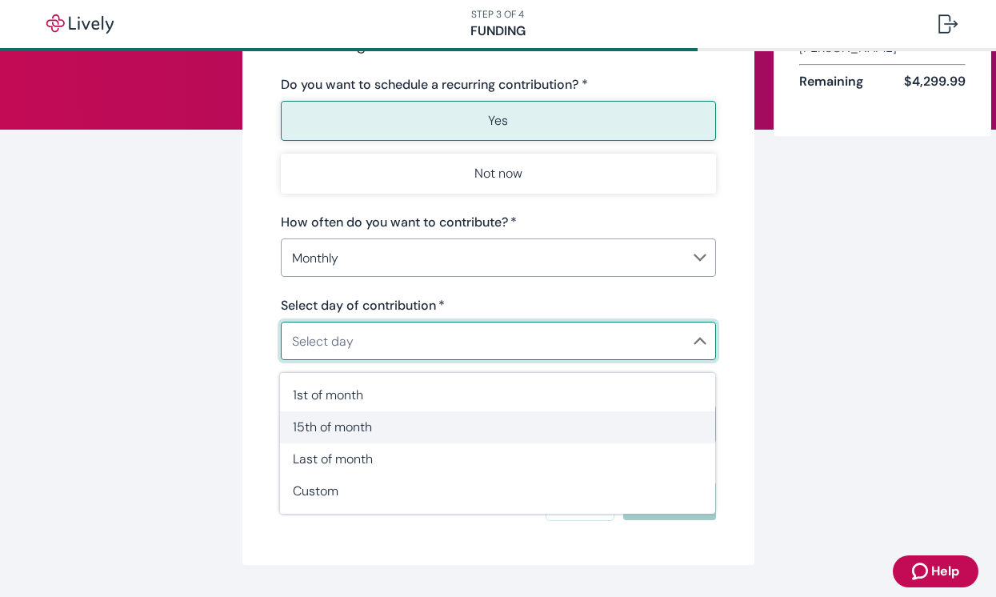
click at [338, 432] on span "15th of month" at bounding box center [497, 426] width 409 height 19
type input "Monthly15th"
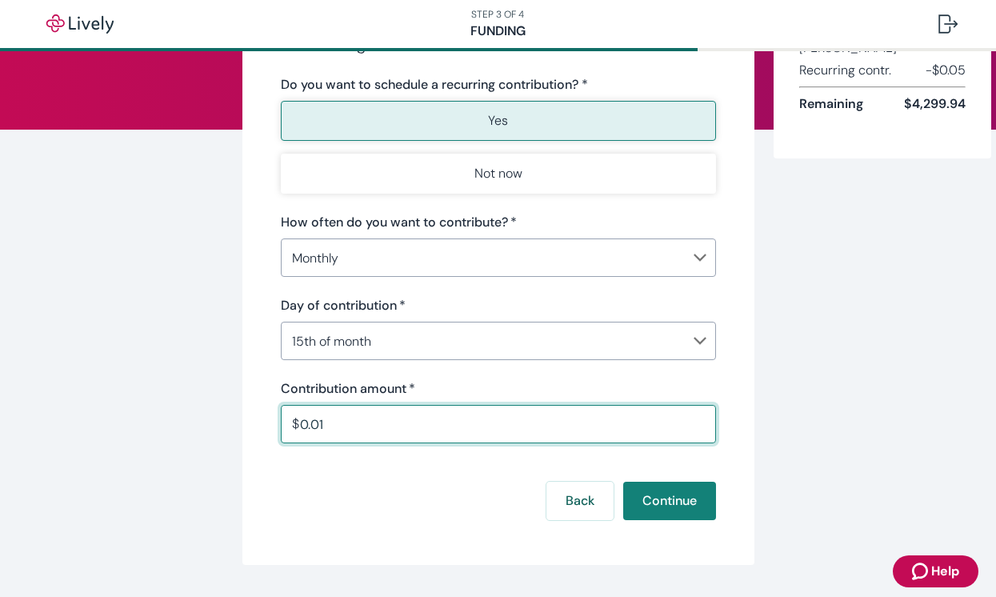
click at [329, 430] on input "0.01" at bounding box center [508, 424] width 416 height 32
drag, startPoint x: 346, startPoint y: 424, endPoint x: 234, endPoint y: 424, distance: 112.0
click at [234, 424] on div "Make recurring contributions Get ahead of saving for healthcare expenses by aut…" at bounding box center [498, 245] width 768 height 640
type input "150.00"
click at [863, 366] on div "Make recurring contributions Get ahead of saving for healthcare expenses by aut…" at bounding box center [498, 245] width 768 height 640
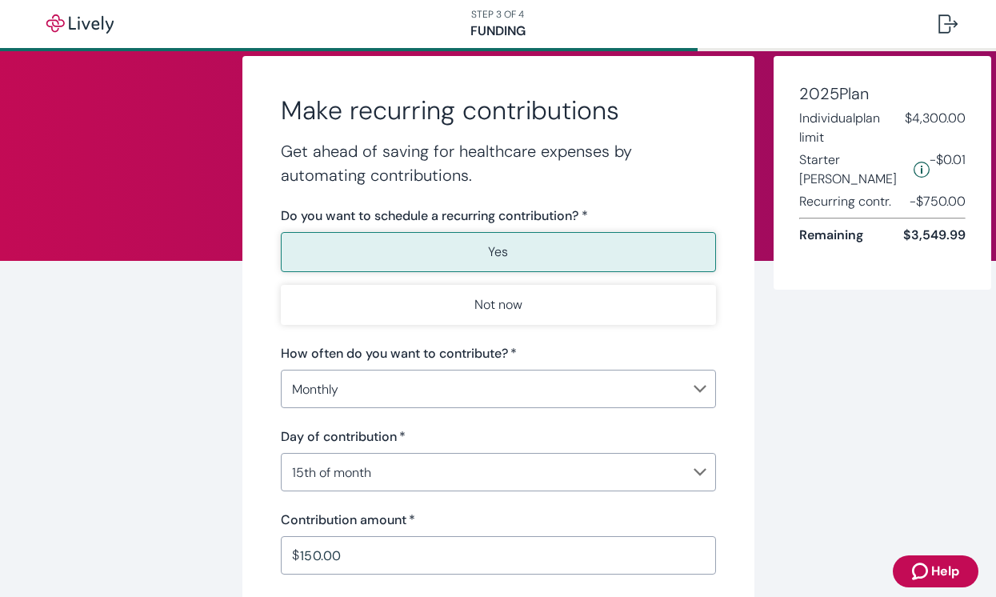
scroll to position [29, 0]
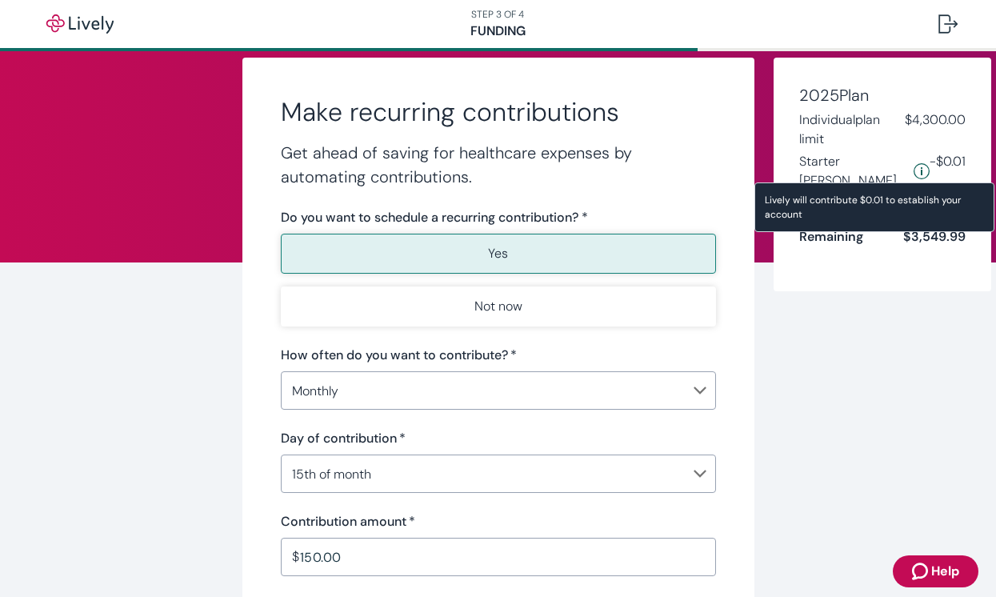
click at [904, 163] on icon "Starter penny details" at bounding box center [921, 171] width 16 height 16
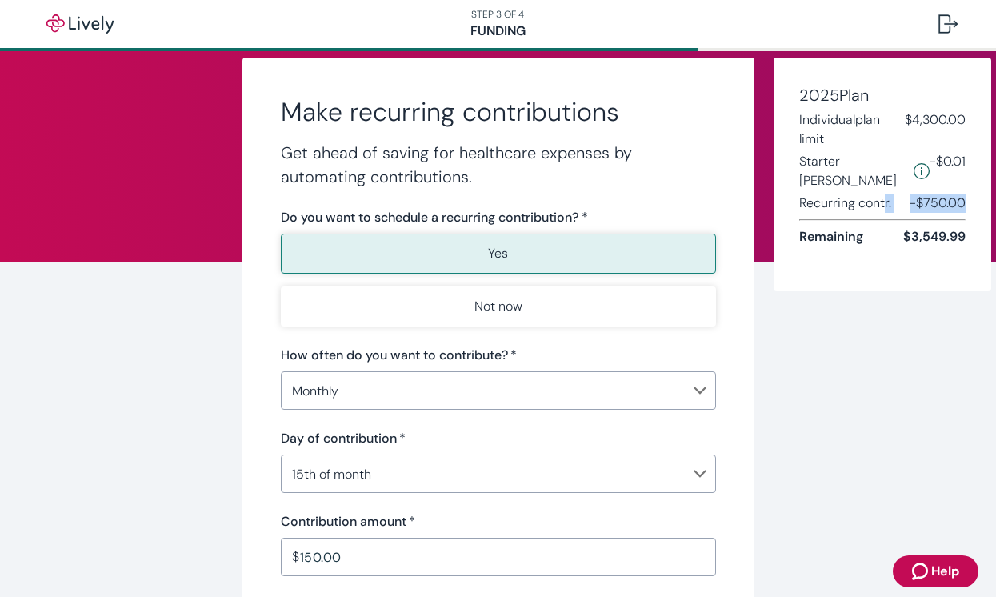
drag, startPoint x: 965, startPoint y: 187, endPoint x: 885, endPoint y: 186, distance: 80.0
click at [885, 194] on div "Recurring contr. - $750.00" at bounding box center [882, 203] width 166 height 19
click at [876, 289] on div "Make recurring contributions Get ahead of saving for healthcare expenses by aut…" at bounding box center [498, 378] width 768 height 640
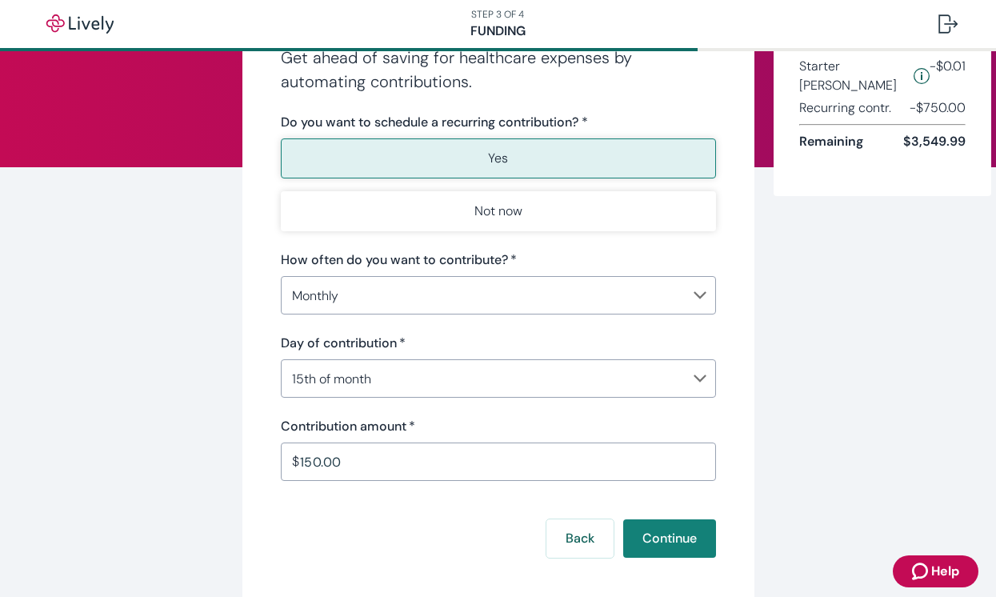
scroll to position [139, 0]
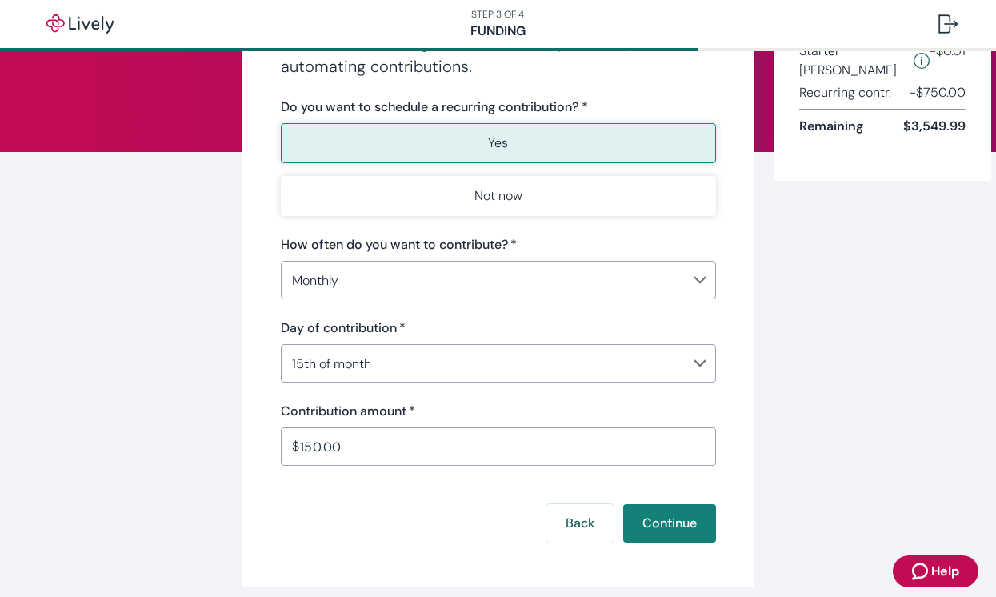
click at [450, 376] on body "Help STEP 3 OF 4 Funding Make recurring contributions Get ahead of saving for h…" at bounding box center [498, 298] width 996 height 597
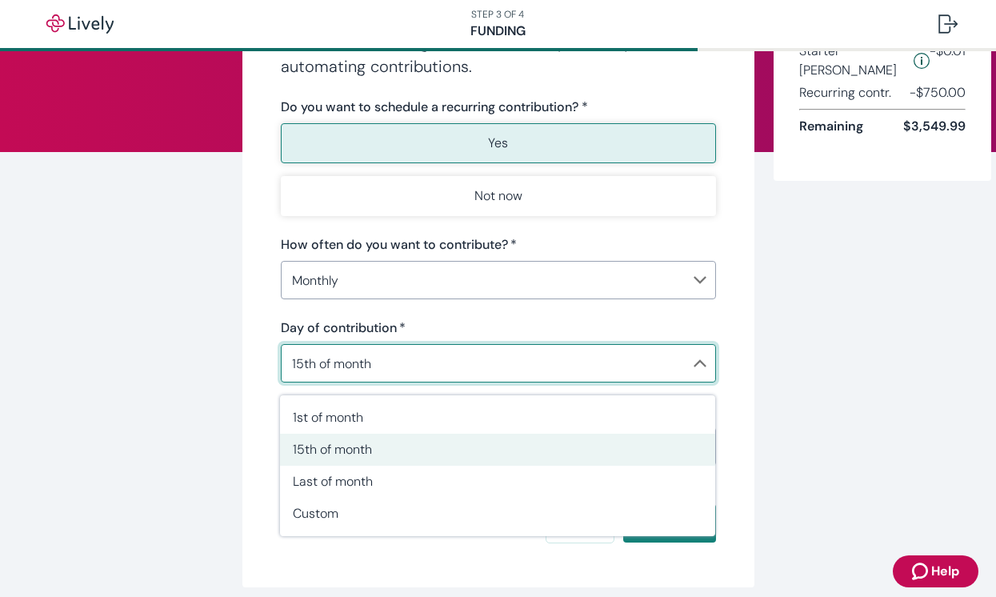
click at [257, 432] on div at bounding box center [498, 298] width 996 height 597
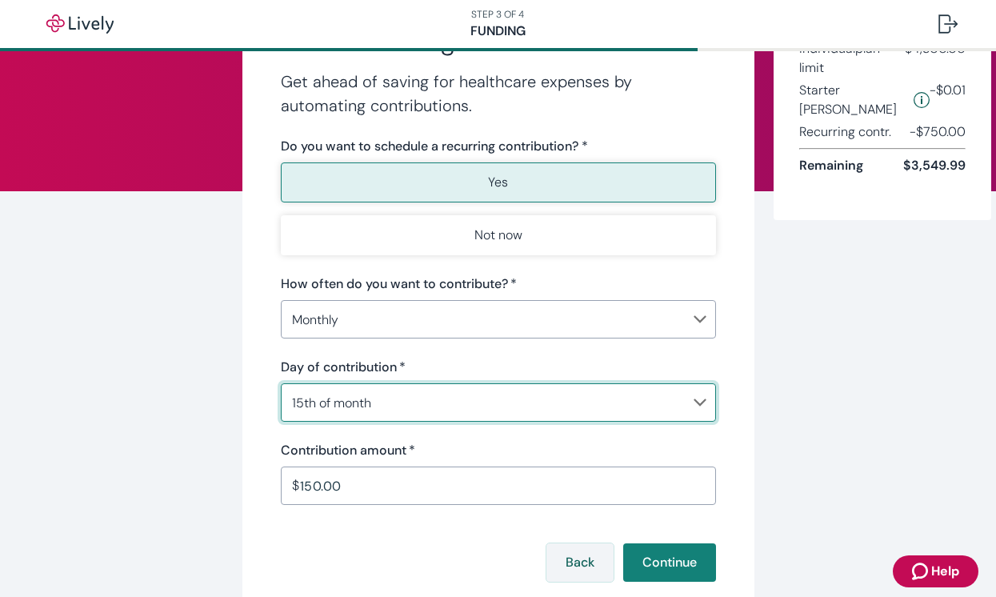
scroll to position [123, 0]
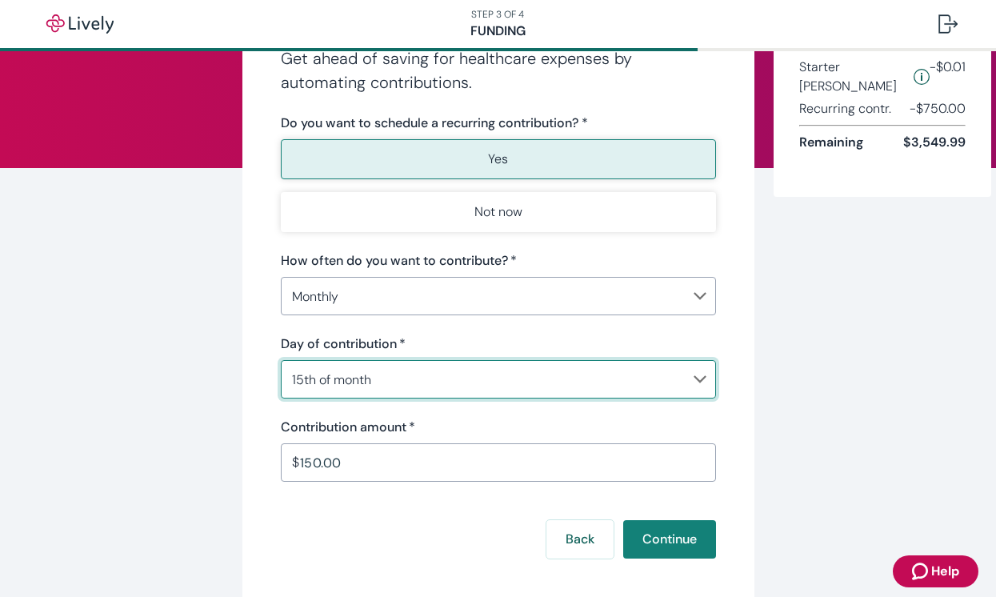
click at [242, 405] on div "Make recurring contributions Get ahead of saving for healthcare expenses by aut…" at bounding box center [498, 283] width 512 height 640
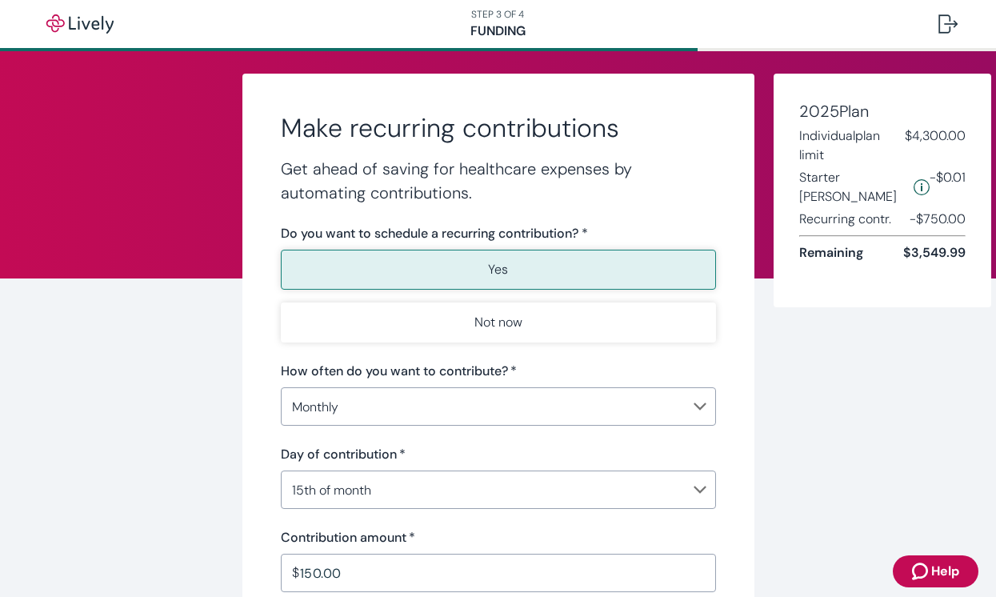
scroll to position [88, 0]
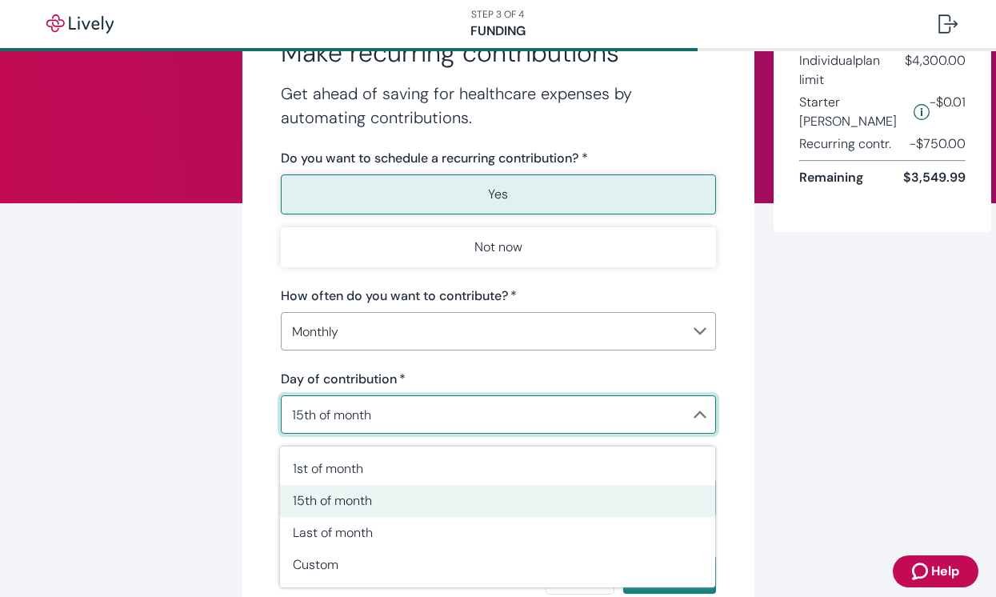
click at [546, 417] on body "Help STEP 3 OF 4 Funding Make recurring contributions Get ahead of saving for h…" at bounding box center [498, 298] width 996 height 597
click at [233, 417] on div at bounding box center [498, 298] width 996 height 597
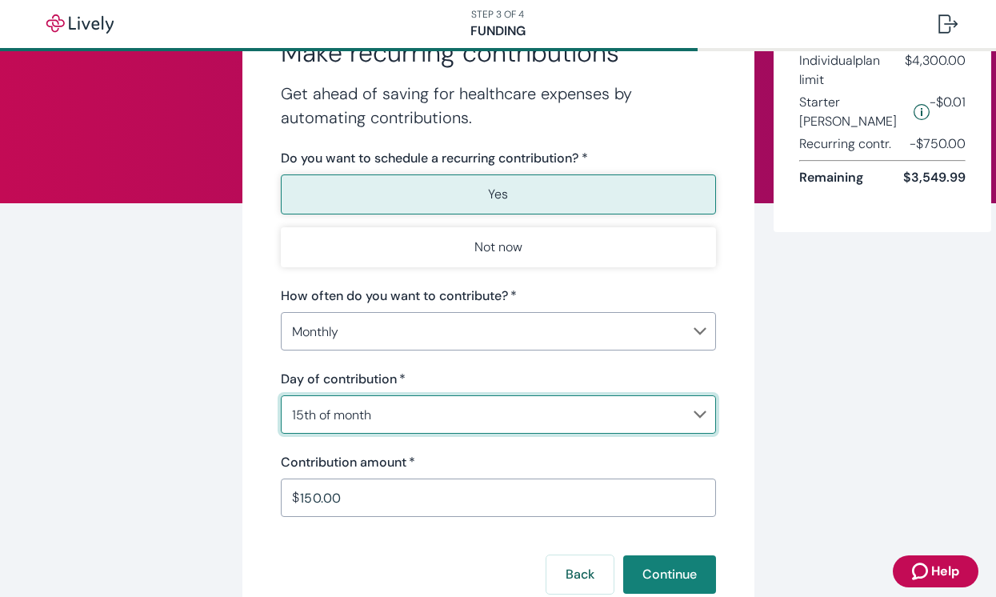
click at [349, 362] on div "How often do you want to contribute?   * Monthly Monthly ​ Day of contribution …" at bounding box center [498, 401] width 435 height 230
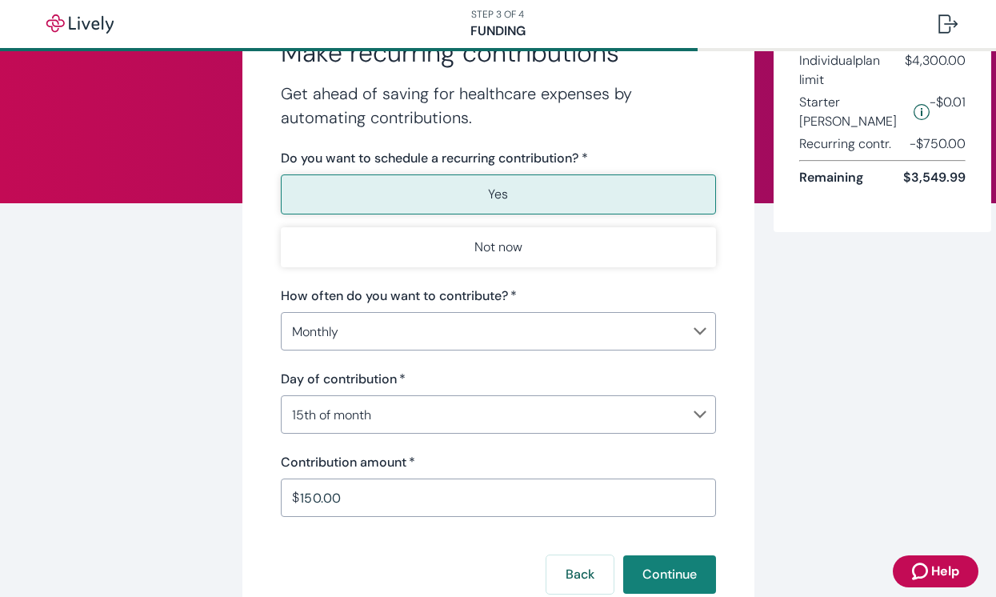
click at [378, 410] on body "Help STEP 3 OF 4 Funding Make recurring contributions Get ahead of saving for h…" at bounding box center [498, 298] width 996 height 597
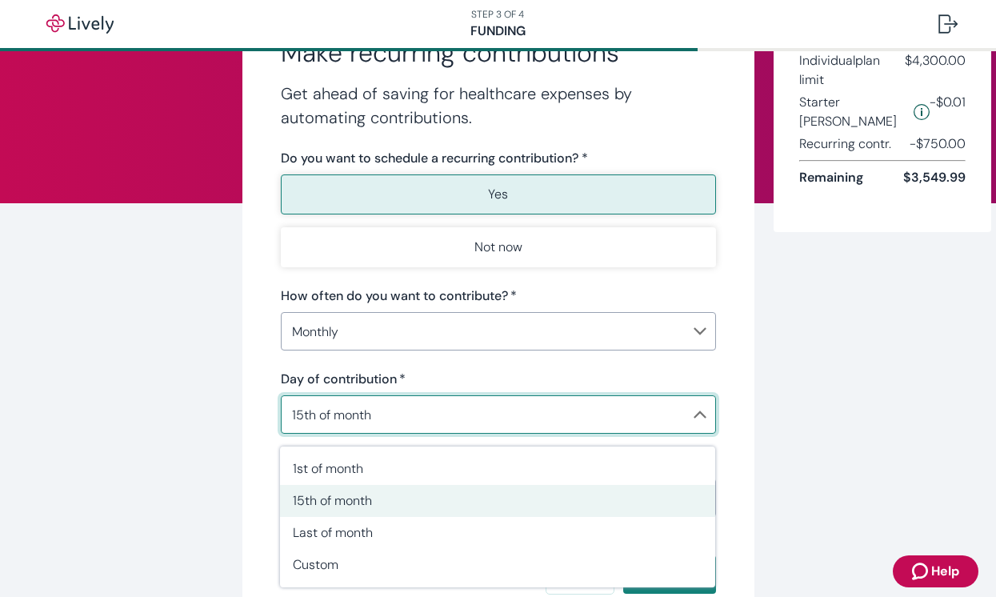
click at [809, 400] on div at bounding box center [498, 298] width 996 height 597
click at [550, 403] on body "Help STEP 3 OF 4 Funding Make recurring contributions Get ahead of saving for h…" at bounding box center [498, 298] width 996 height 597
click at [215, 453] on div at bounding box center [498, 298] width 996 height 597
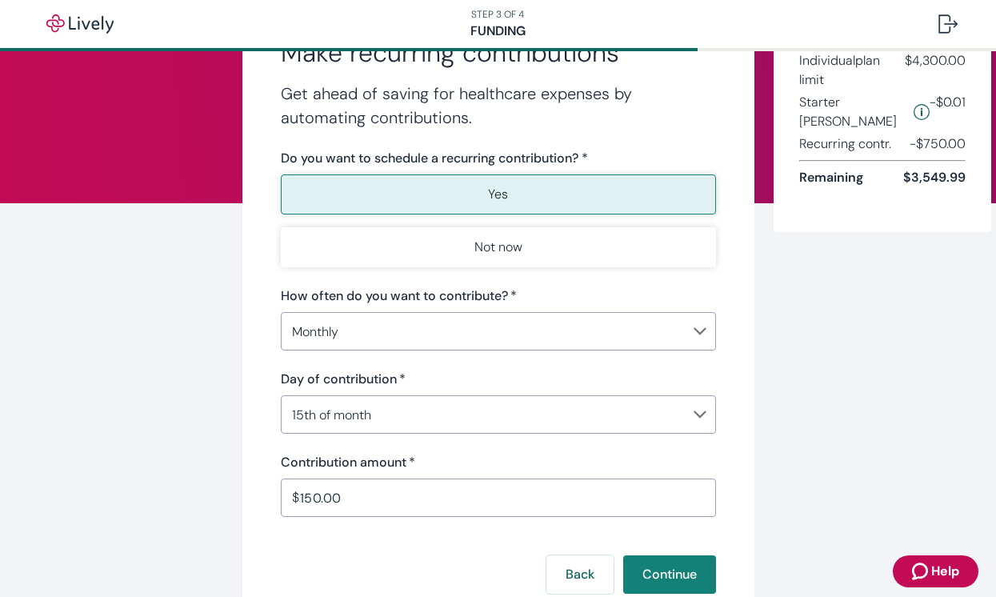
click at [263, 448] on div "Make recurring contributions Get ahead of saving for healthcare expenses by aut…" at bounding box center [498, 318] width 512 height 640
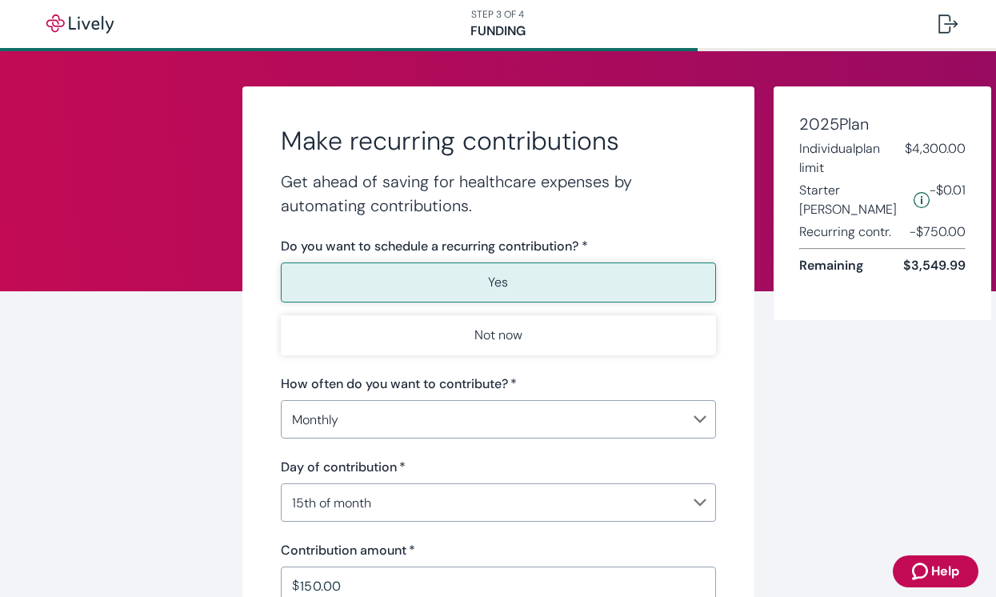
scroll to position [134, 0]
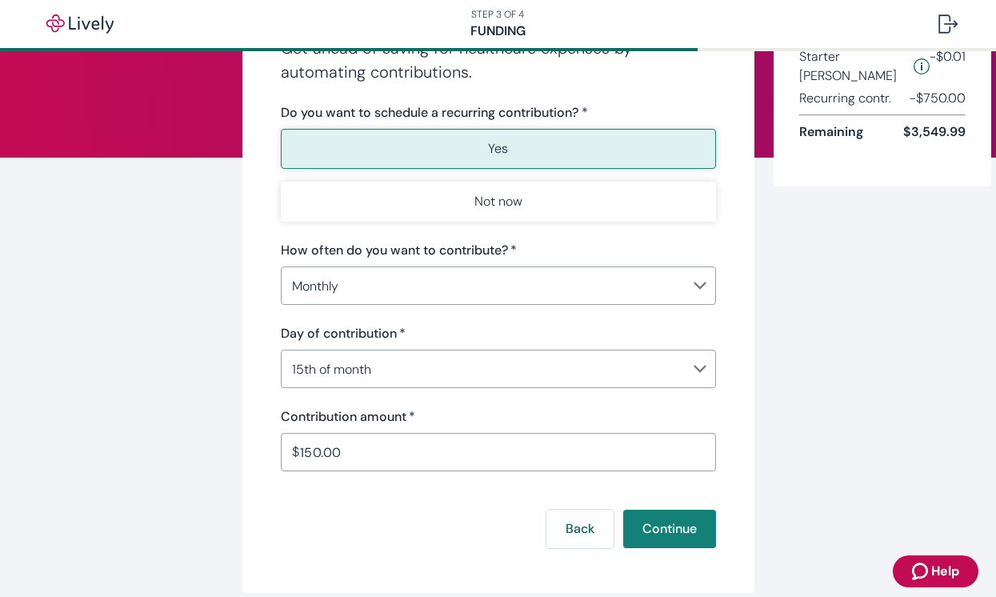
click at [362, 375] on body "Help STEP 3 OF 4 Funding Make recurring contributions Get ahead of saving for h…" at bounding box center [498, 298] width 996 height 597
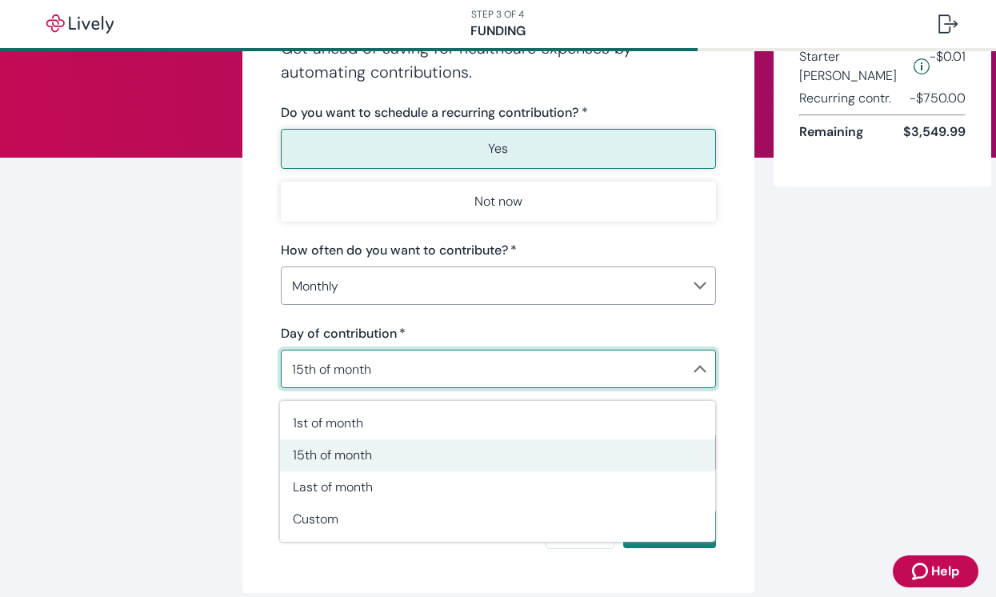
click at [266, 442] on div at bounding box center [498, 298] width 996 height 597
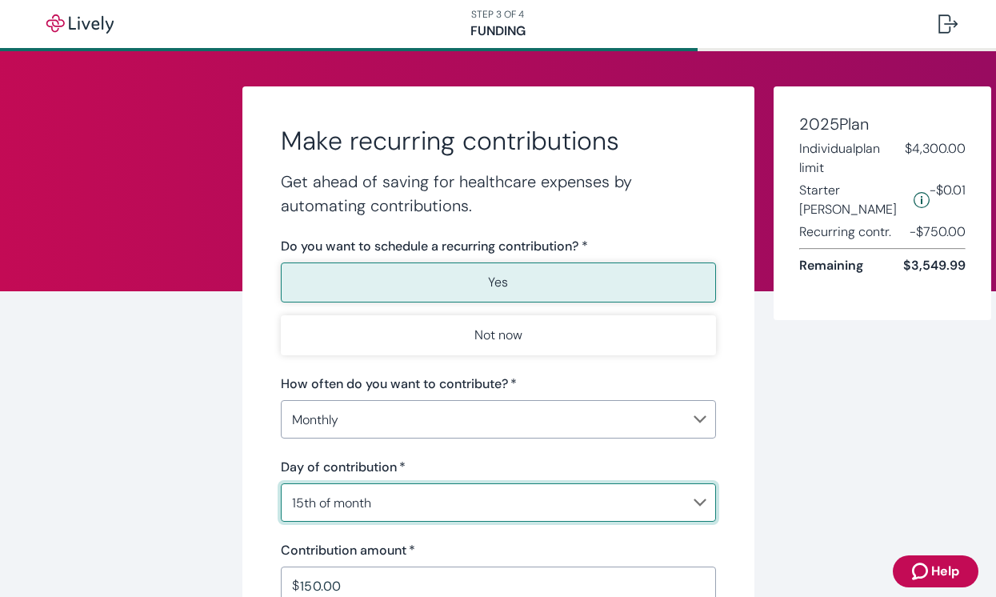
scroll to position [146, 0]
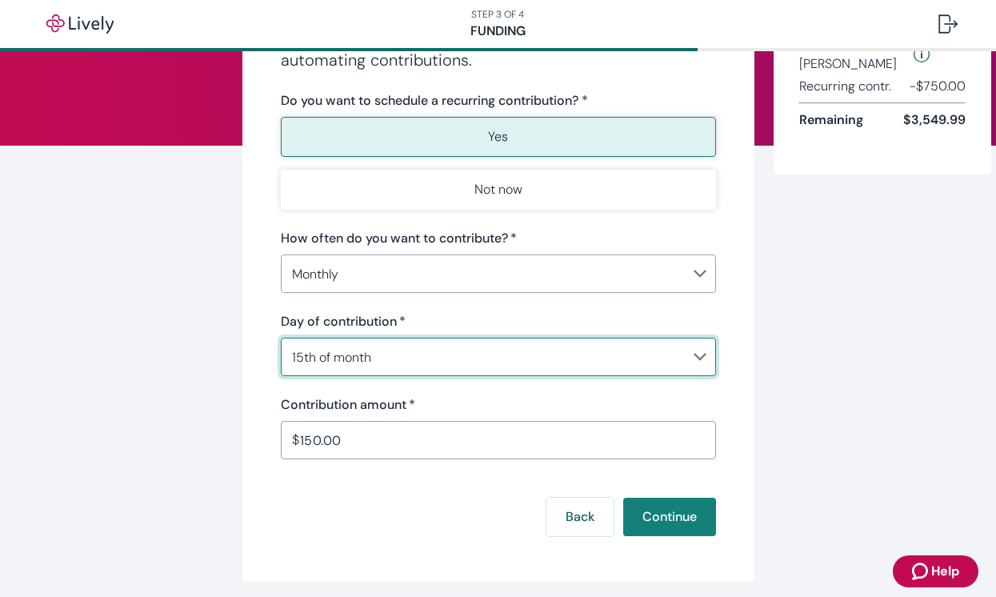
click at [491, 364] on body "Help STEP 3 OF 4 Funding Make recurring contributions Get ahead of saving for h…" at bounding box center [498, 298] width 996 height 597
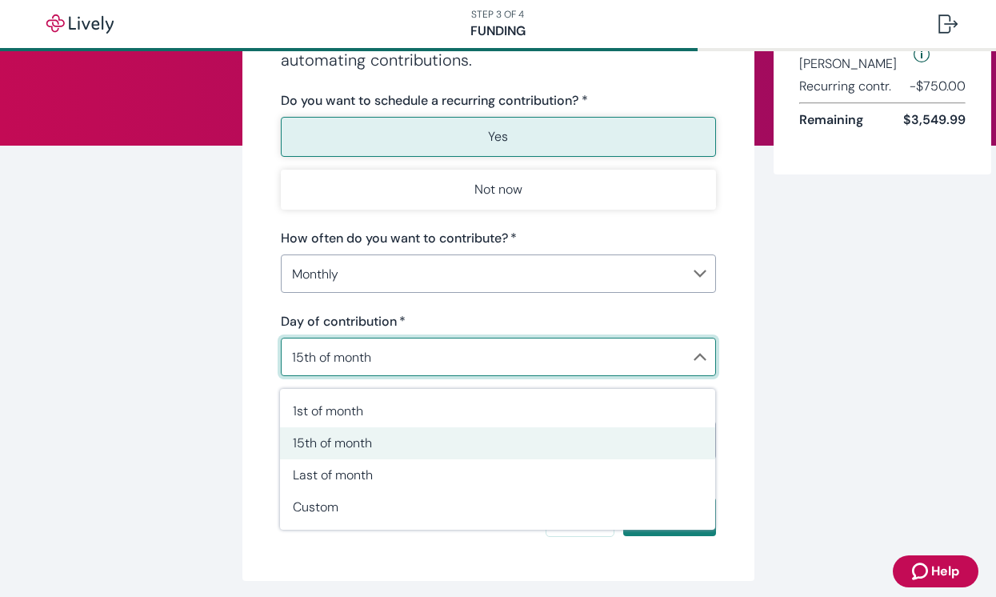
click at [411, 442] on span "15th of month" at bounding box center [497, 442] width 409 height 19
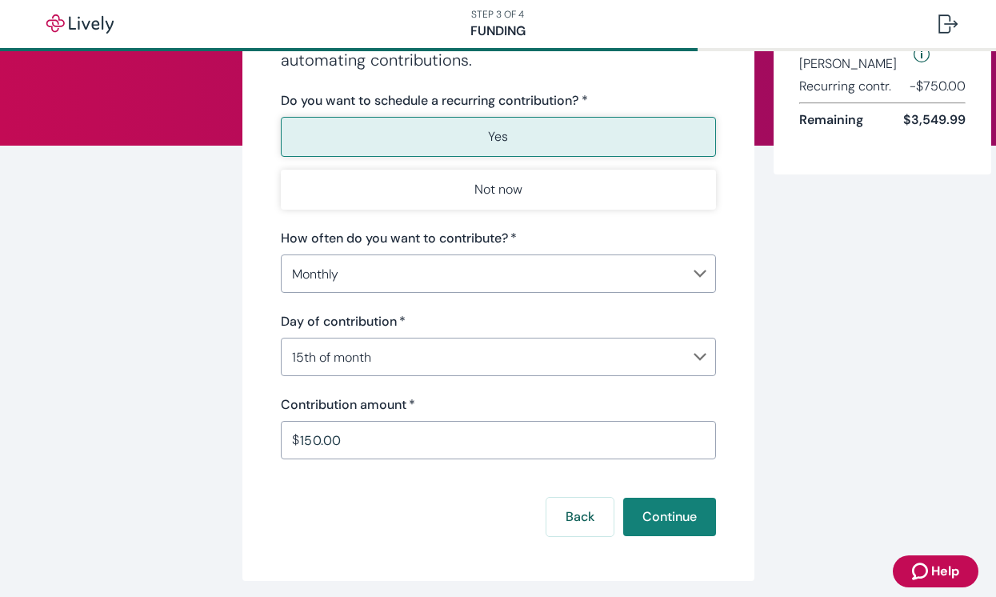
click at [257, 395] on div "Make recurring contributions Get ahead of saving for healthcare expenses by aut…" at bounding box center [498, 261] width 512 height 640
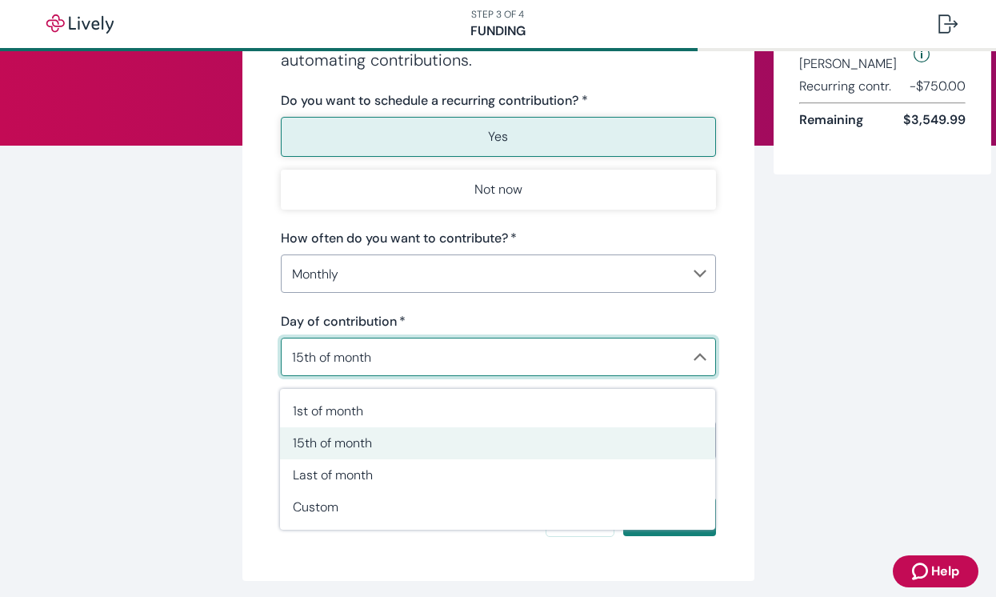
click at [378, 354] on body "Help STEP 3 OF 4 Funding Make recurring contributions Get ahead of saving for h…" at bounding box center [498, 298] width 996 height 597
click at [335, 457] on li "15th of month" at bounding box center [497, 443] width 435 height 32
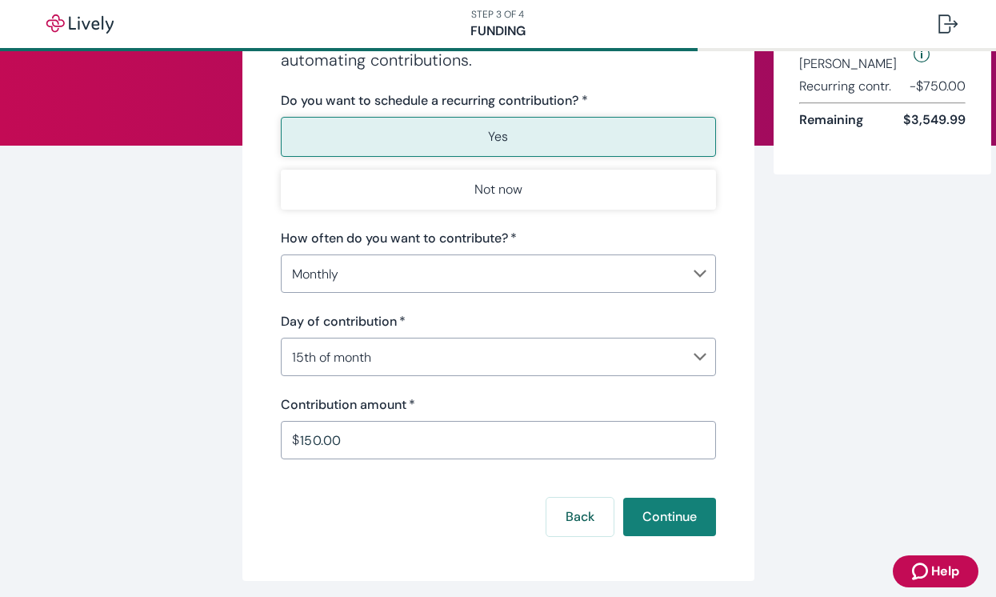
click at [264, 414] on div "Make recurring contributions Get ahead of saving for healthcare expenses by aut…" at bounding box center [498, 261] width 512 height 640
click at [394, 359] on body "Help STEP 3 OF 4 Funding Make recurring contributions Get ahead of saving for h…" at bounding box center [498, 298] width 996 height 597
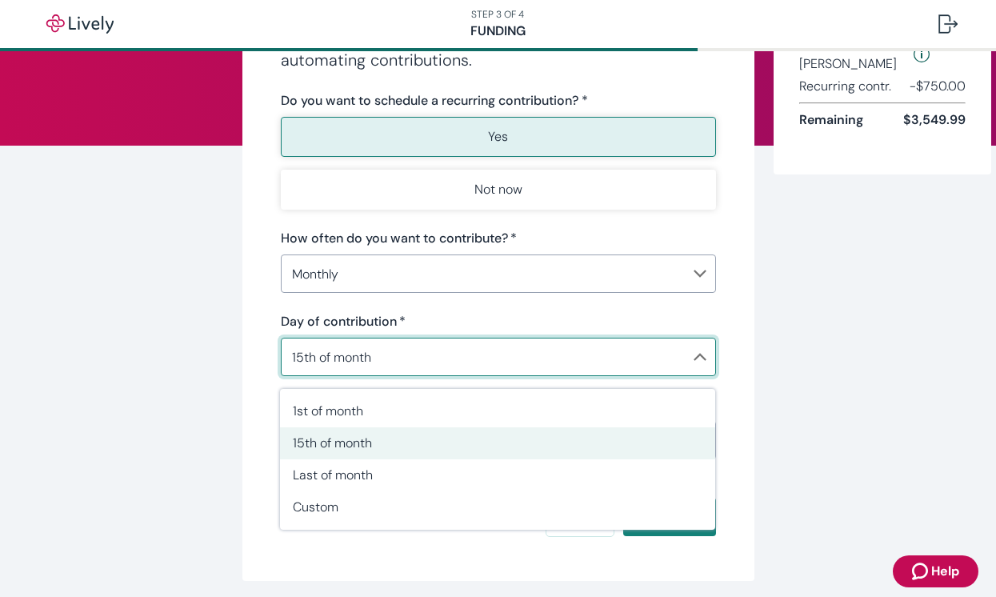
click at [266, 357] on div at bounding box center [498, 298] width 996 height 597
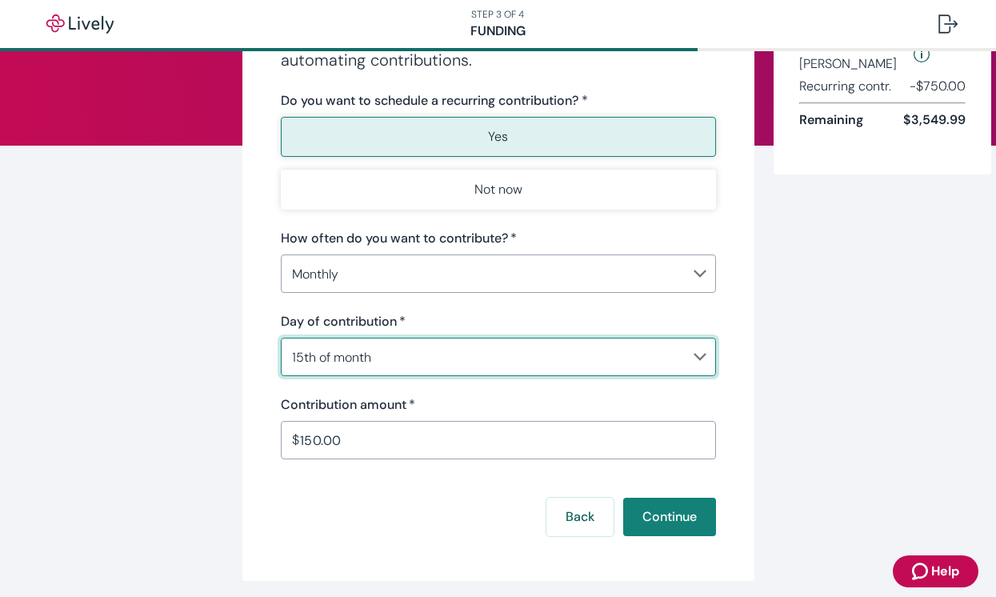
click at [325, 357] on body "Help STEP 3 OF 4 Funding Make recurring contributions Get ahead of saving for h…" at bounding box center [498, 298] width 996 height 597
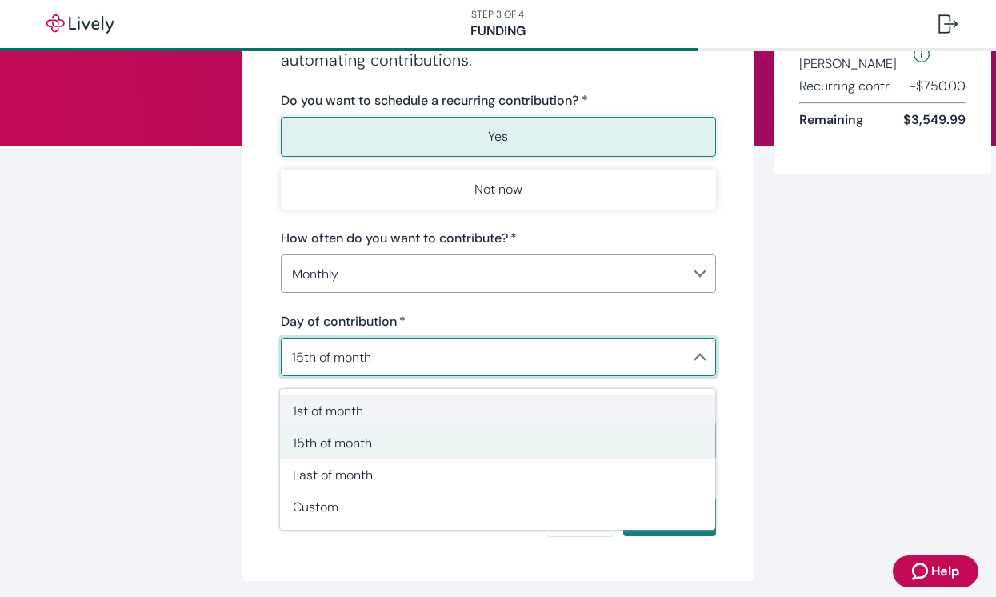
click at [289, 411] on li "1st of month" at bounding box center [497, 411] width 435 height 32
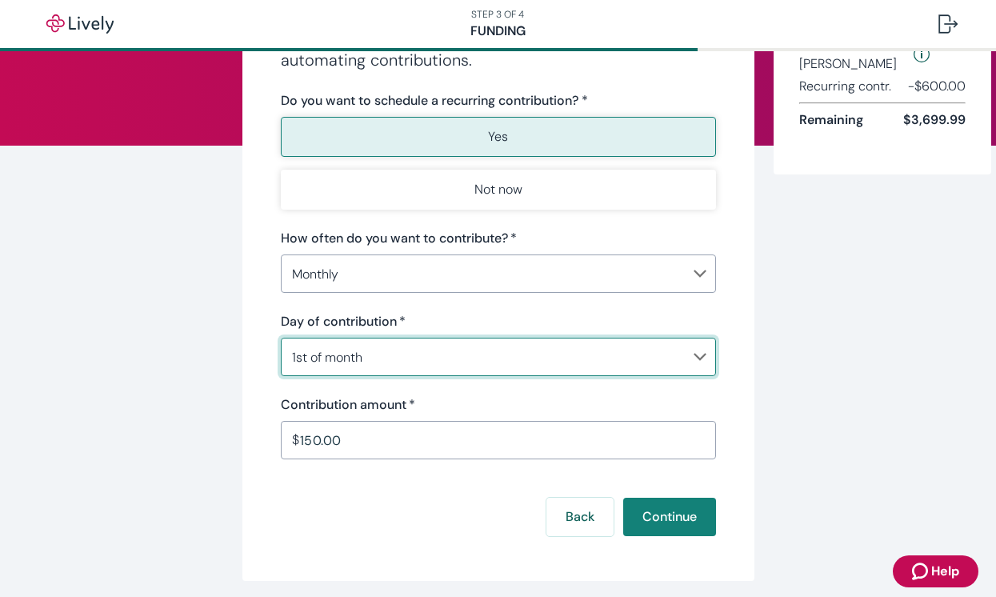
click at [293, 356] on body "Help STEP 3 OF 4 Funding Make recurring contributions Get ahead of saving for h…" at bounding box center [498, 298] width 996 height 597
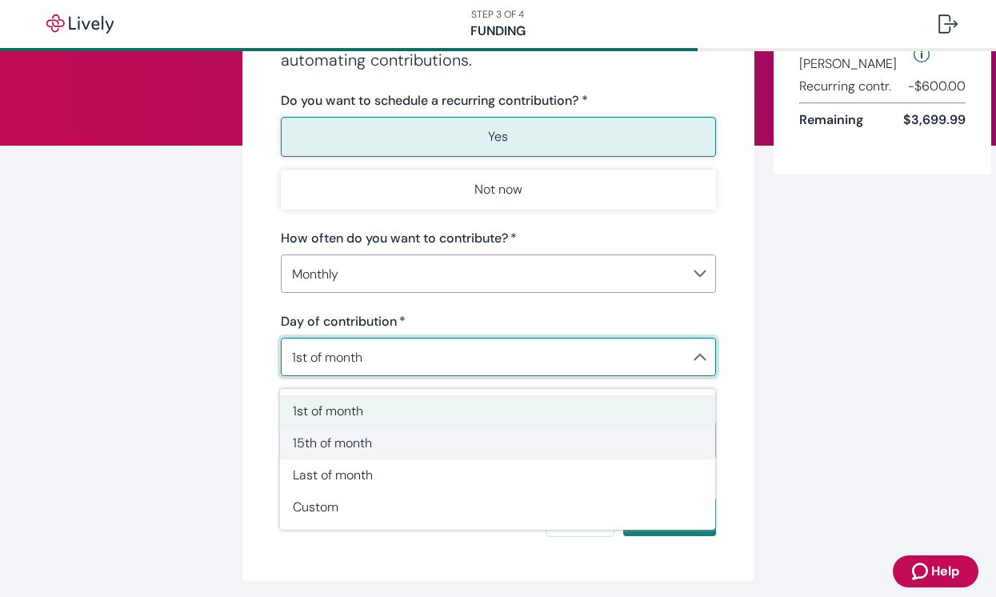
click at [303, 432] on li "15th of month" at bounding box center [497, 443] width 435 height 32
type input "Monthly15th"
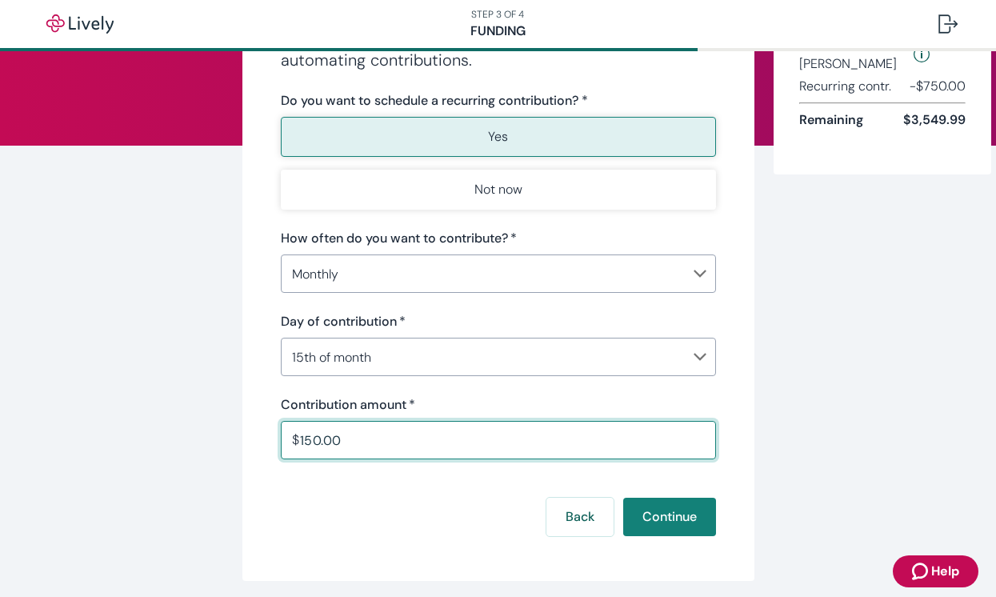
click at [303, 432] on input "150.00" at bounding box center [508, 440] width 416 height 32
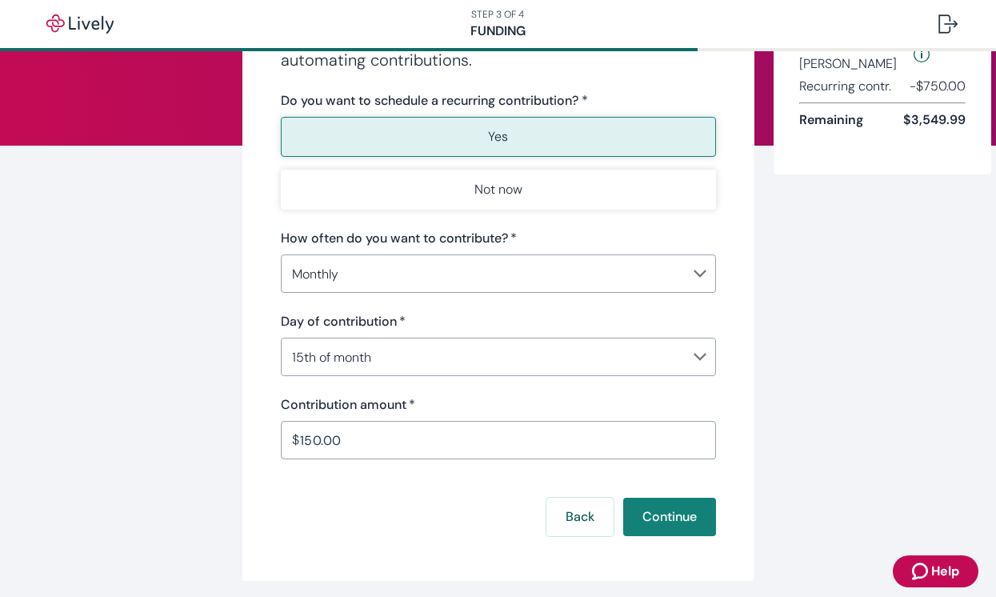
click at [265, 381] on div "Make recurring contributions Get ahead of saving for healthcare expenses by aut…" at bounding box center [498, 261] width 512 height 640
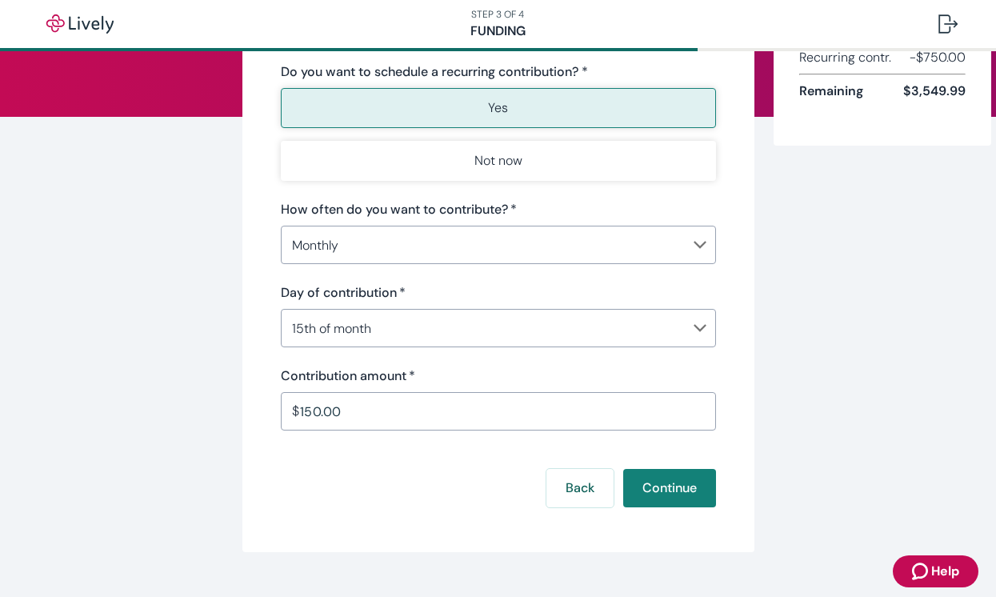
scroll to position [176, 0]
click at [346, 333] on body "Help STEP 3 OF 4 Funding Make recurring contributions Get ahead of saving for h…" at bounding box center [498, 298] width 996 height 597
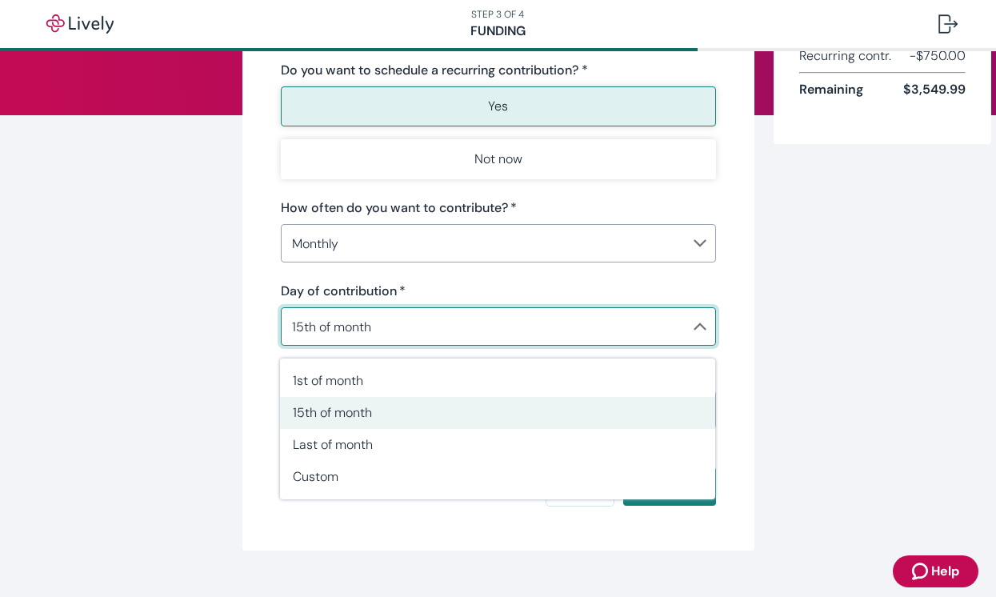
click at [252, 356] on div at bounding box center [498, 298] width 996 height 597
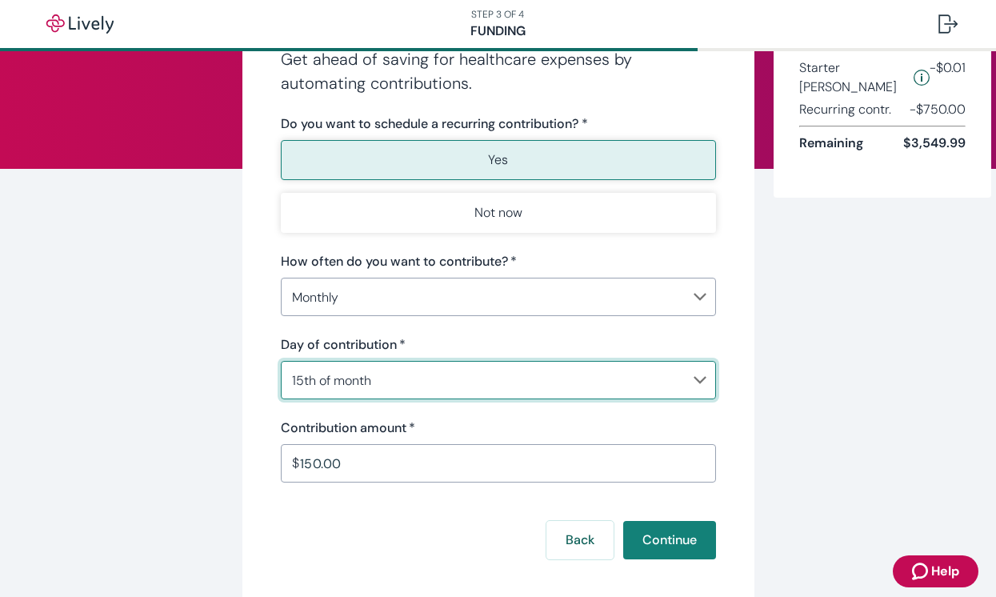
scroll to position [206, 0]
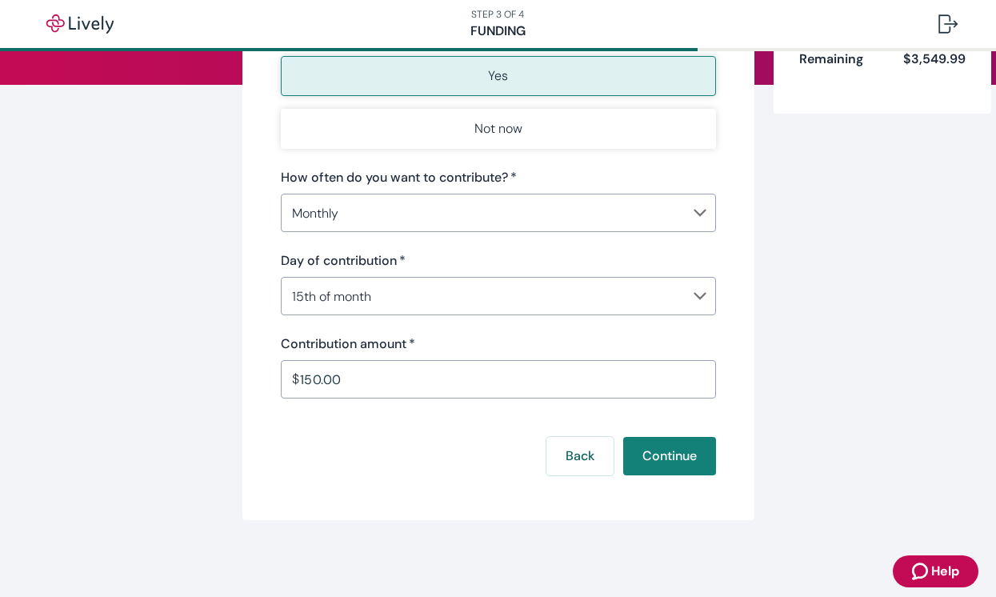
click at [351, 453] on div "Back Continue" at bounding box center [498, 456] width 435 height 38
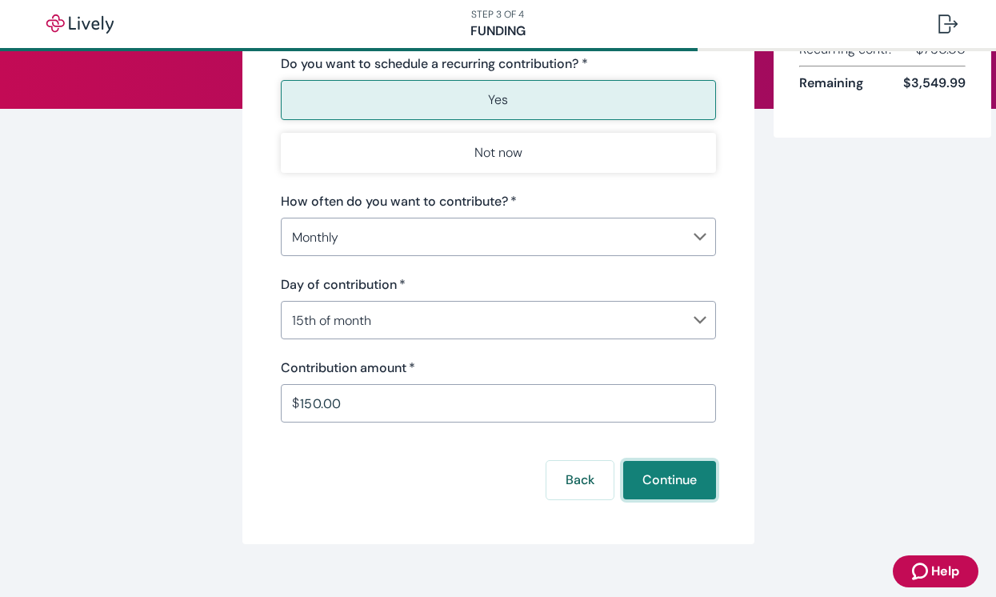
click at [693, 493] on button "Continue" at bounding box center [669, 480] width 93 height 38
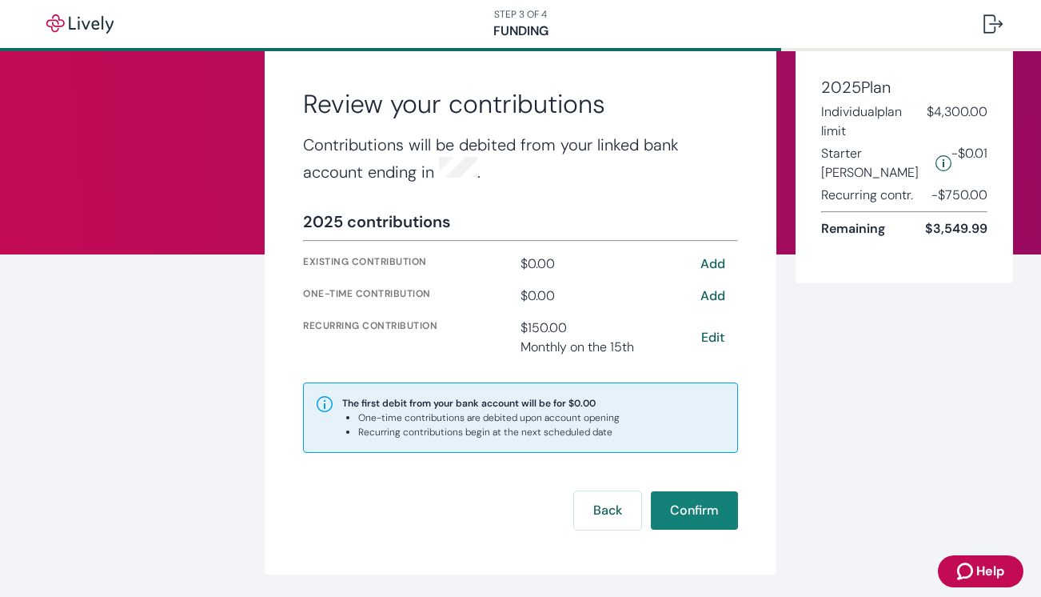
scroll to position [34, 0]
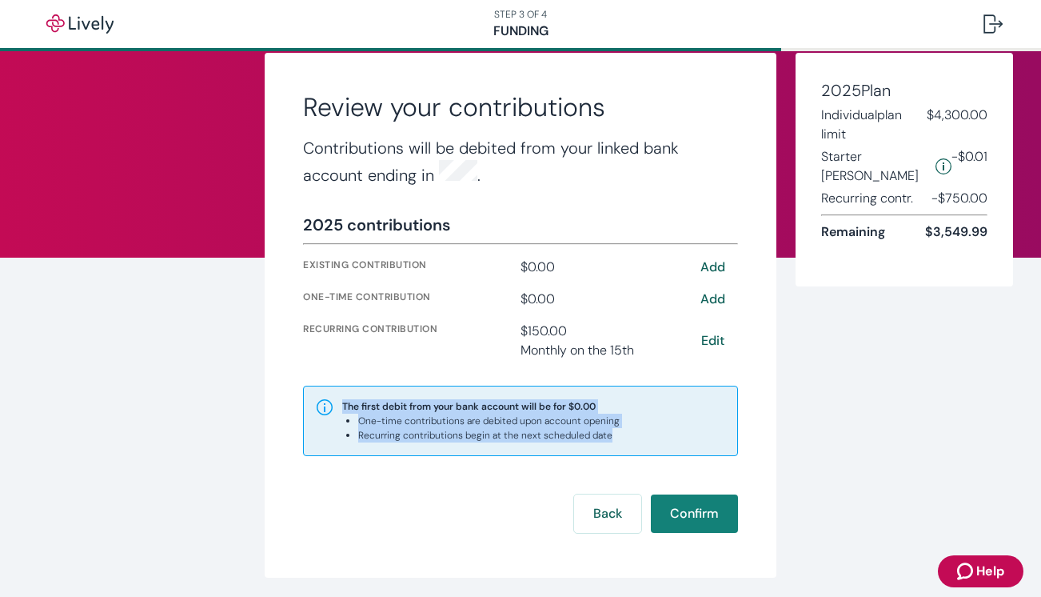
drag, startPoint x: 643, startPoint y: 434, endPoint x: 269, endPoint y: 378, distance: 378.5
click at [268, 378] on div "Review your contributions Contributions will be debited from your linked bank a…" at bounding box center [521, 315] width 512 height 525
click at [269, 378] on div "Review your contributions Contributions will be debited from your linked bank a…" at bounding box center [521, 315] width 512 height 525
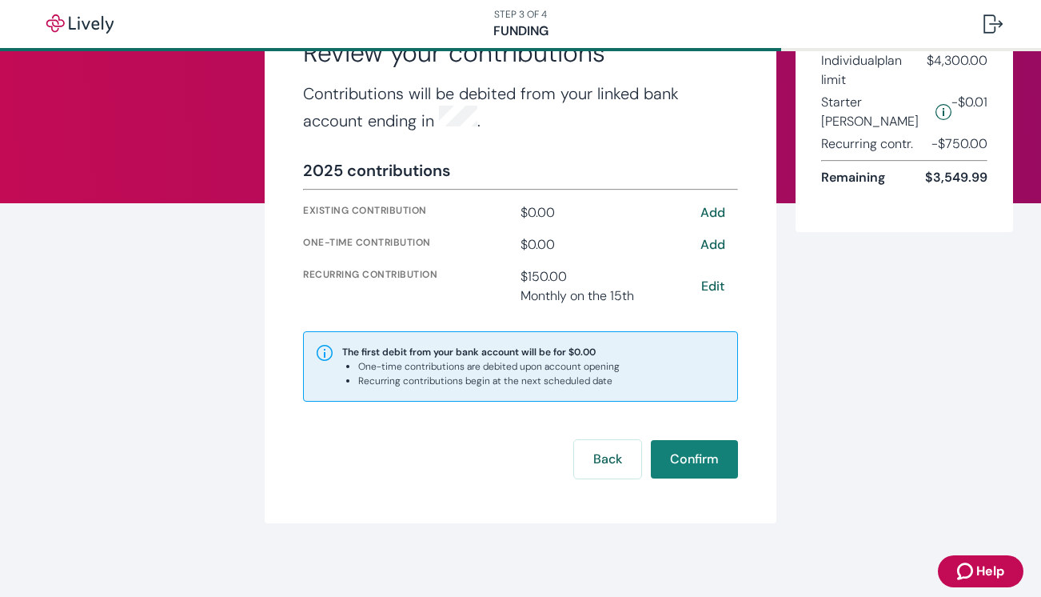
scroll to position [0, 0]
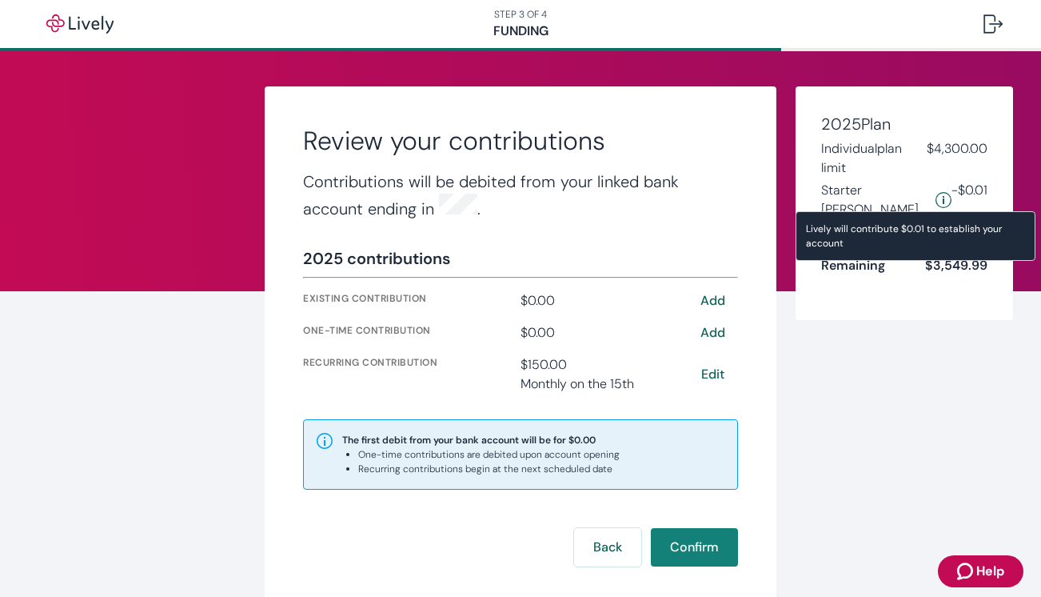
click at [904, 193] on icon "Starter penny details" at bounding box center [944, 200] width 16 height 16
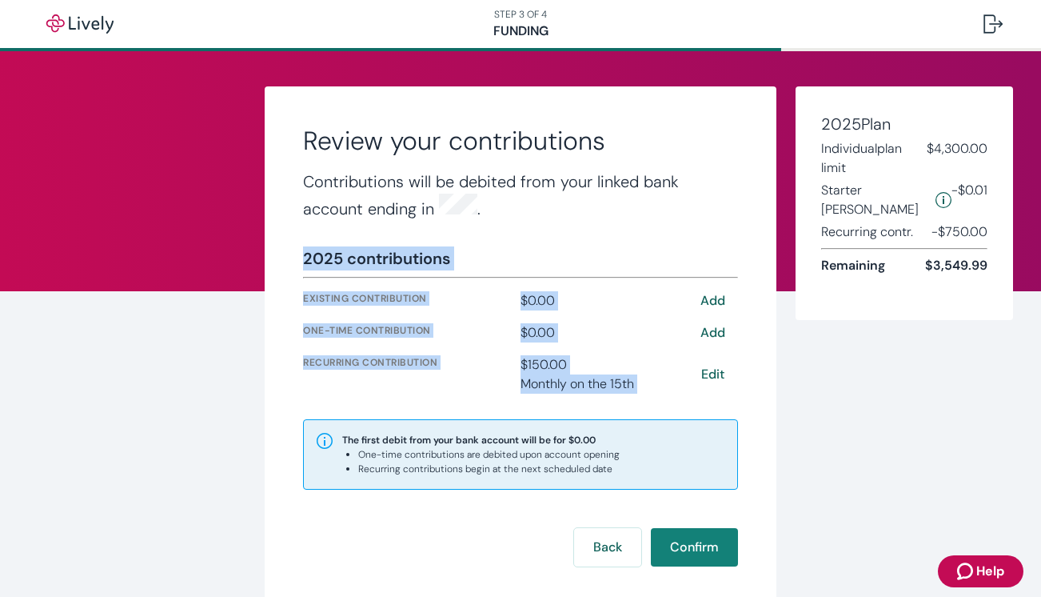
drag, startPoint x: 738, startPoint y: 390, endPoint x: 246, endPoint y: 242, distance: 514.4
click at [246, 242] on div "Review your contributions Contributions will be debited from your linked bank a…" at bounding box center [521, 348] width 768 height 525
click at [241, 309] on div "Review your contributions Contributions will be debited from your linked bank a…" at bounding box center [521, 348] width 768 height 525
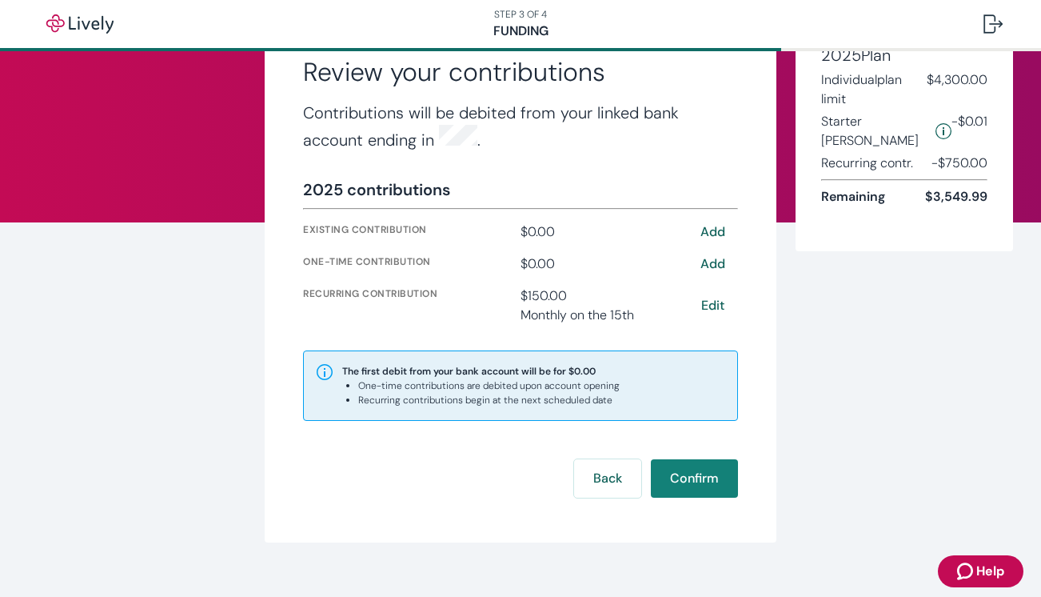
scroll to position [88, 0]
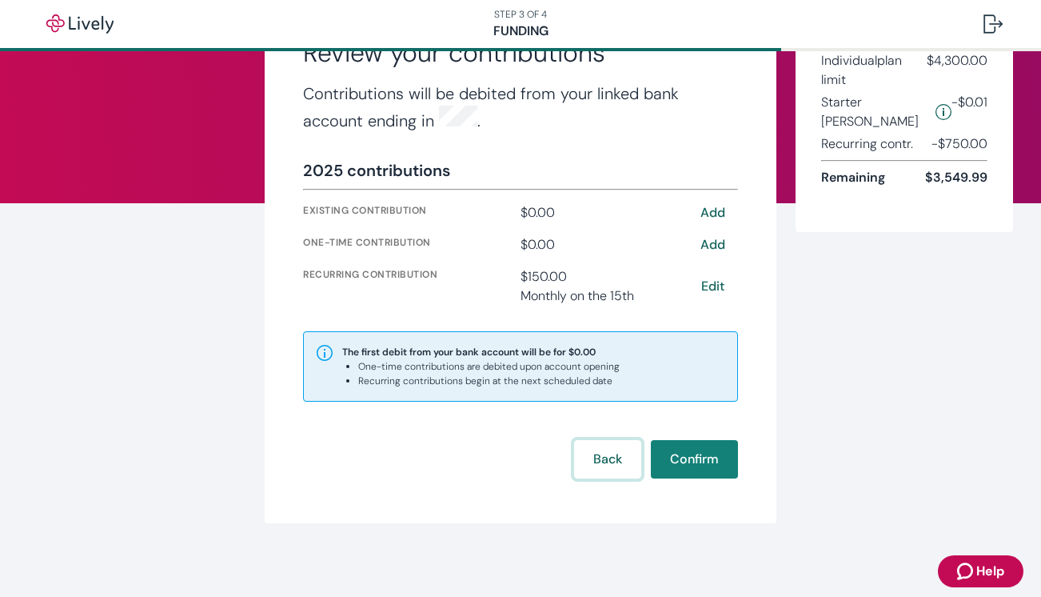
click at [603, 466] on button "Back" at bounding box center [607, 459] width 67 height 38
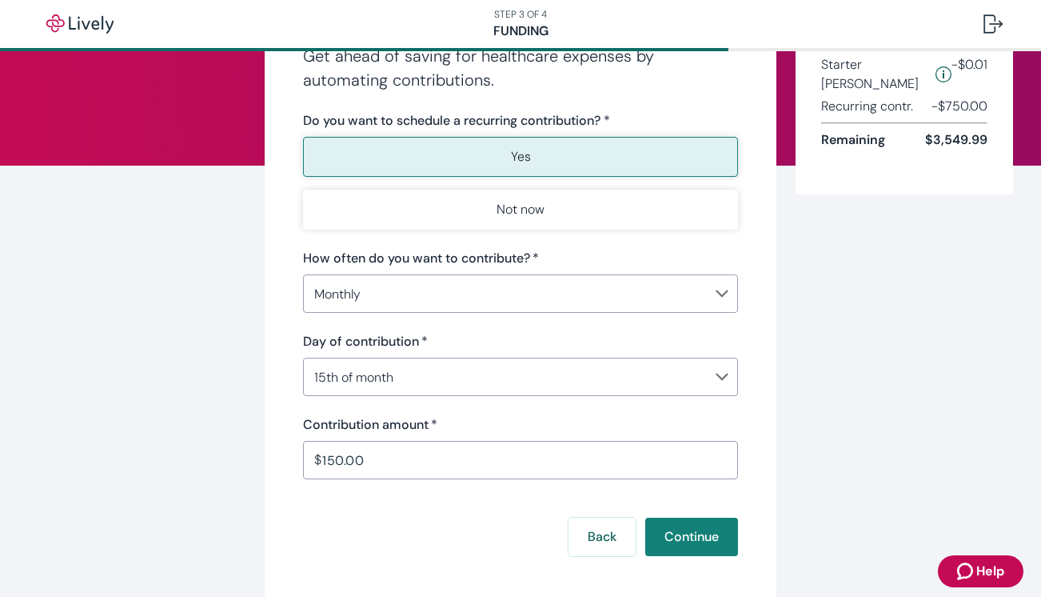
scroll to position [130, 0]
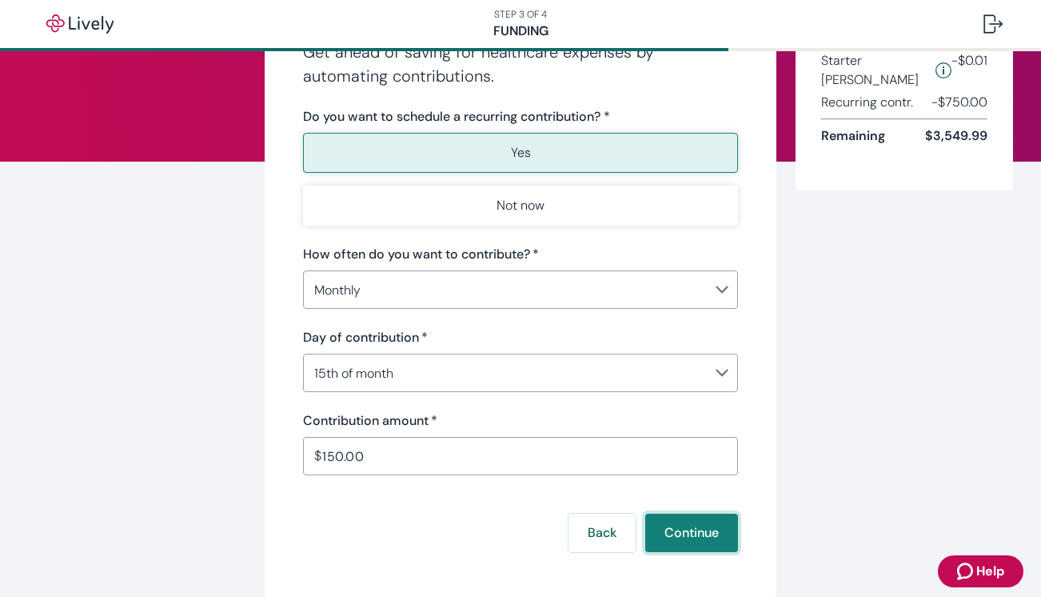
click at [695, 537] on button "Continue" at bounding box center [691, 532] width 93 height 38
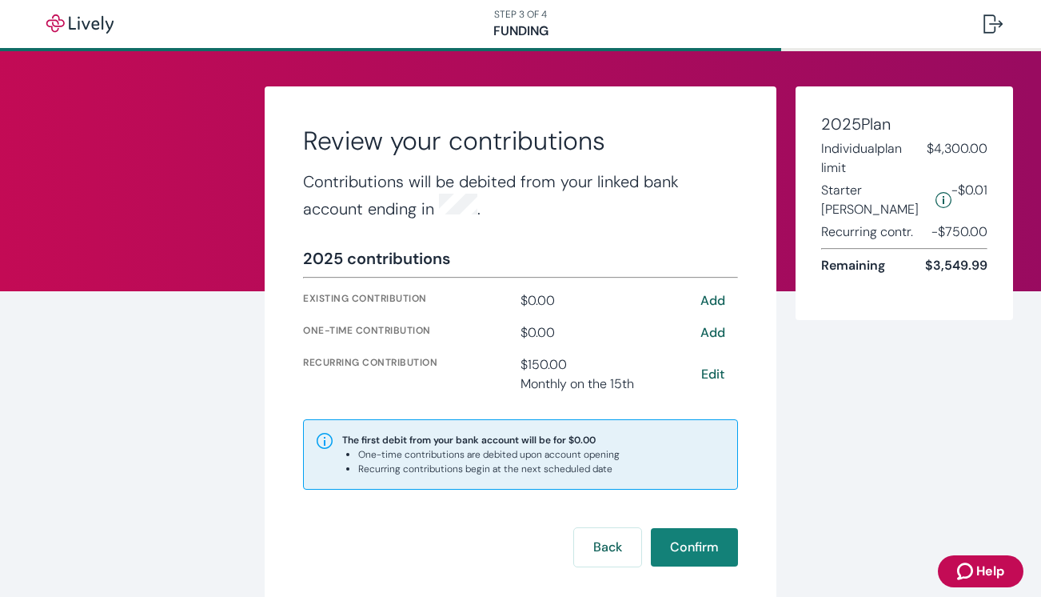
scroll to position [54, 0]
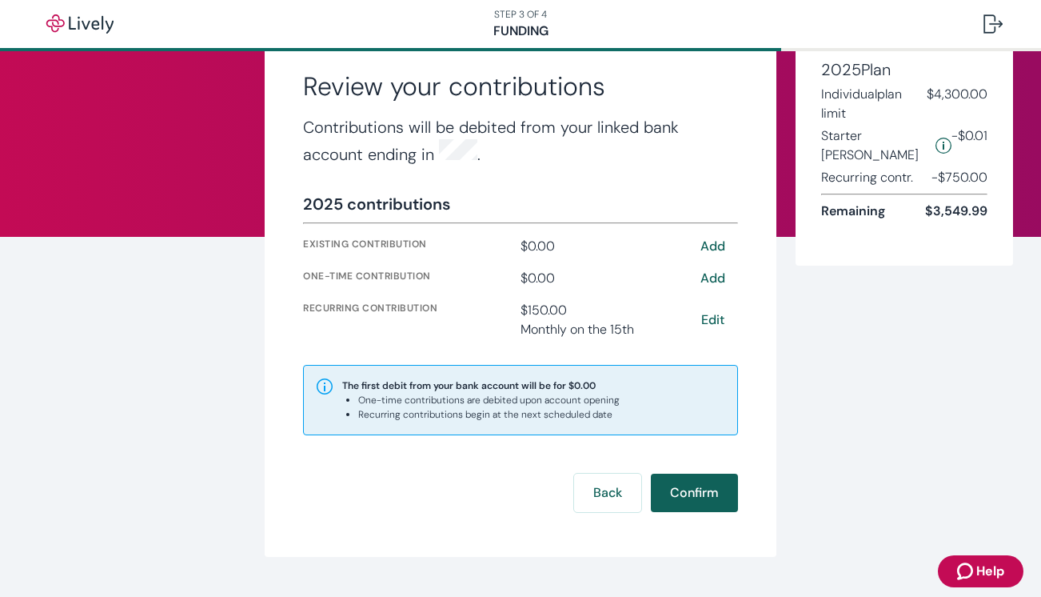
click at [692, 489] on button "Confirm" at bounding box center [694, 492] width 87 height 38
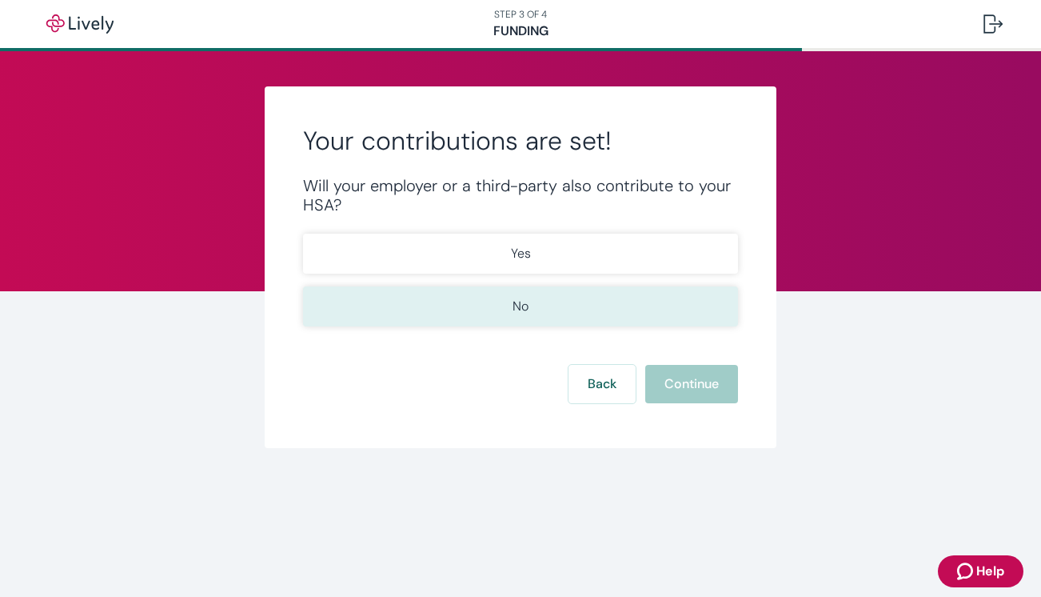
click at [501, 308] on button "No" at bounding box center [520, 306] width 435 height 40
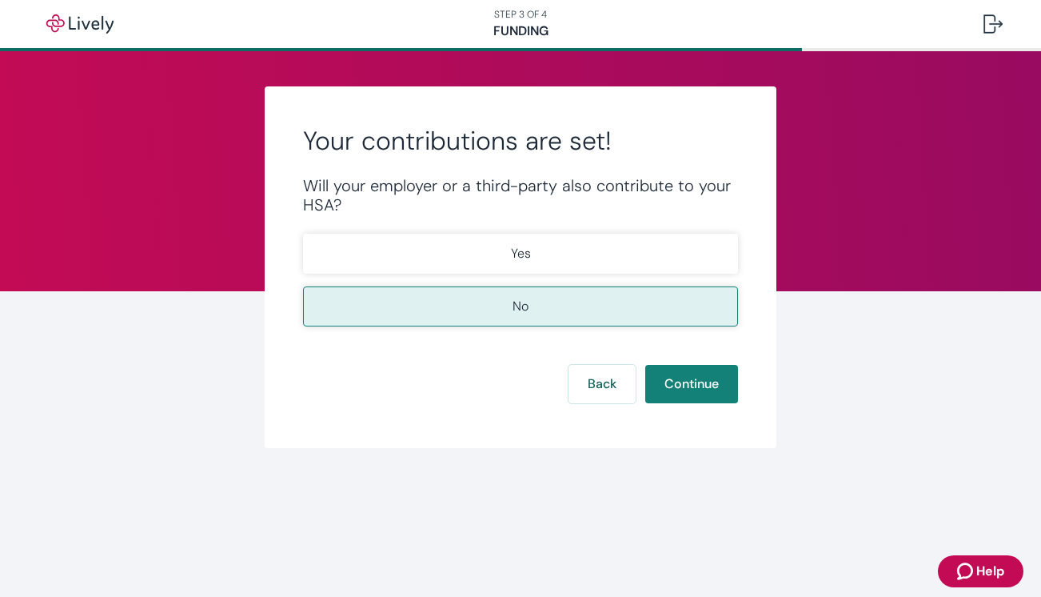
click at [278, 358] on div "Your contributions are set! Will your employer or a third-party also contribute…" at bounding box center [521, 267] width 512 height 362
click at [677, 393] on button "Continue" at bounding box center [691, 384] width 93 height 38
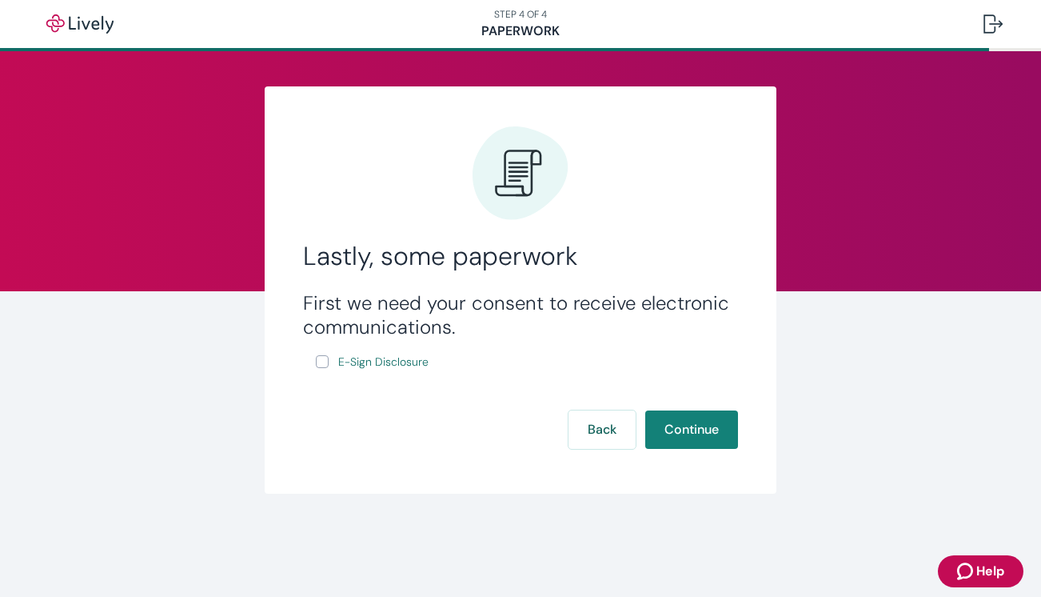
click at [321, 366] on input "E-Sign Disclosure" at bounding box center [322, 361] width 13 height 13
checkbox input "true"
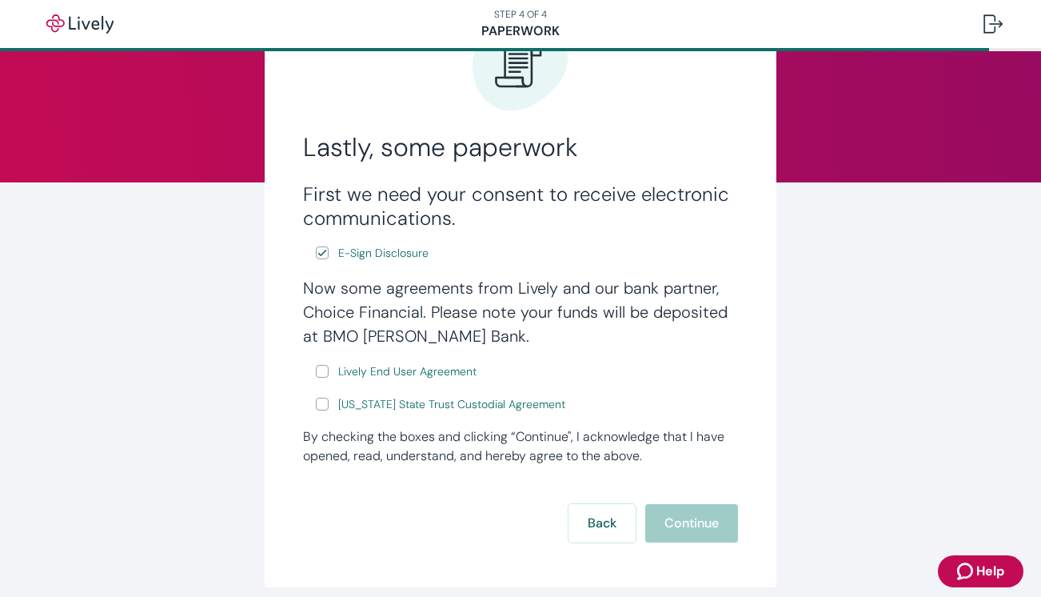
scroll to position [145, 0]
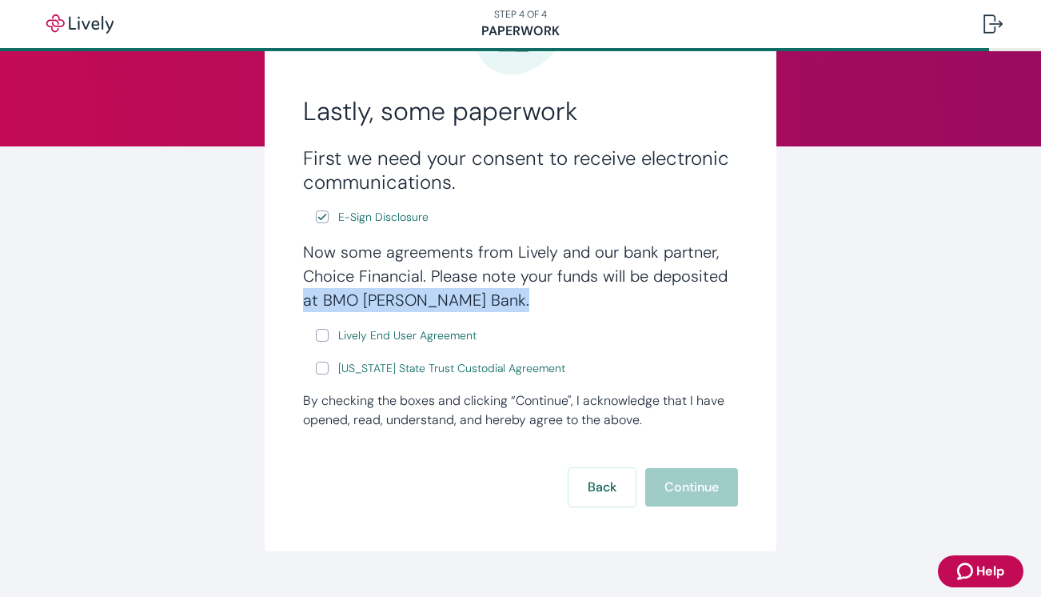
drag, startPoint x: 460, startPoint y: 310, endPoint x: 282, endPoint y: 297, distance: 178.0
click at [282, 297] on div "Lastly, some paperwork First we need your consent to receive electronic communi…" at bounding box center [521, 246] width 512 height 609
click at [278, 394] on div "Lastly, some paperwork First we need your consent to receive electronic communi…" at bounding box center [521, 246] width 512 height 609
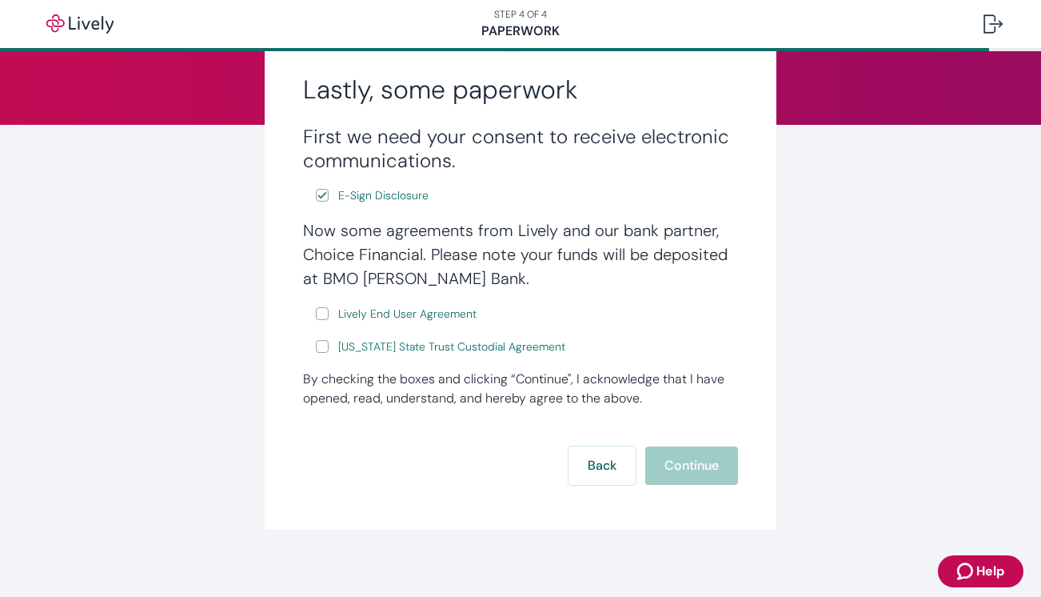
scroll to position [170, 0]
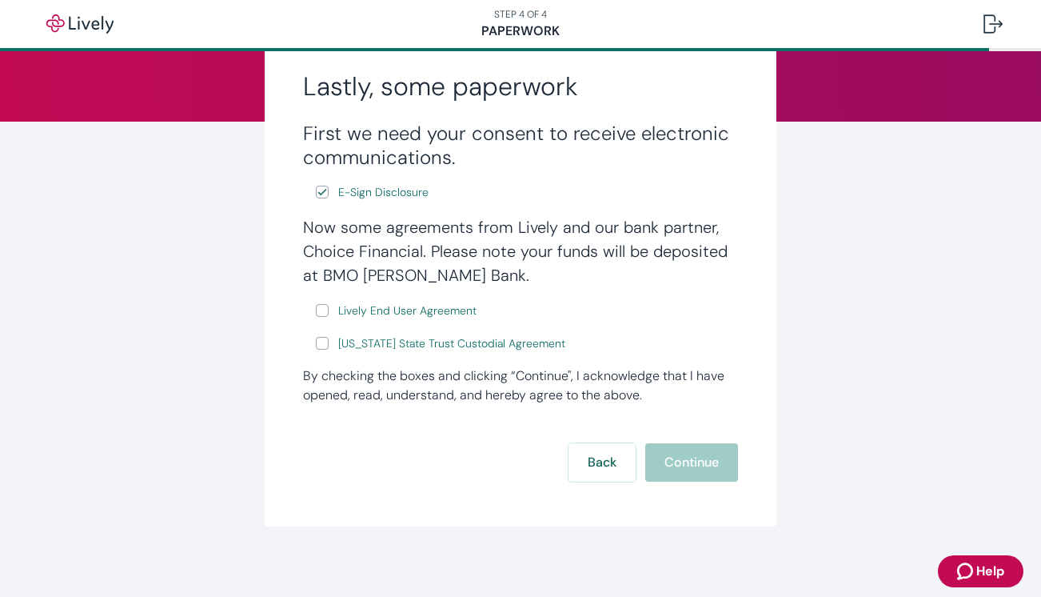
click at [244, 362] on div "Lastly, some paperwork First we need your consent to receive electronic communi…" at bounding box center [521, 221] width 768 height 609
click at [322, 319] on label "Lively End User Agreement" at bounding box center [398, 311] width 164 height 20
click at [322, 317] on input "Lively End User Agreement" at bounding box center [322, 310] width 13 height 13
checkbox input "true"
click at [322, 348] on input "[US_STATE] State Trust Custodial Agreement" at bounding box center [322, 343] width 13 height 13
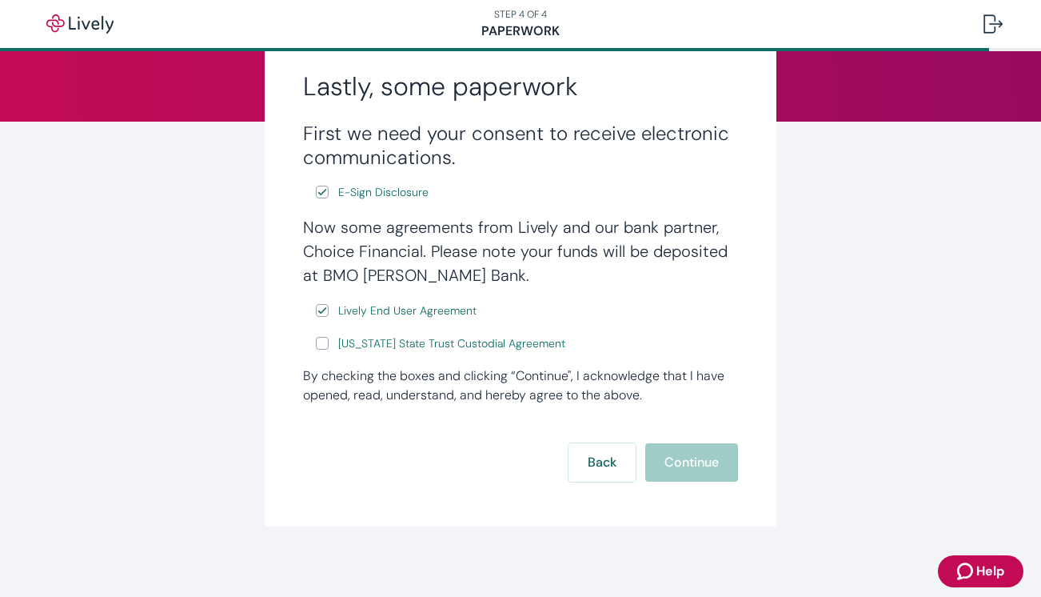
checkbox input "true"
click at [701, 465] on button "Continue" at bounding box center [691, 462] width 93 height 38
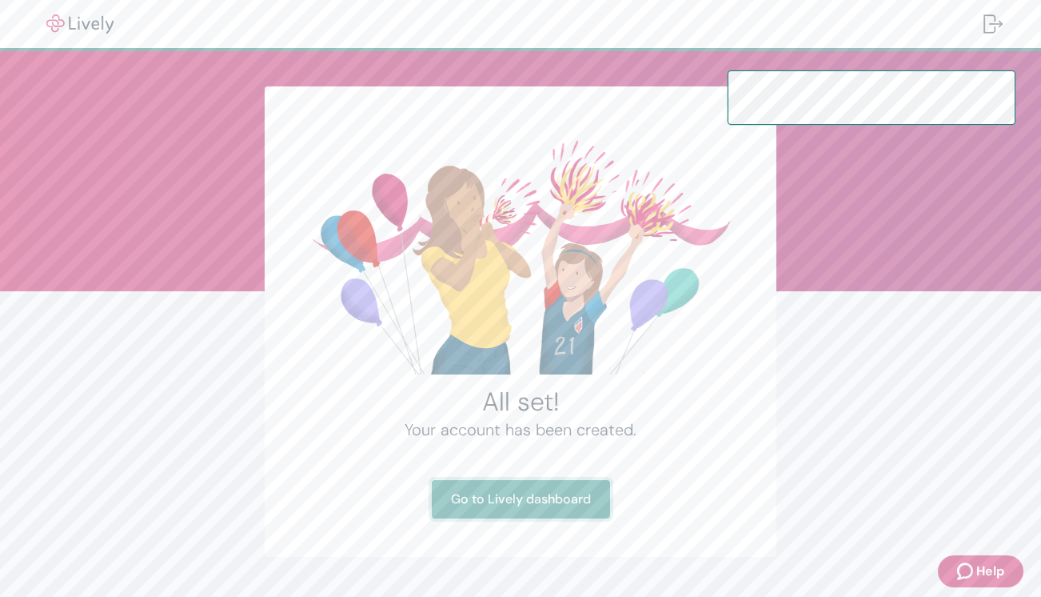
click at [522, 505] on link "Go to Lively dashboard" at bounding box center [521, 499] width 178 height 38
